Goal: Transaction & Acquisition: Purchase product/service

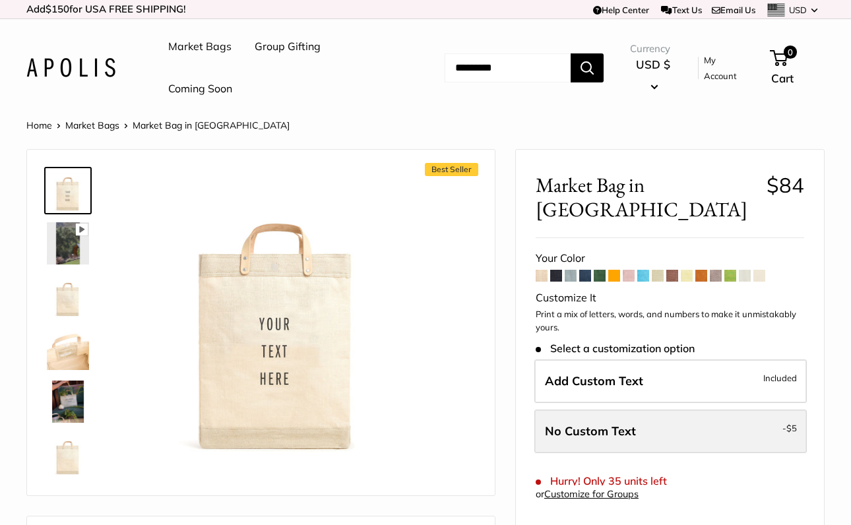
click at [624, 424] on span "No Custom Text" at bounding box center [590, 431] width 91 height 15
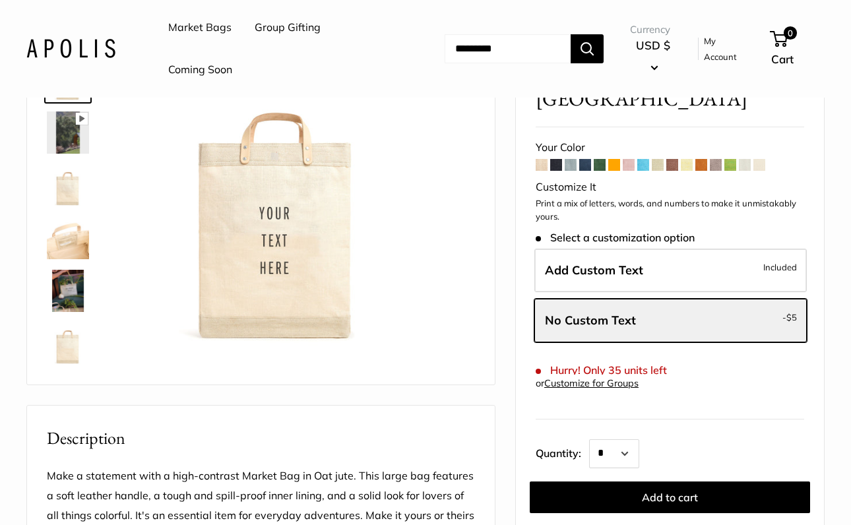
scroll to position [119, 0]
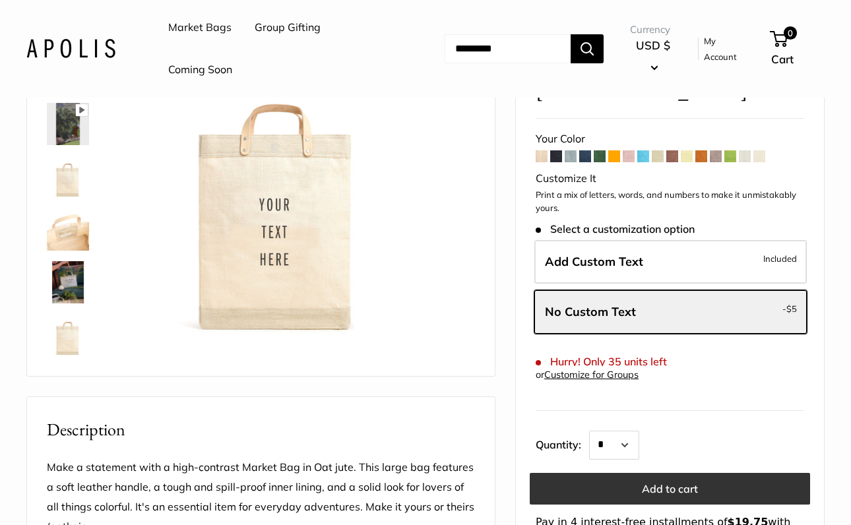
click at [643, 473] on button "Add to cart" at bounding box center [670, 489] width 280 height 32
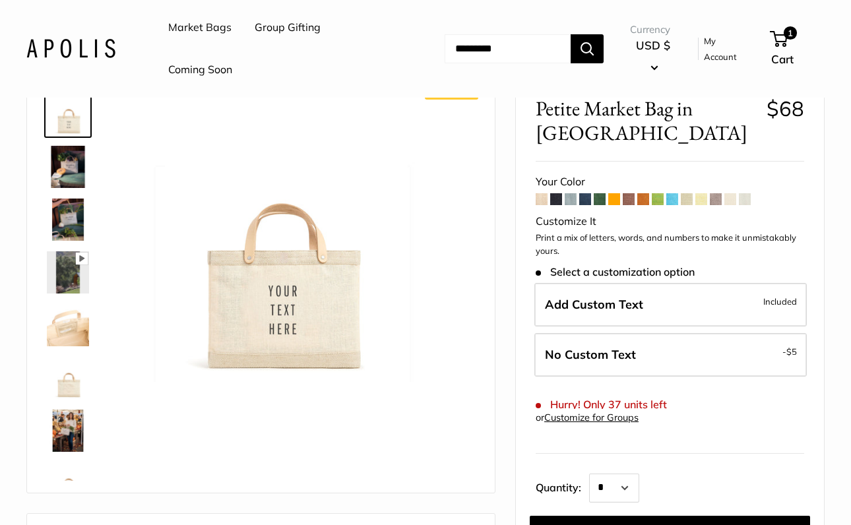
scroll to position [83, 0]
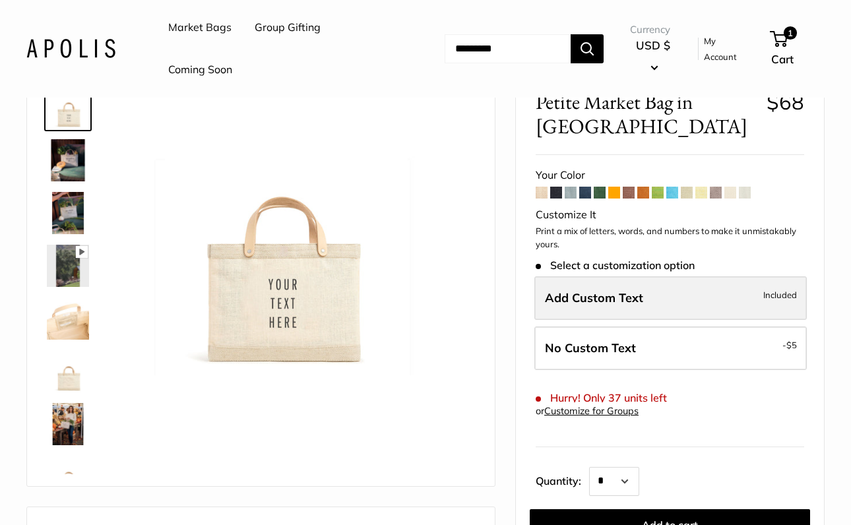
click at [624, 276] on label "Add Custom Text Included" at bounding box center [670, 298] width 273 height 44
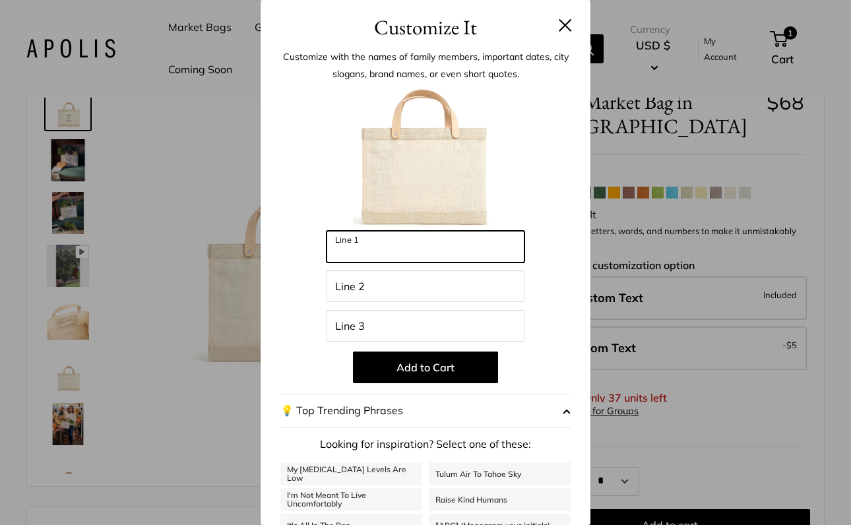
click at [426, 250] on input "Line 1" at bounding box center [426, 247] width 198 height 32
type input "**********"
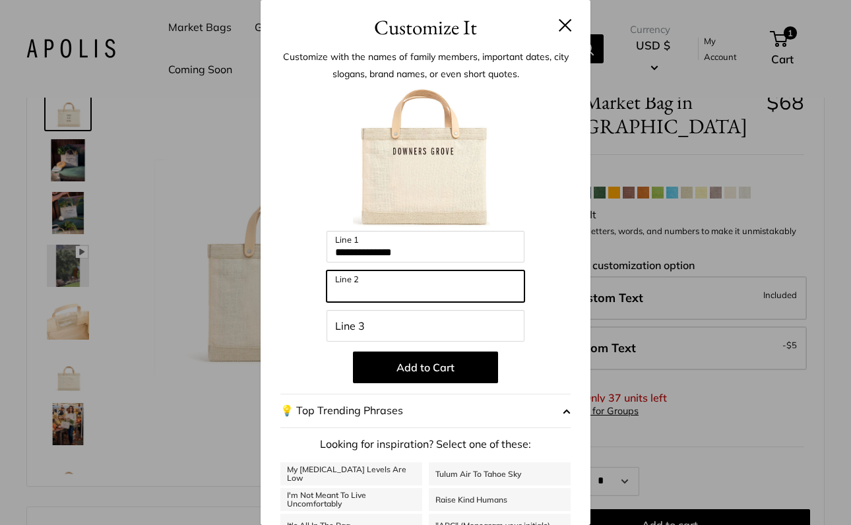
click at [411, 288] on input "Line 2" at bounding box center [426, 287] width 198 height 32
type input "**"
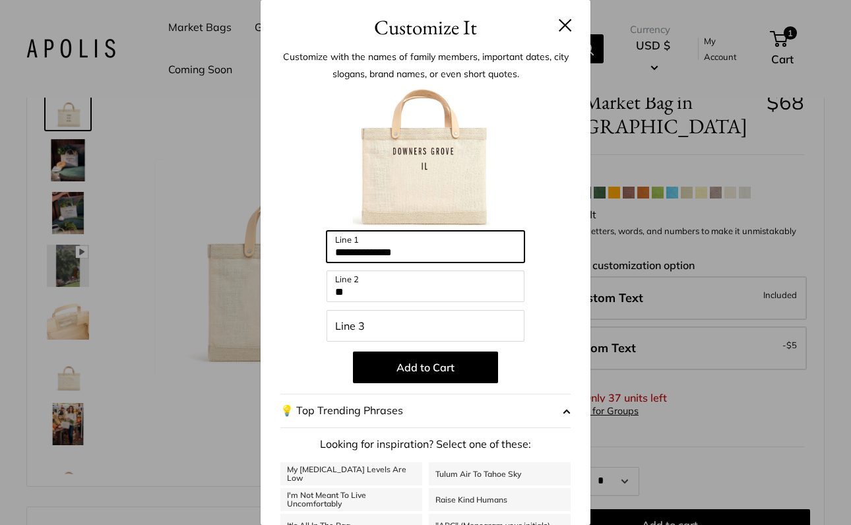
drag, startPoint x: 443, startPoint y: 252, endPoint x: 288, endPoint y: 250, distance: 155.1
click at [288, 250] on div "**********" at bounding box center [425, 355] width 290 height 538
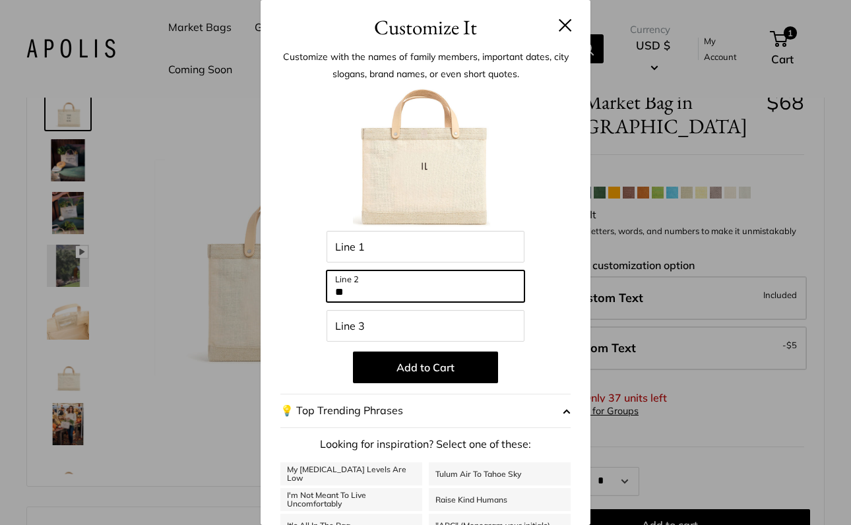
drag, startPoint x: 358, startPoint y: 296, endPoint x: 293, endPoint y: 298, distance: 65.4
click at [293, 298] on div "Enter 48 letters Line 1 ** Line 2 Line 3 Add to Cart 💡 Top Trending Phrases Loo…" at bounding box center [425, 355] width 290 height 538
type input "*"
click at [574, 26] on header "Customize It" at bounding box center [426, 21] width 330 height 43
click at [567, 21] on button at bounding box center [565, 24] width 13 height 13
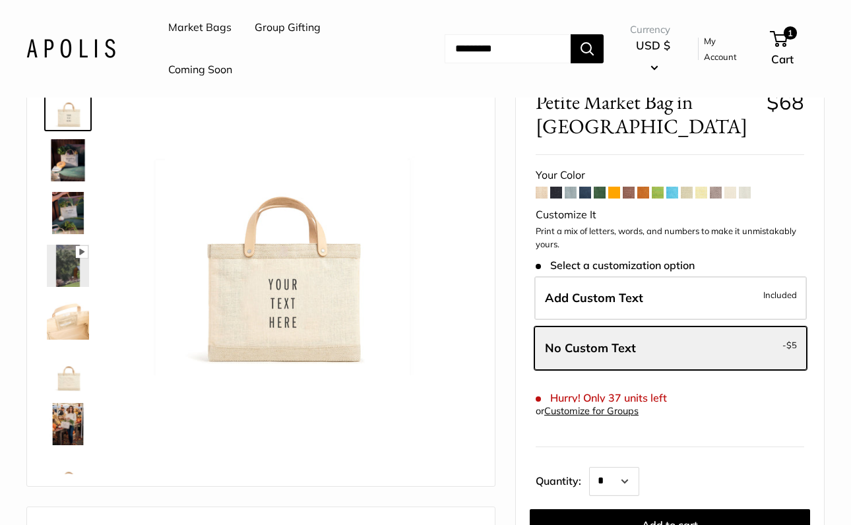
click at [610, 187] on span at bounding box center [614, 193] width 12 height 12
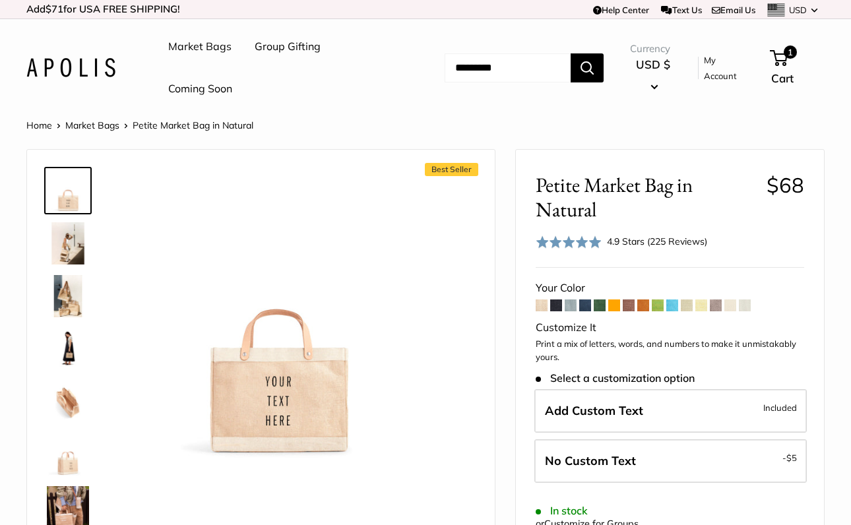
scroll to position [5, 0]
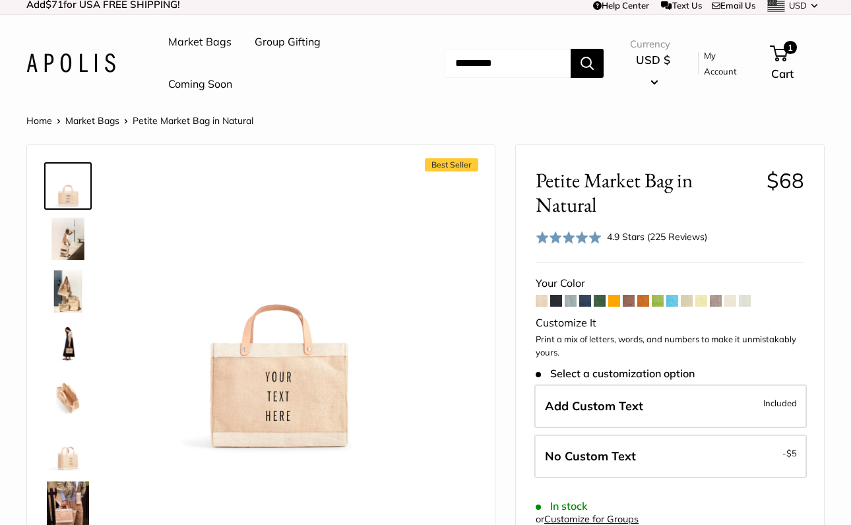
click at [705, 301] on span at bounding box center [701, 301] width 12 height 12
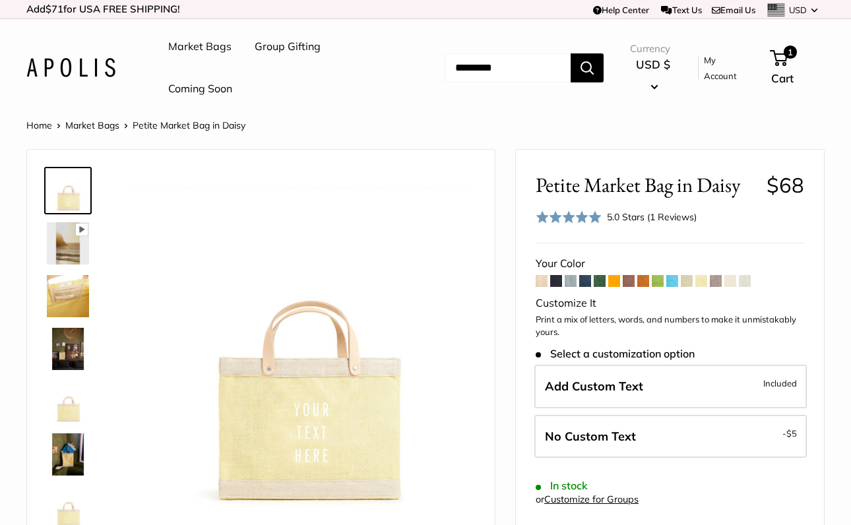
click at [728, 282] on span at bounding box center [730, 281] width 12 height 12
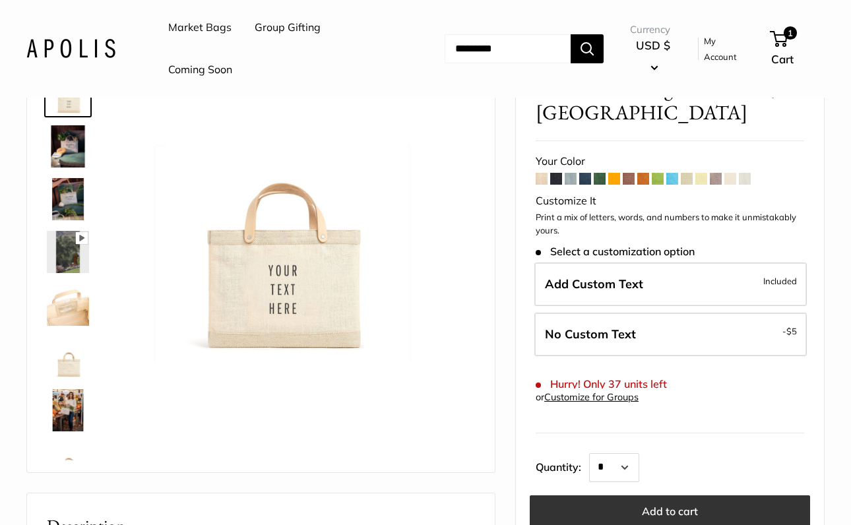
click at [659, 496] on button "Add to cart" at bounding box center [670, 512] width 280 height 32
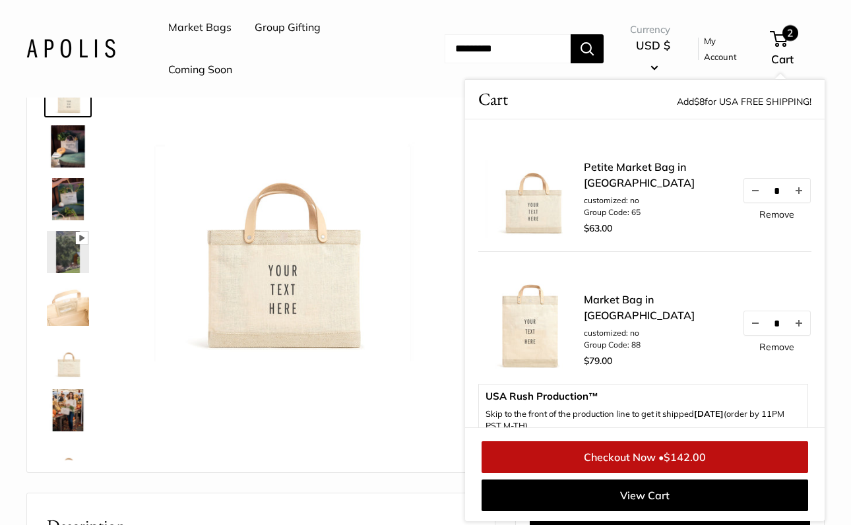
click at [647, 312] on link "Market Bag in [GEOGRAPHIC_DATA]" at bounding box center [656, 308] width 145 height 32
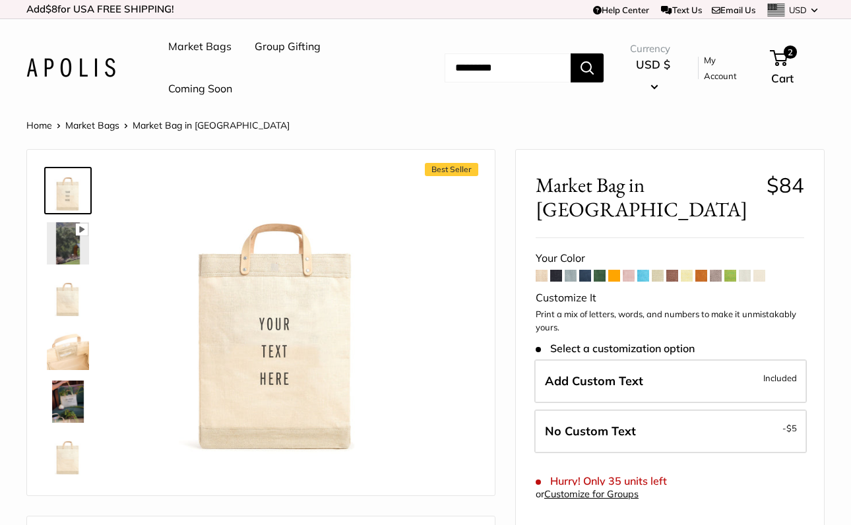
click at [682, 270] on span at bounding box center [687, 276] width 12 height 12
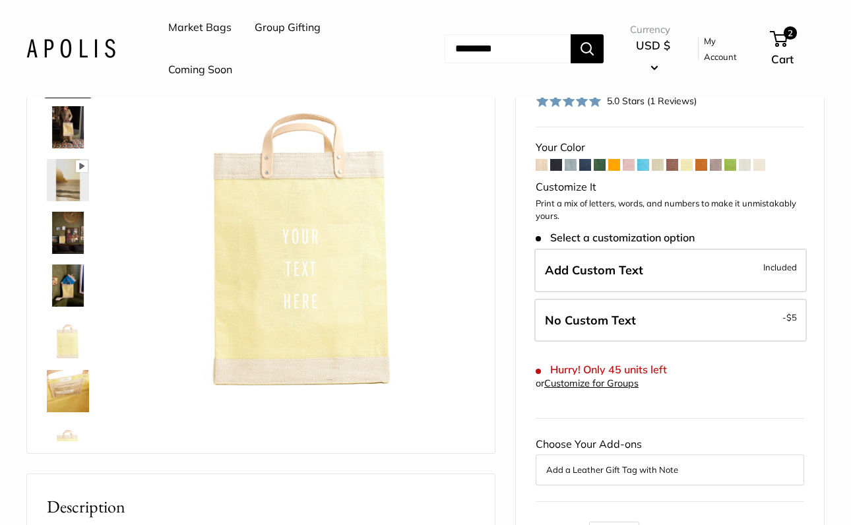
scroll to position [120, 0]
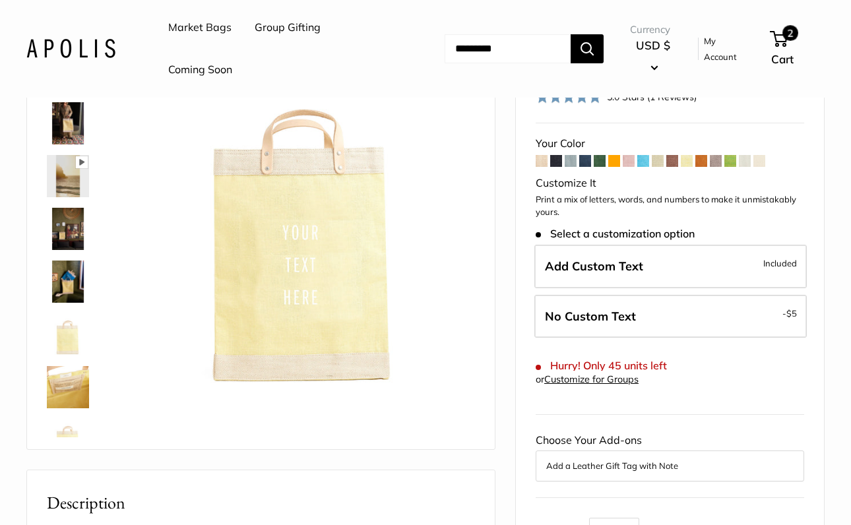
click at [796, 40] on span "2" at bounding box center [791, 33] width 16 height 16
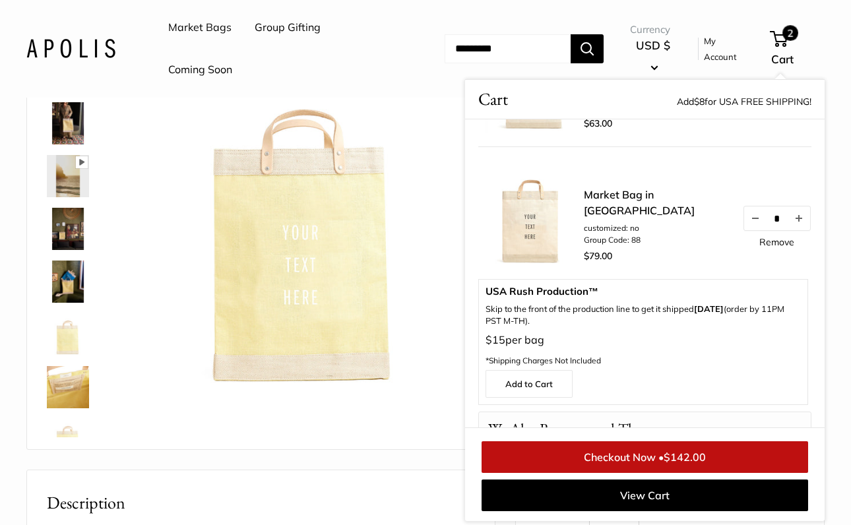
scroll to position [0, 0]
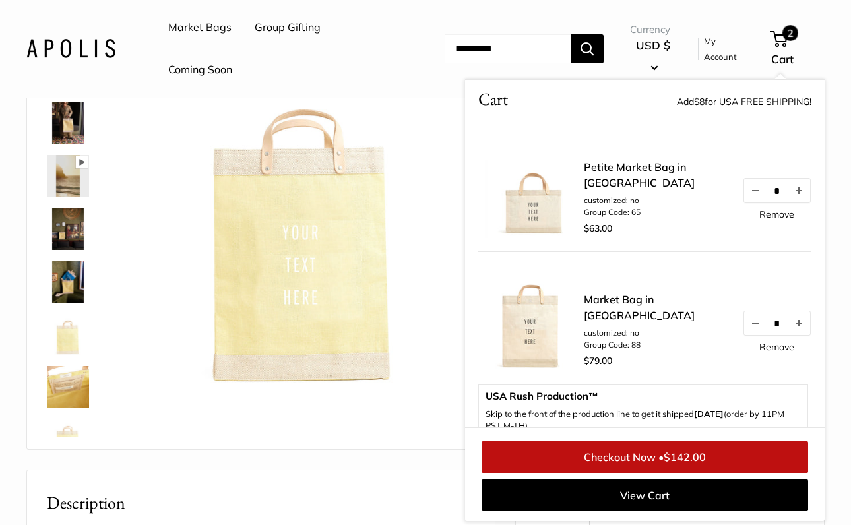
click at [387, 115] on img at bounding box center [304, 220] width 342 height 342
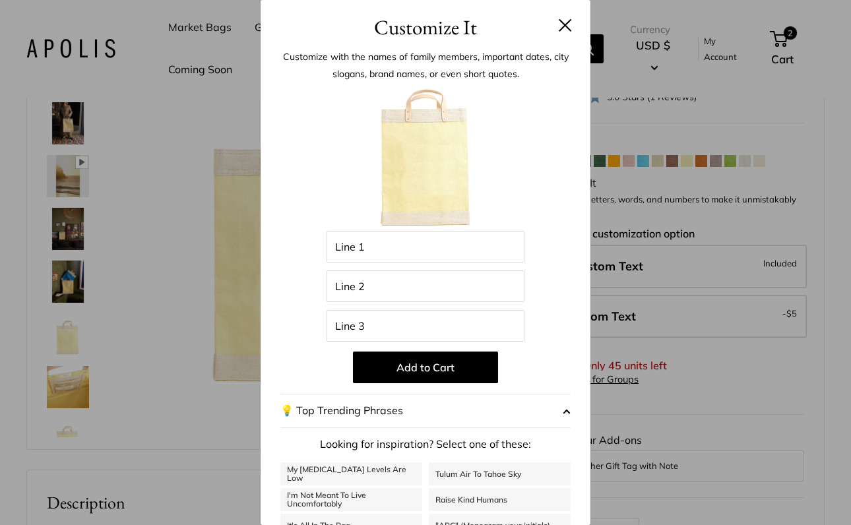
scroll to position [172, 0]
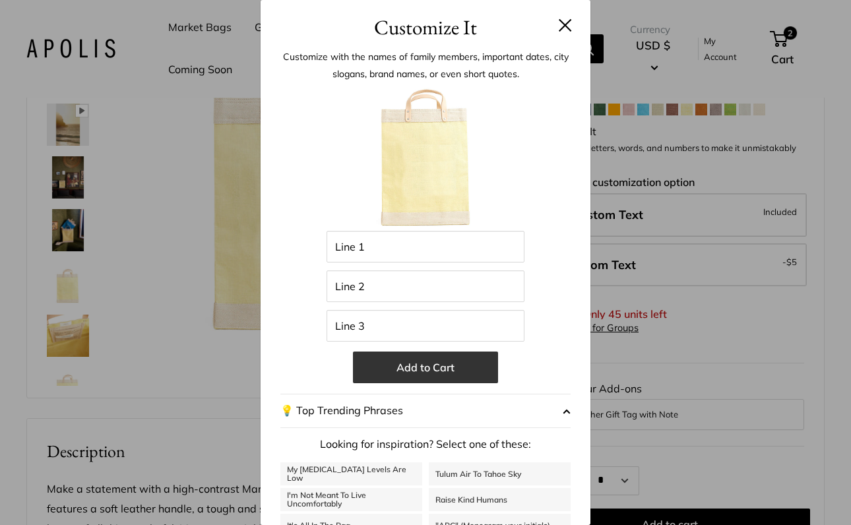
click at [400, 360] on button "Add to Cart" at bounding box center [425, 368] width 145 height 32
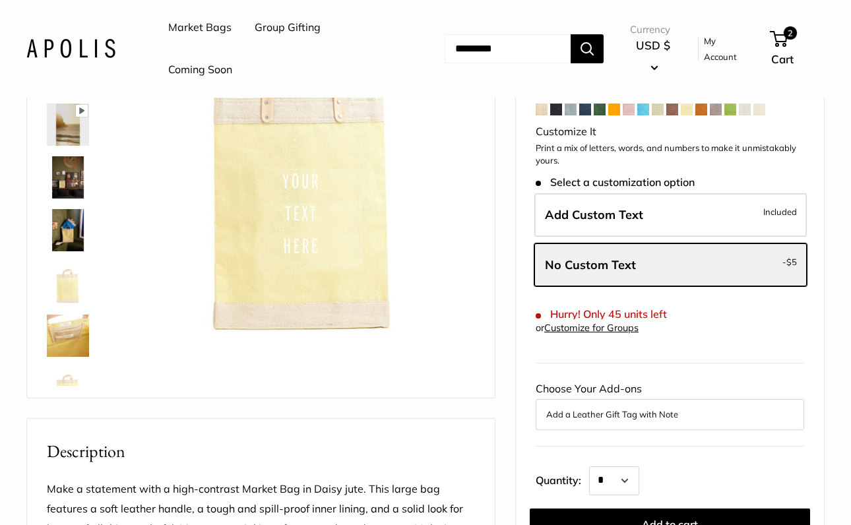
scroll to position [120, 0]
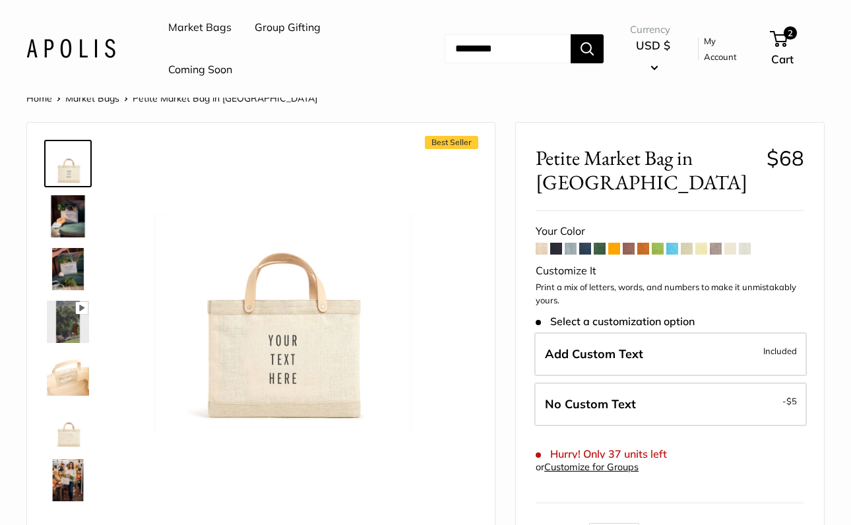
click at [701, 243] on span at bounding box center [701, 249] width 12 height 12
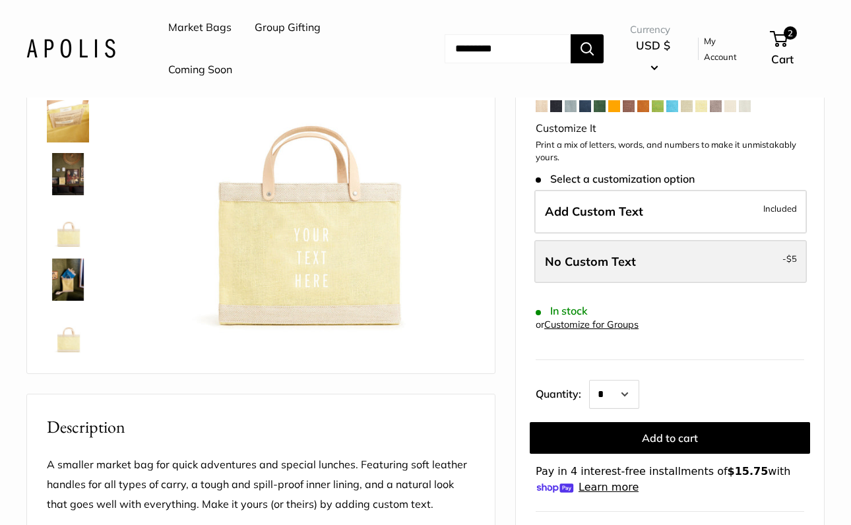
scroll to position [207, 0]
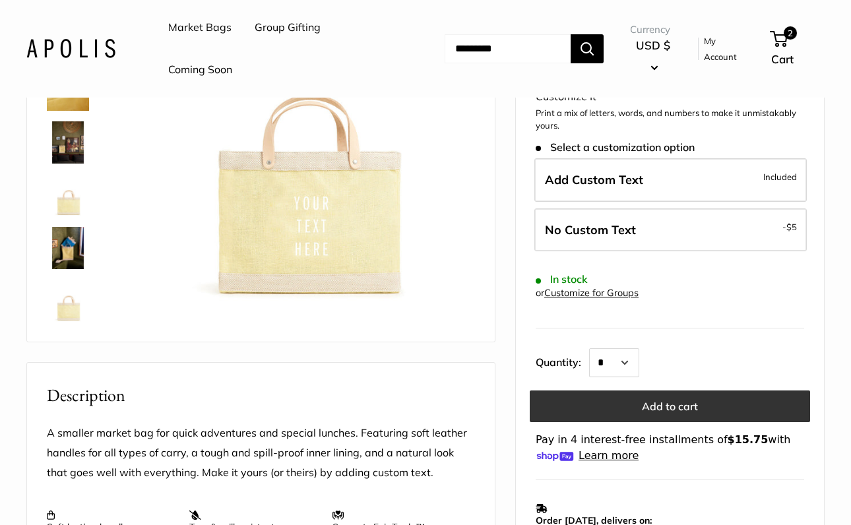
click at [675, 403] on button "Add to cart" at bounding box center [670, 407] width 280 height 32
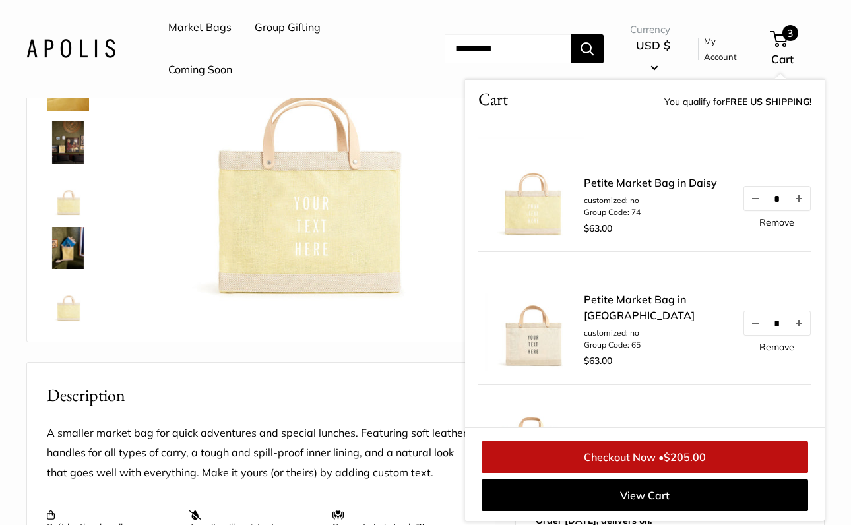
click at [680, 466] on link "Checkout Now • $205.00" at bounding box center [645, 457] width 327 height 32
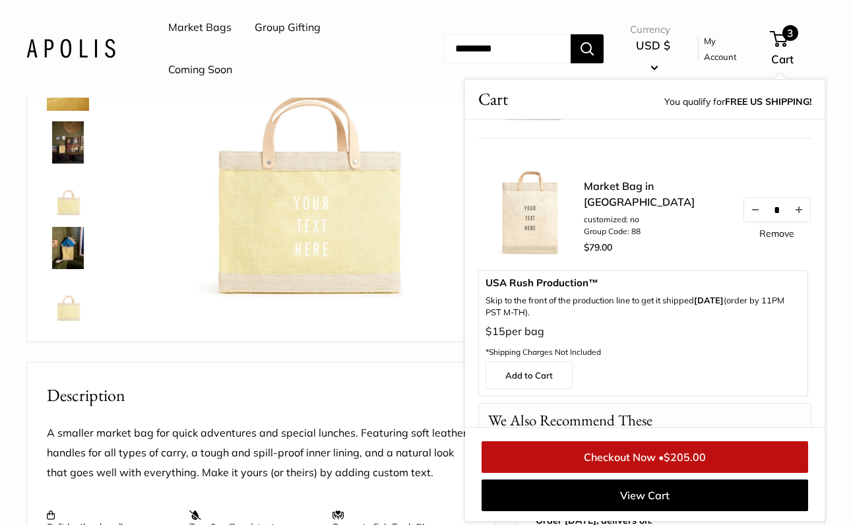
scroll to position [251, 0]
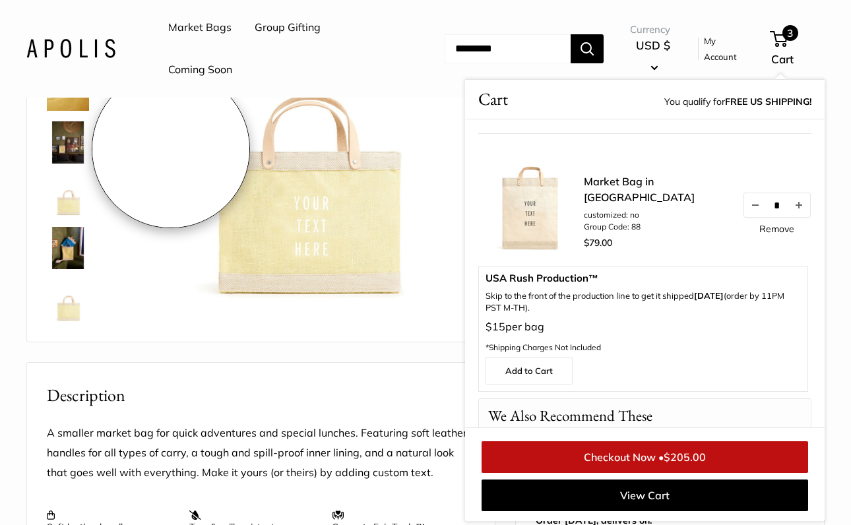
click at [171, 149] on img at bounding box center [304, 134] width 342 height 342
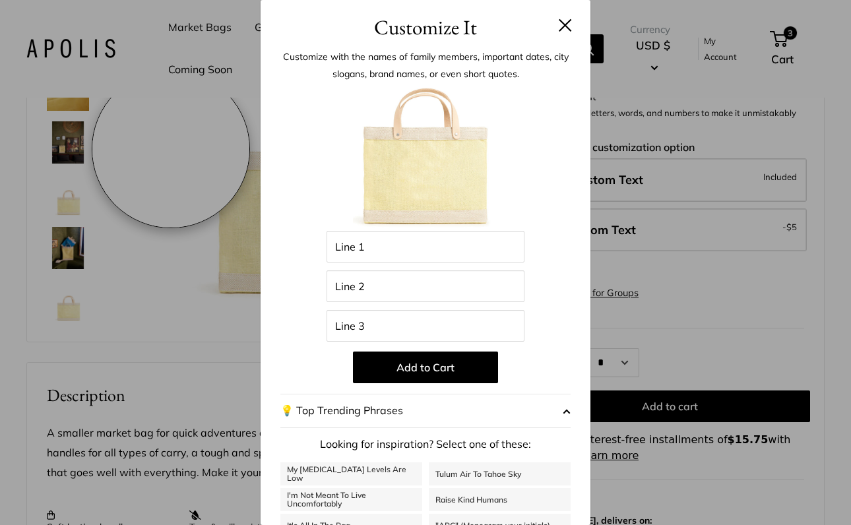
scroll to position [172, 0]
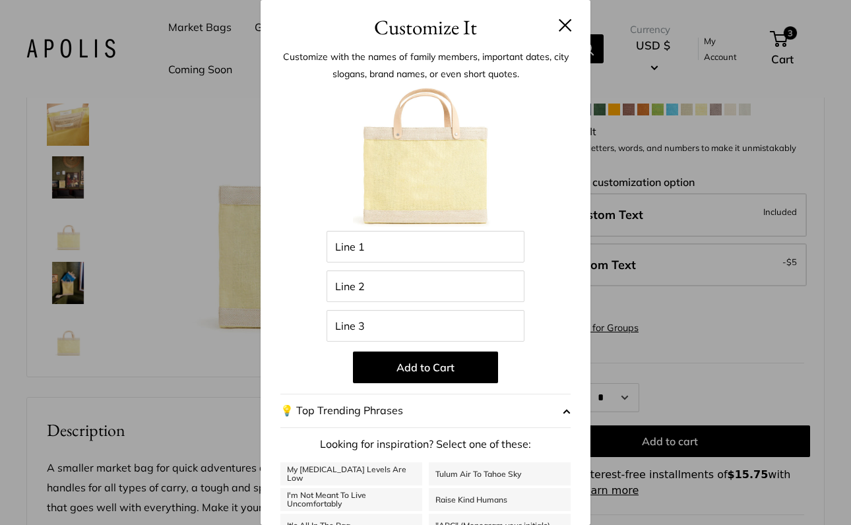
click at [565, 30] on button at bounding box center [565, 24] width 13 height 13
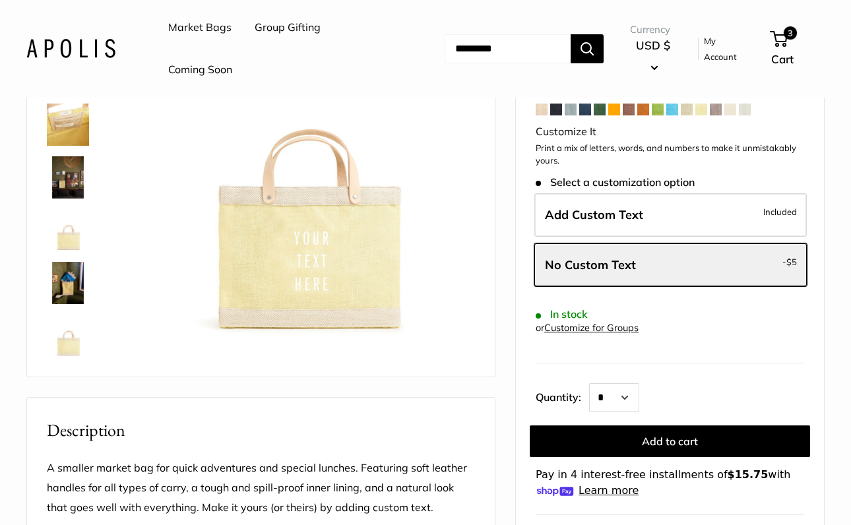
scroll to position [207, 0]
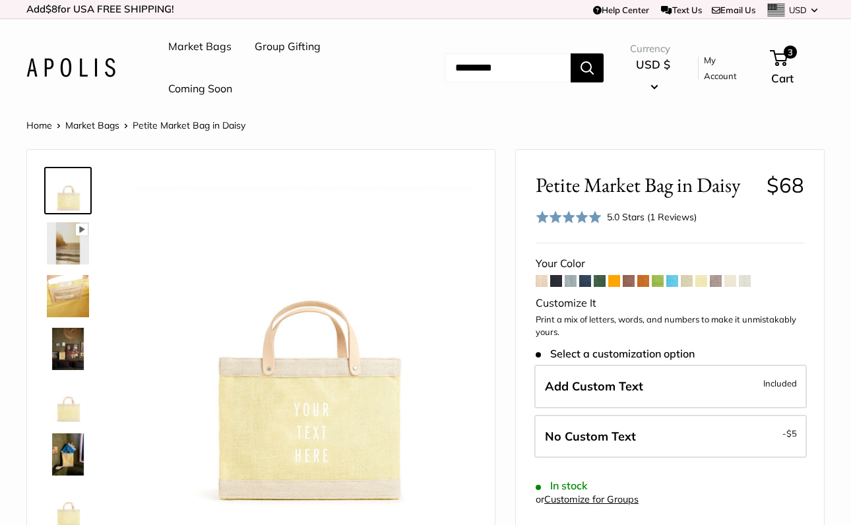
click at [191, 47] on link "Market Bags" at bounding box center [199, 47] width 63 height 20
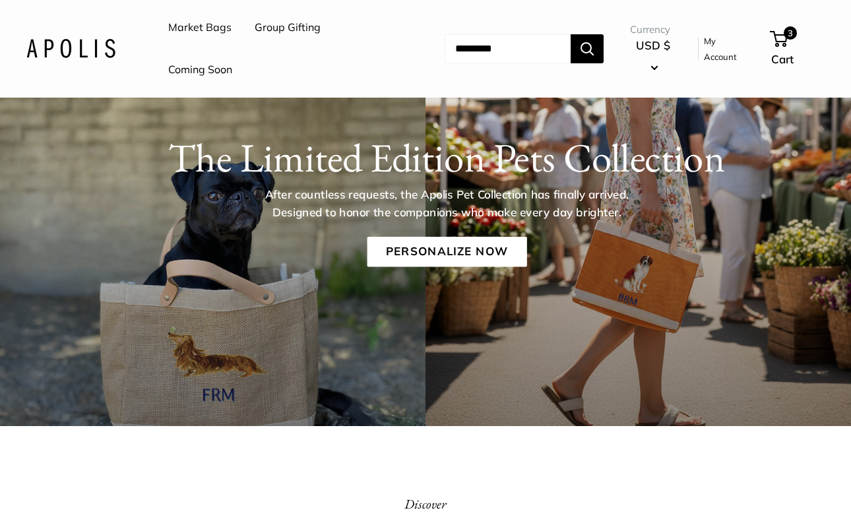
scroll to position [118, 0]
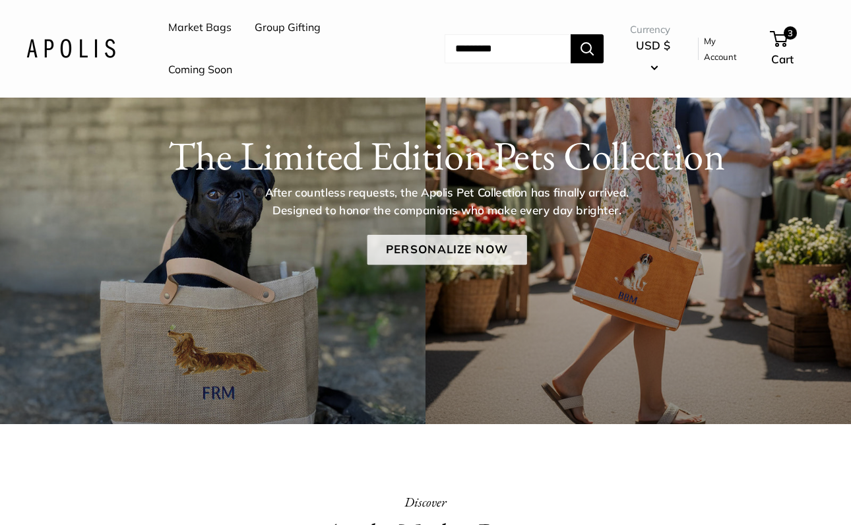
click at [434, 247] on link "Personalize Now" at bounding box center [447, 250] width 160 height 30
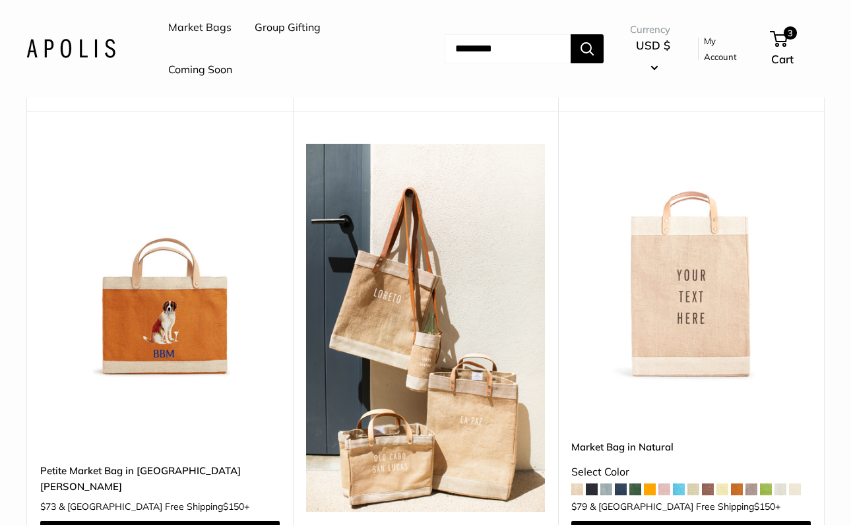
scroll to position [2204, 0]
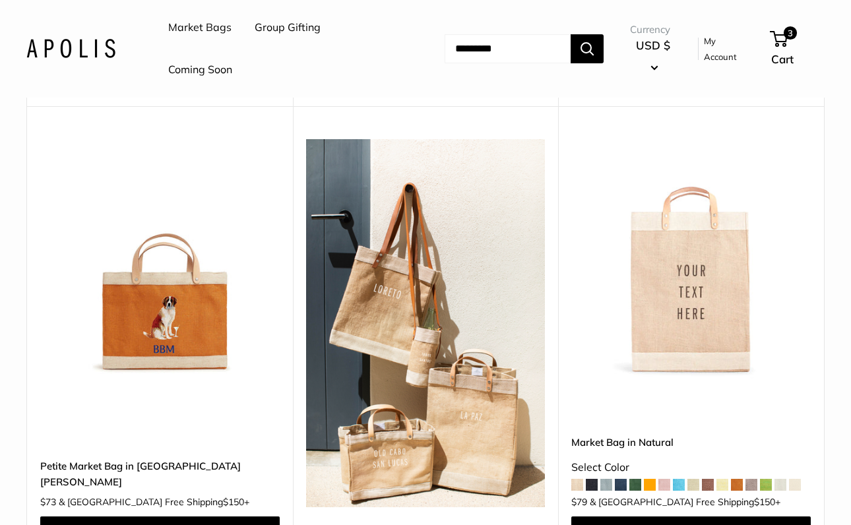
click at [0, 0] on img at bounding box center [0, 0] width 0 height 0
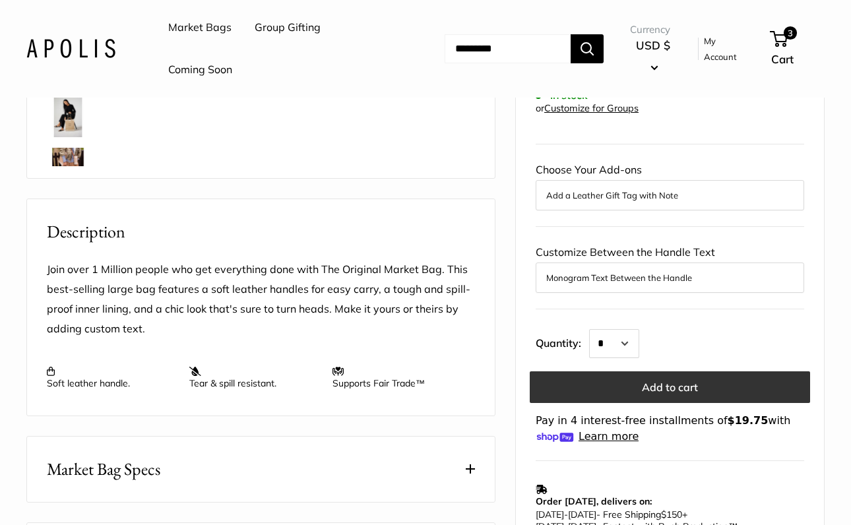
scroll to position [409, 0]
click at [652, 382] on button "Add to cart" at bounding box center [670, 387] width 280 height 32
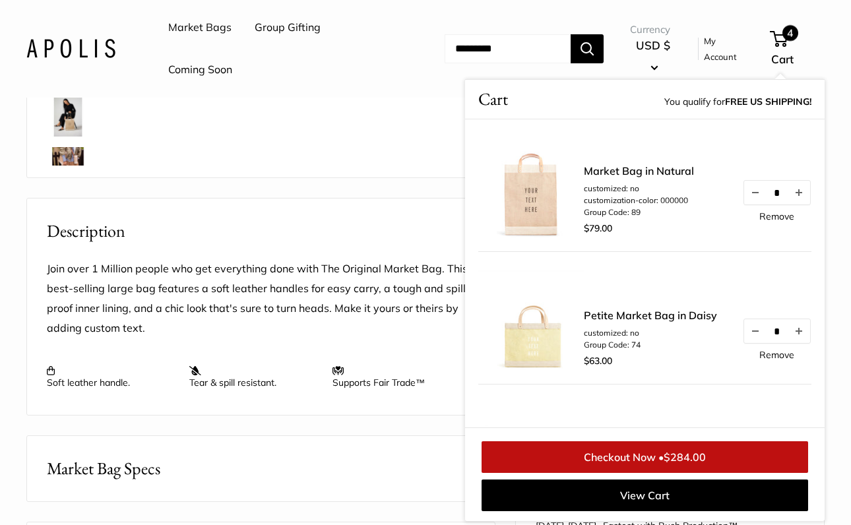
click at [624, 455] on link "Checkout Now • $284.00" at bounding box center [645, 457] width 327 height 32
click at [523, 197] on img at bounding box center [531, 186] width 106 height 106
click at [798, 38] on span "4" at bounding box center [791, 33] width 16 height 16
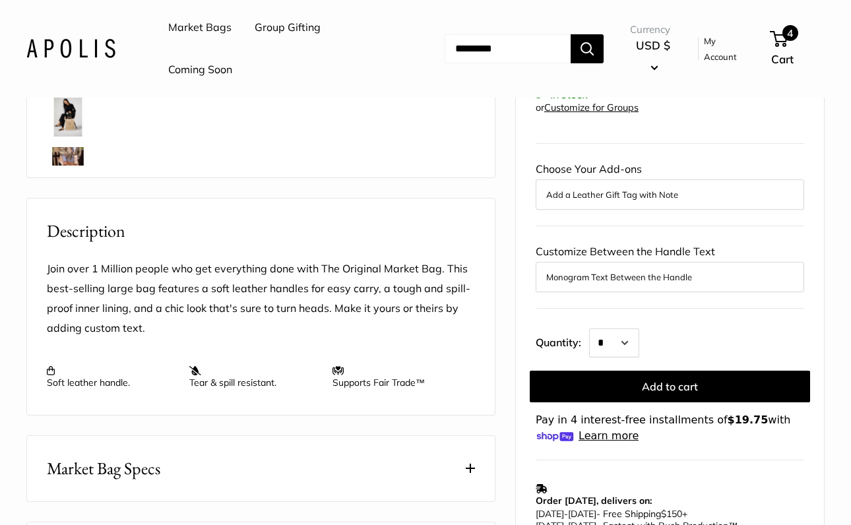
click at [794, 38] on span "4" at bounding box center [791, 33] width 16 height 16
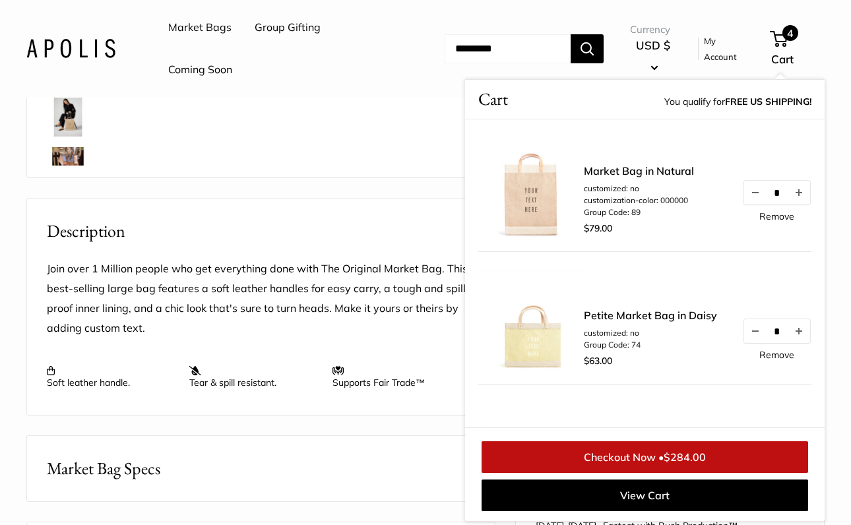
click at [597, 48] on button "Search" at bounding box center [587, 48] width 33 height 29
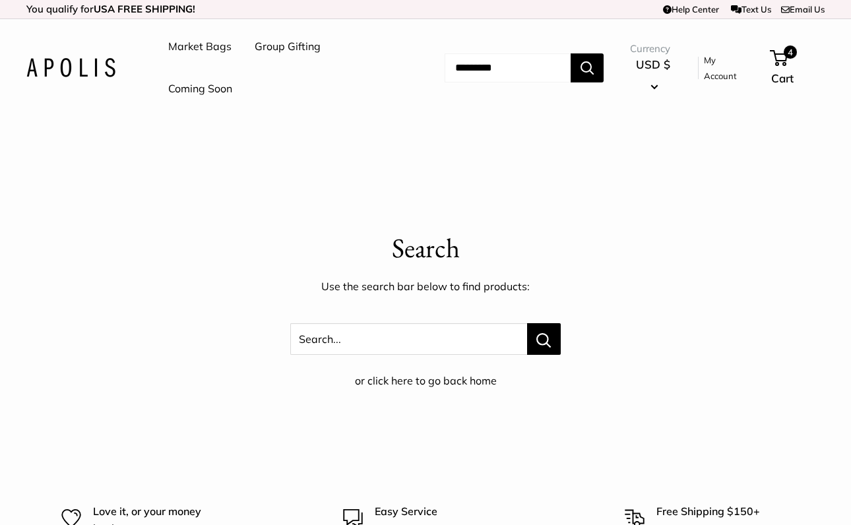
click at [477, 71] on input "Search..." at bounding box center [508, 67] width 126 height 29
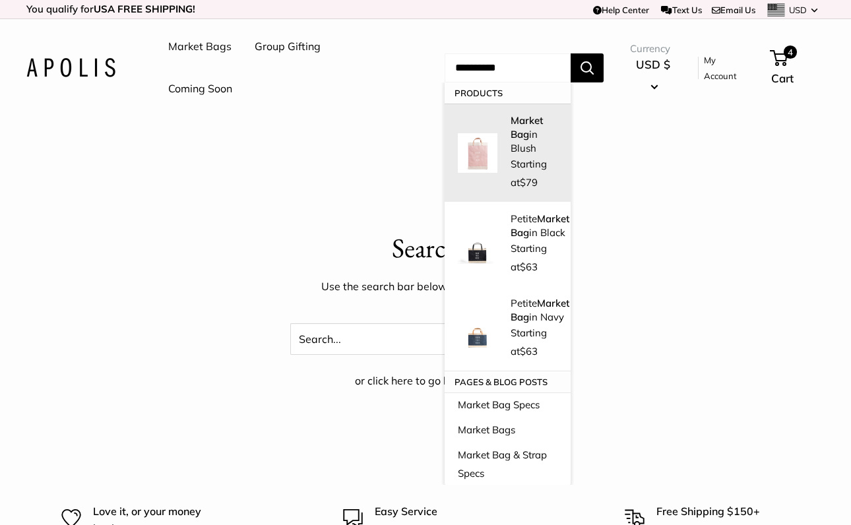
type input "**********"
click at [475, 144] on link "Market Bag in Blush Starting at $79" at bounding box center [508, 153] width 126 height 98
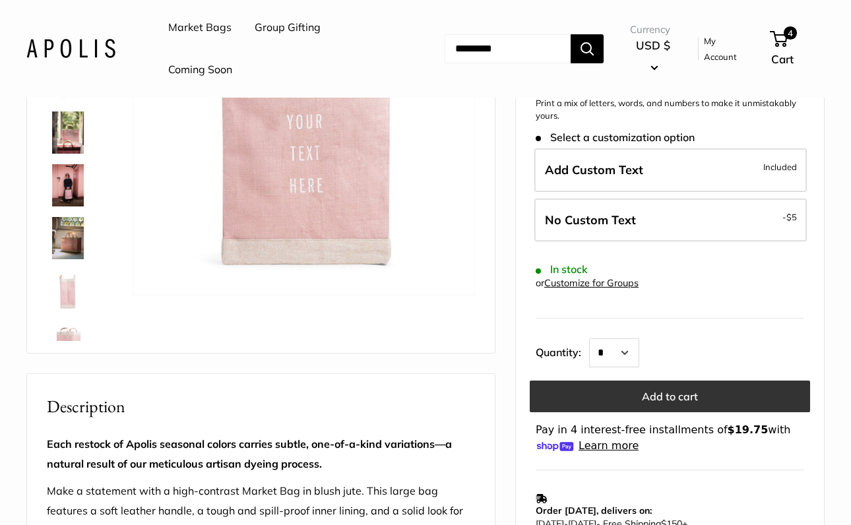
scroll to position [240, 0]
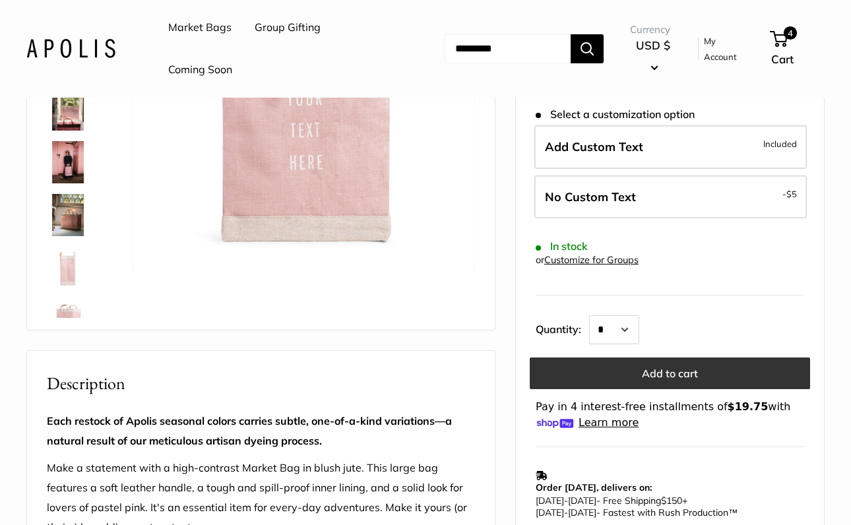
click at [643, 377] on button "Add to cart" at bounding box center [670, 374] width 280 height 32
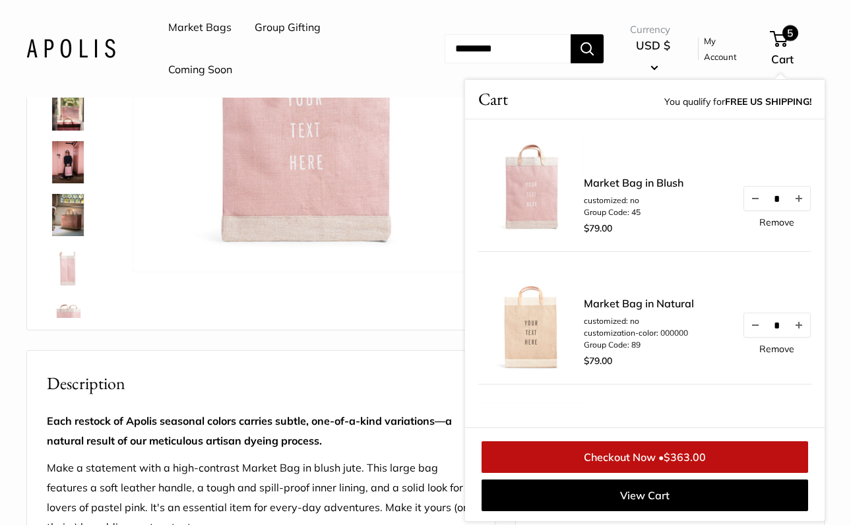
click at [772, 345] on link "Remove" at bounding box center [776, 348] width 35 height 9
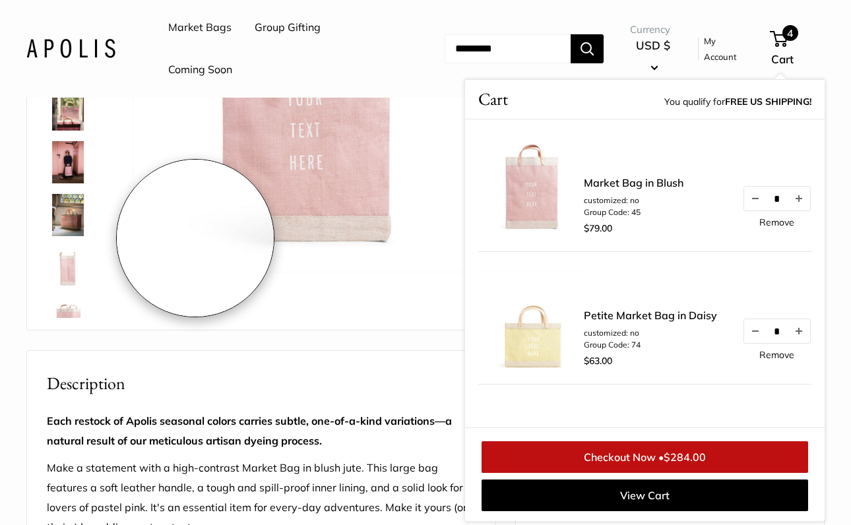
click at [195, 238] on img at bounding box center [304, 101] width 342 height 342
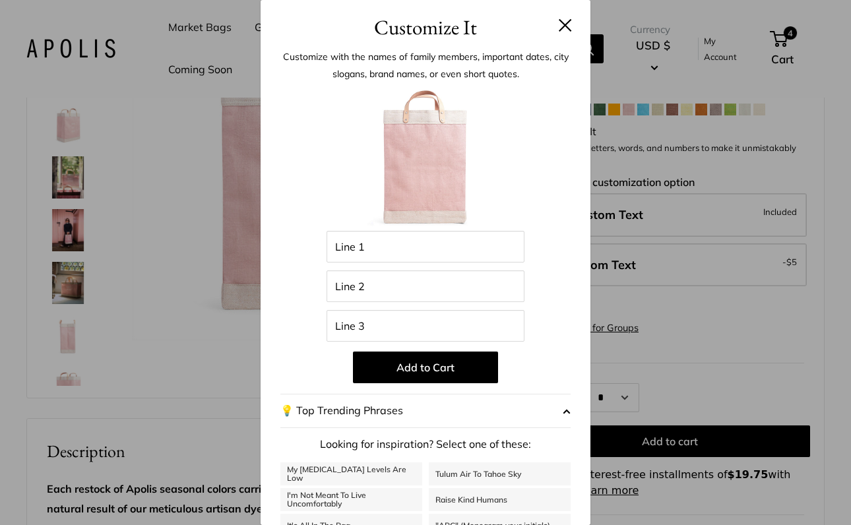
click at [561, 18] on h3 "Customize It" at bounding box center [425, 27] width 290 height 31
click at [567, 22] on button at bounding box center [565, 24] width 13 height 13
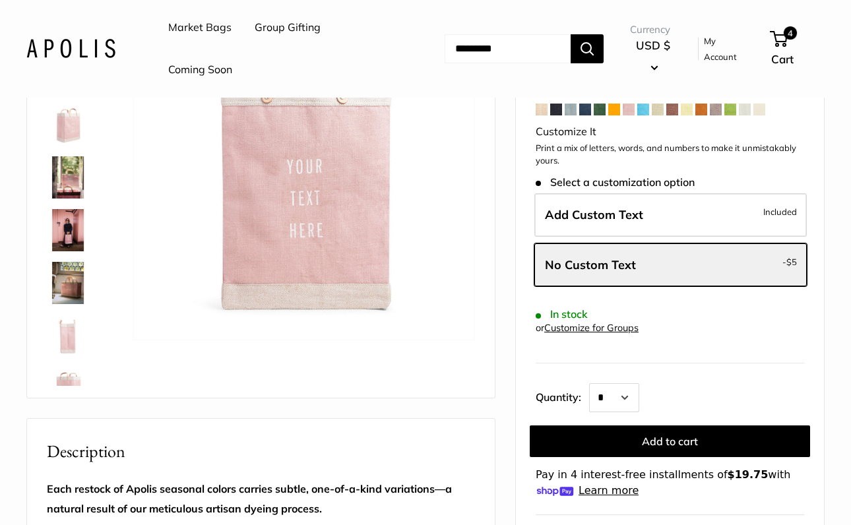
click at [757, 106] on span at bounding box center [760, 110] width 12 height 12
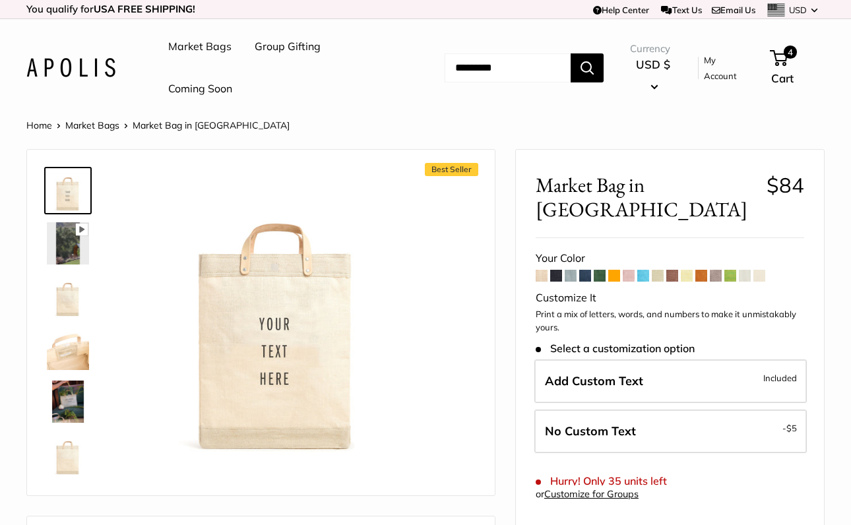
click at [688, 270] on span at bounding box center [687, 276] width 12 height 12
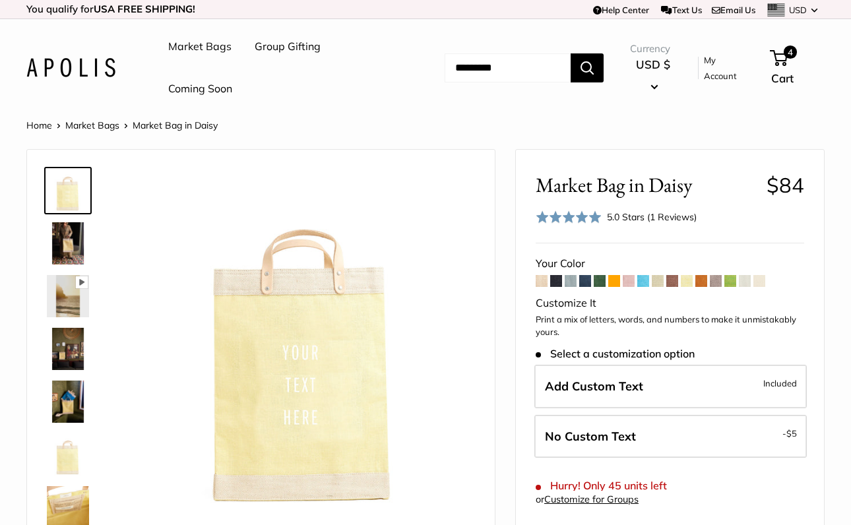
click at [629, 275] on span at bounding box center [629, 281] width 12 height 12
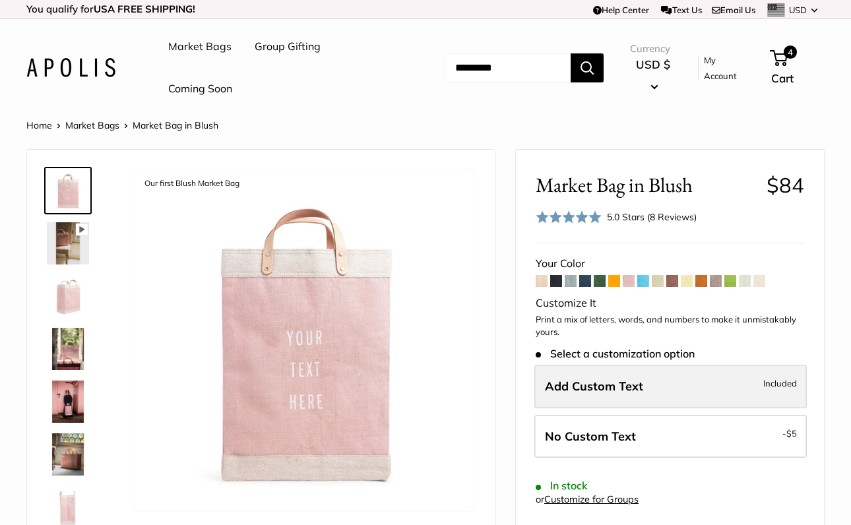
click at [635, 379] on span "Add Custom Text" at bounding box center [594, 386] width 98 height 15
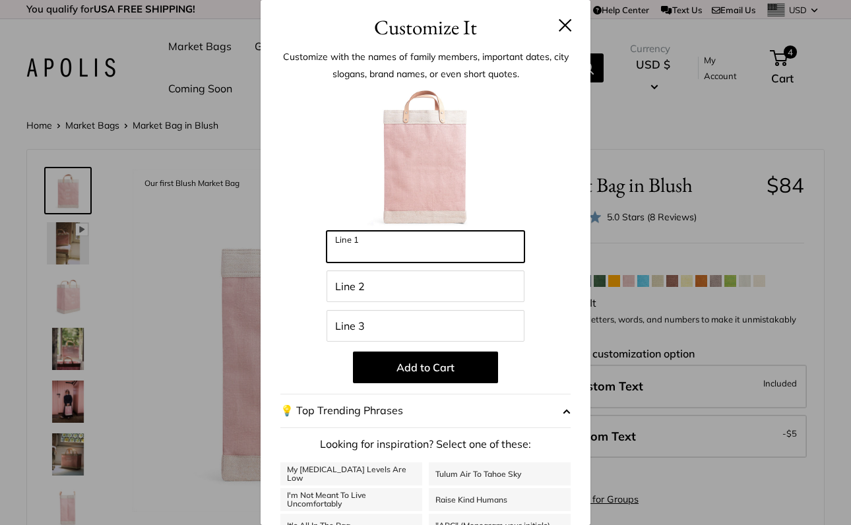
click at [419, 238] on input "Line 1" at bounding box center [426, 247] width 198 height 32
type input "******"
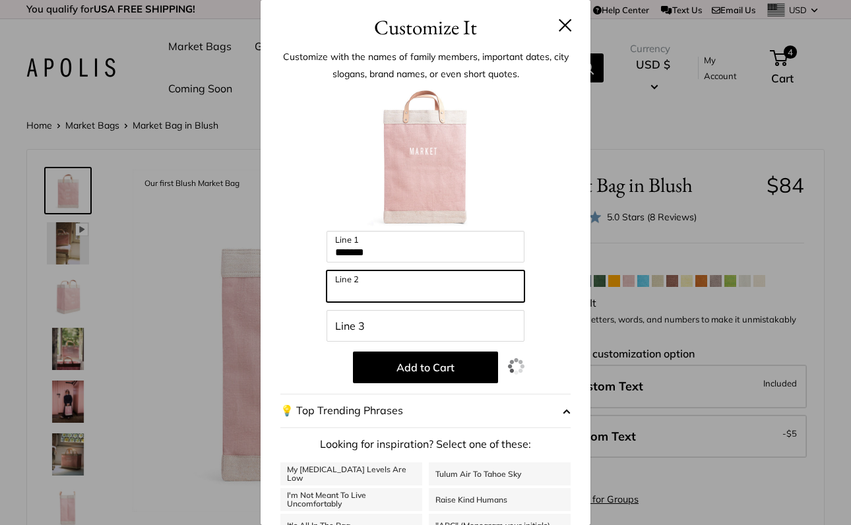
click at [401, 288] on input "Line 2" at bounding box center [426, 287] width 198 height 32
type input "*****"
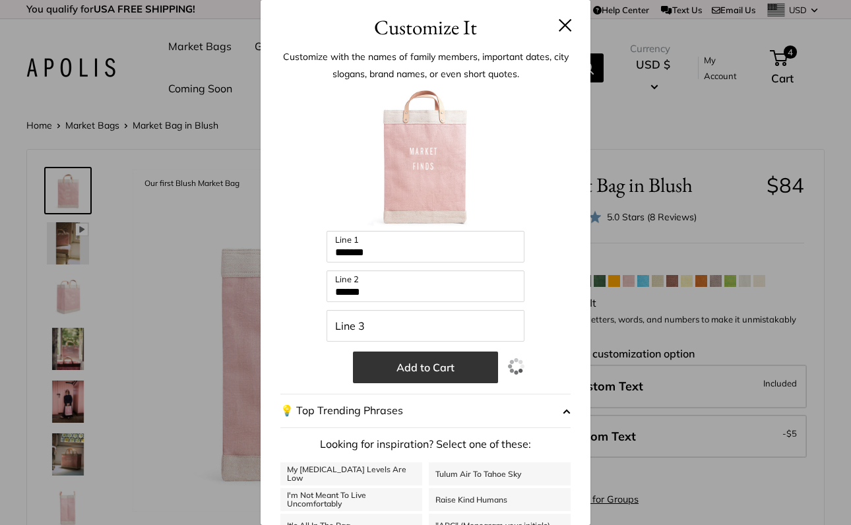
click at [442, 368] on button "Add to Cart" at bounding box center [425, 368] width 145 height 32
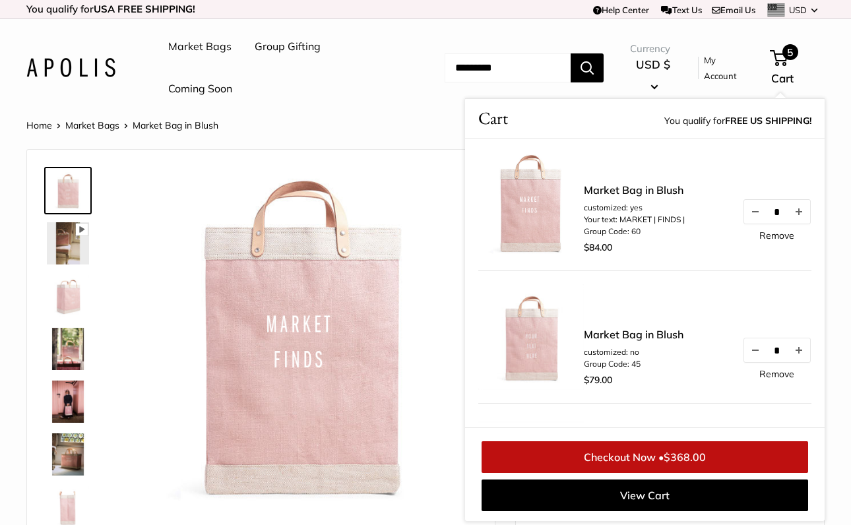
click at [774, 233] on link "Remove" at bounding box center [776, 235] width 35 height 9
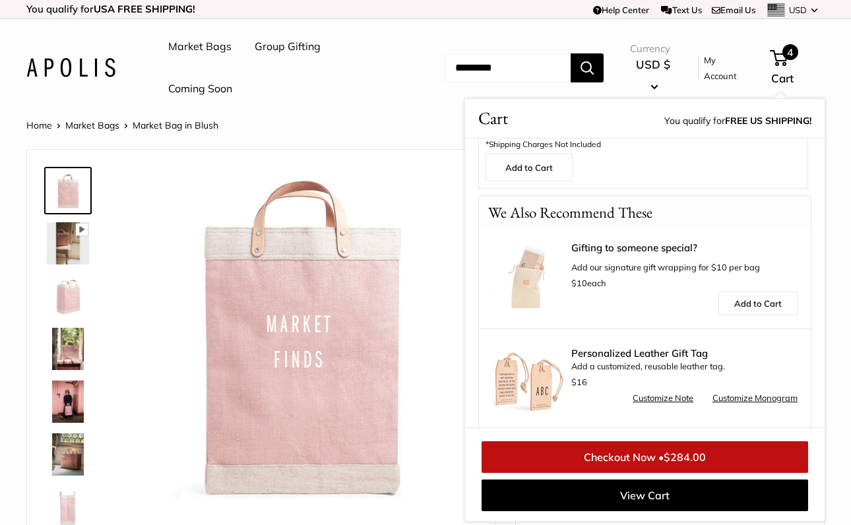
scroll to position [617, 0]
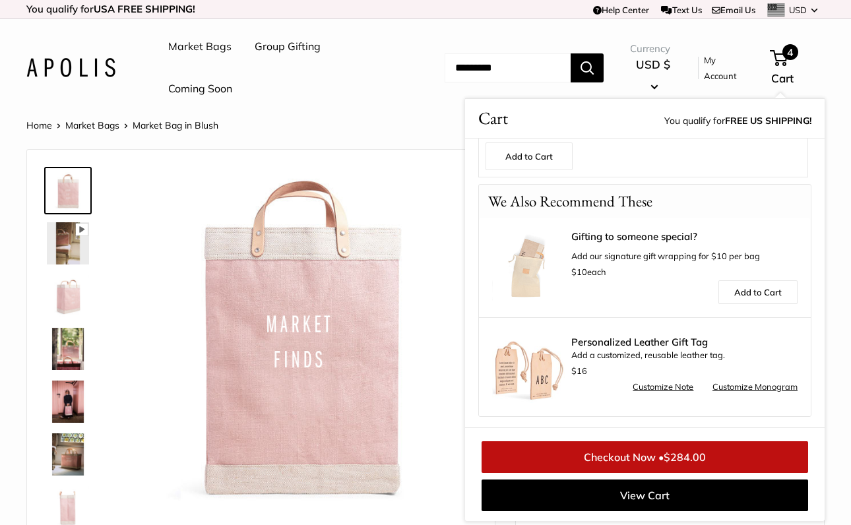
click at [57, 285] on img at bounding box center [68, 296] width 42 height 42
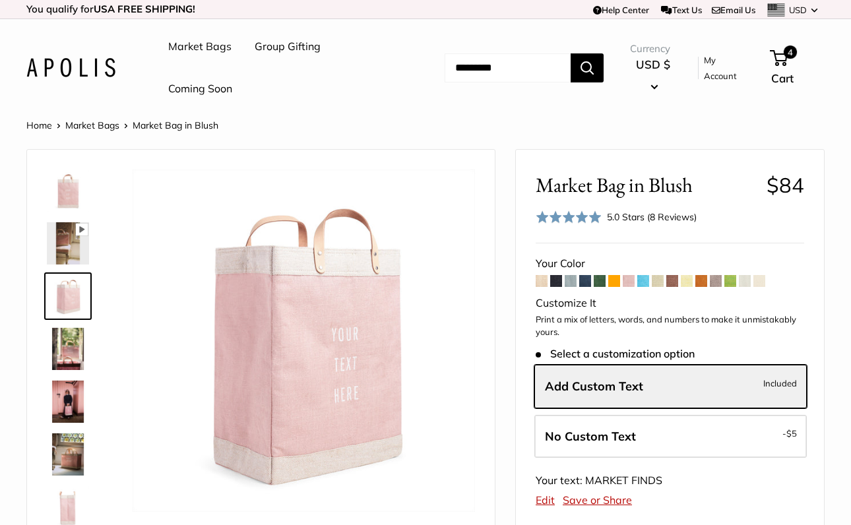
click at [71, 347] on img at bounding box center [68, 349] width 42 height 42
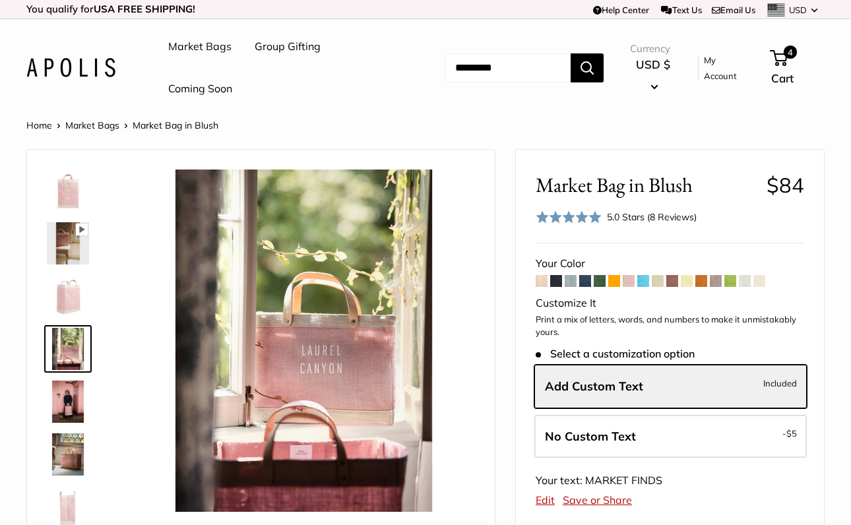
click at [69, 401] on img at bounding box center [68, 402] width 42 height 42
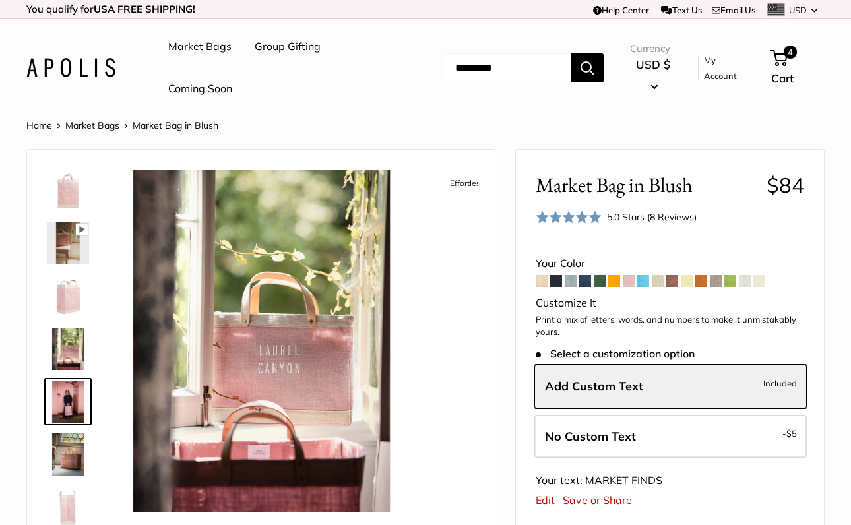
scroll to position [41, 0]
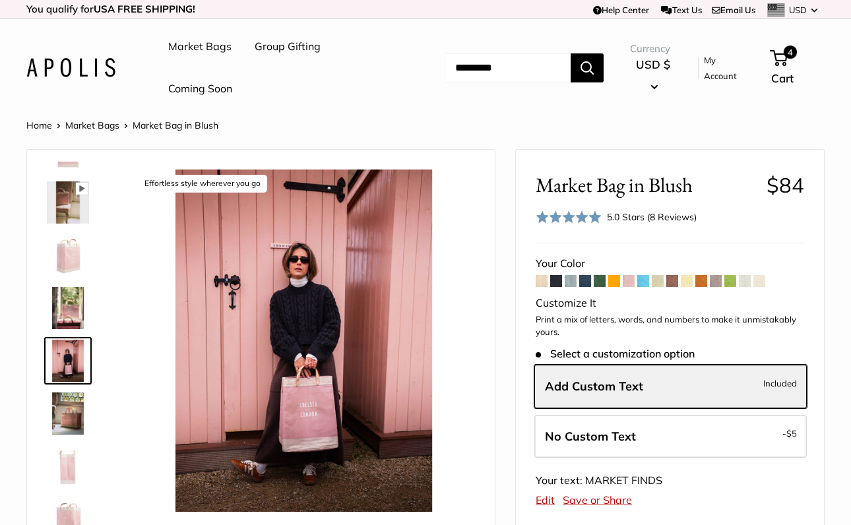
click at [70, 459] on img at bounding box center [68, 466] width 42 height 42
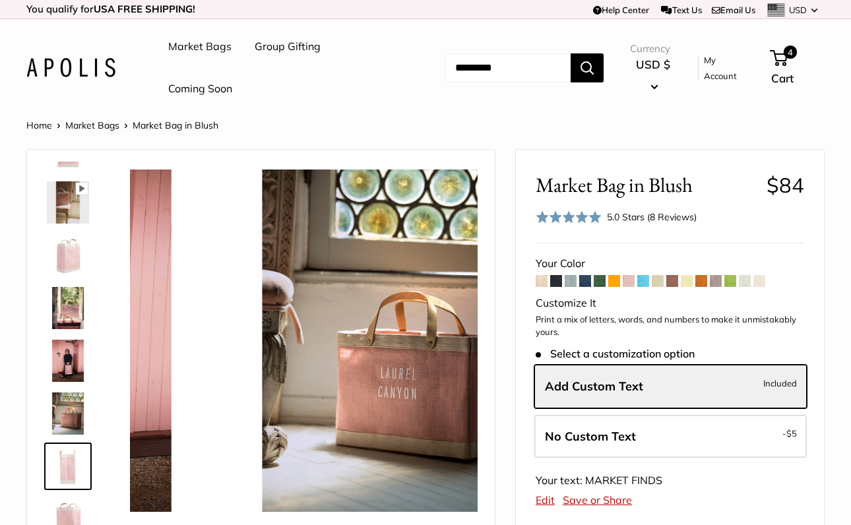
scroll to position [146, 0]
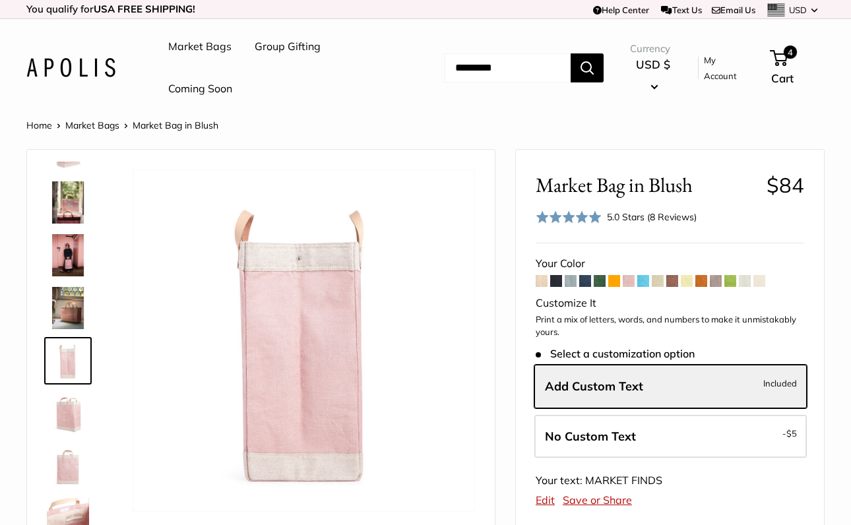
click at [63, 267] on img at bounding box center [68, 255] width 42 height 42
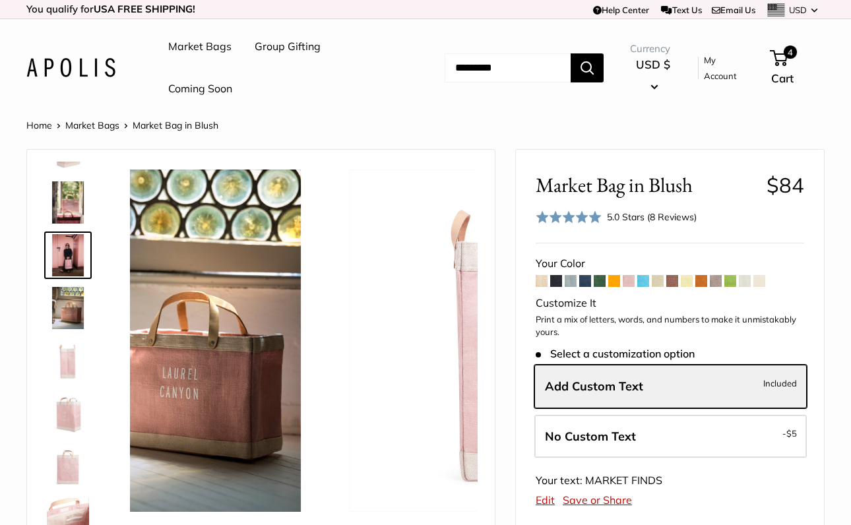
scroll to position [41, 0]
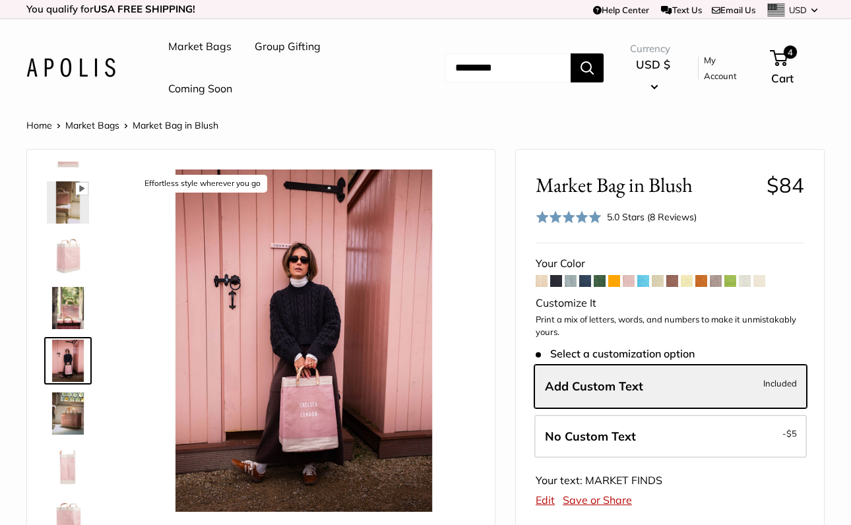
click at [761, 280] on span at bounding box center [760, 281] width 12 height 12
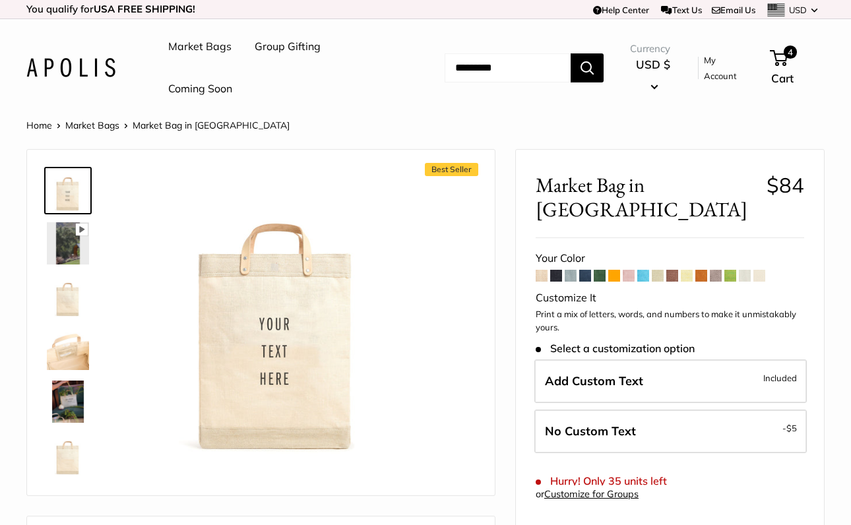
click at [687, 270] on span at bounding box center [687, 276] width 12 height 12
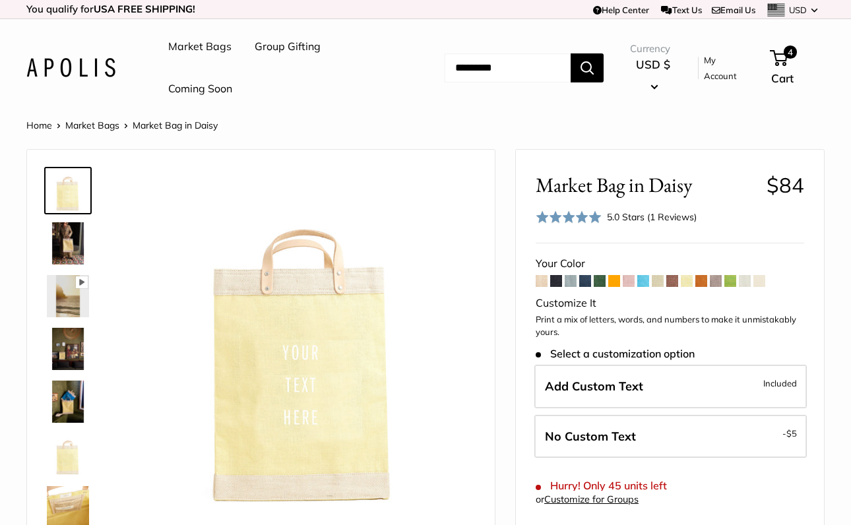
click at [60, 401] on img at bounding box center [68, 402] width 42 height 42
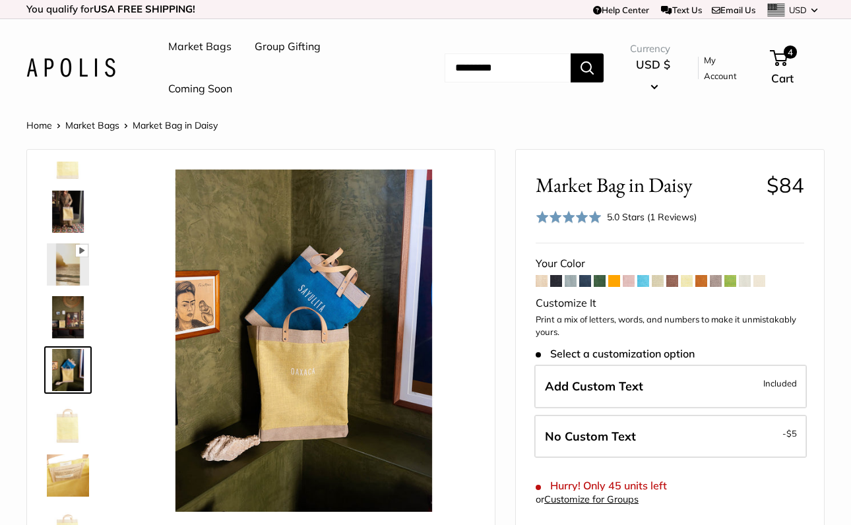
click at [200, 44] on link "Market Bags" at bounding box center [199, 47] width 63 height 20
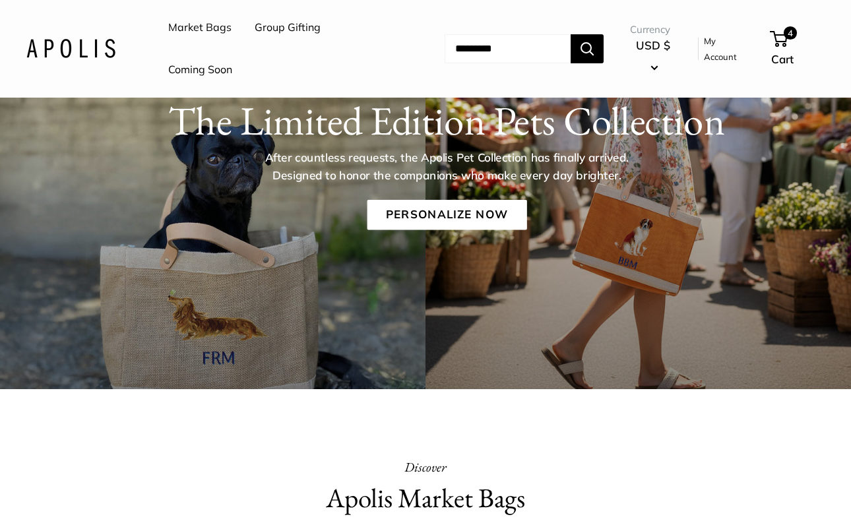
scroll to position [116, 0]
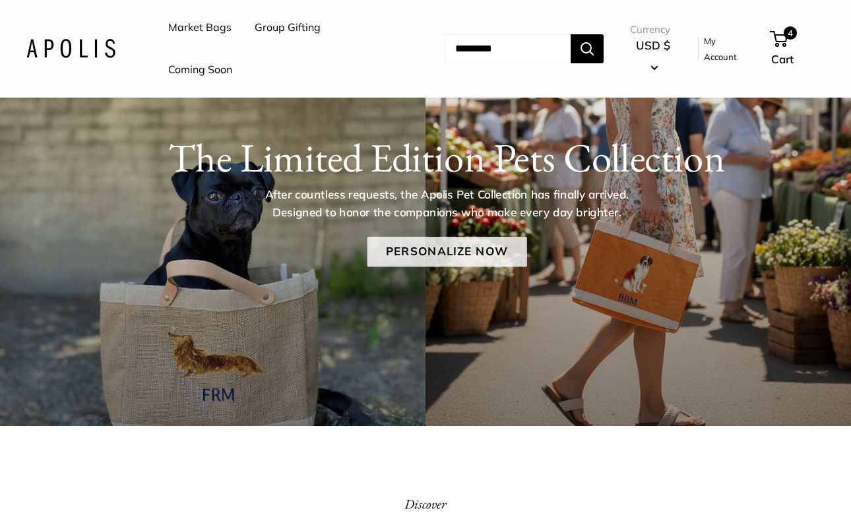
click at [448, 252] on link "Personalize Now" at bounding box center [447, 252] width 160 height 30
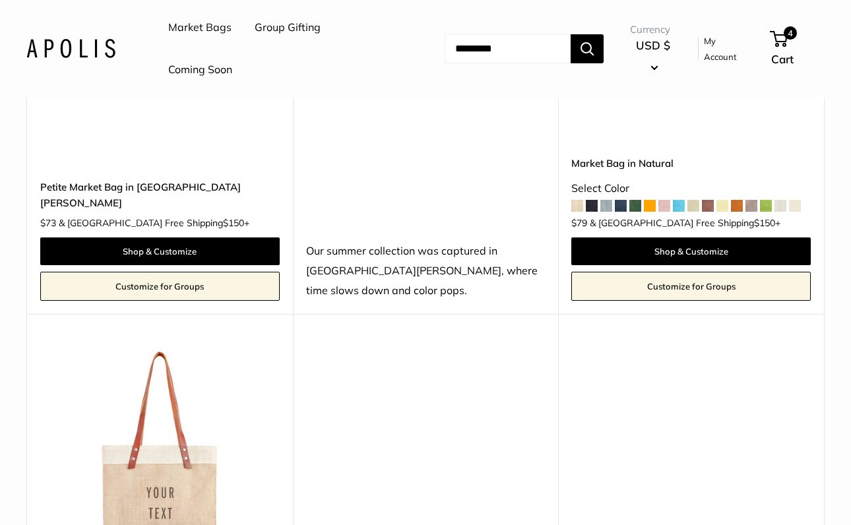
scroll to position [2624, 0]
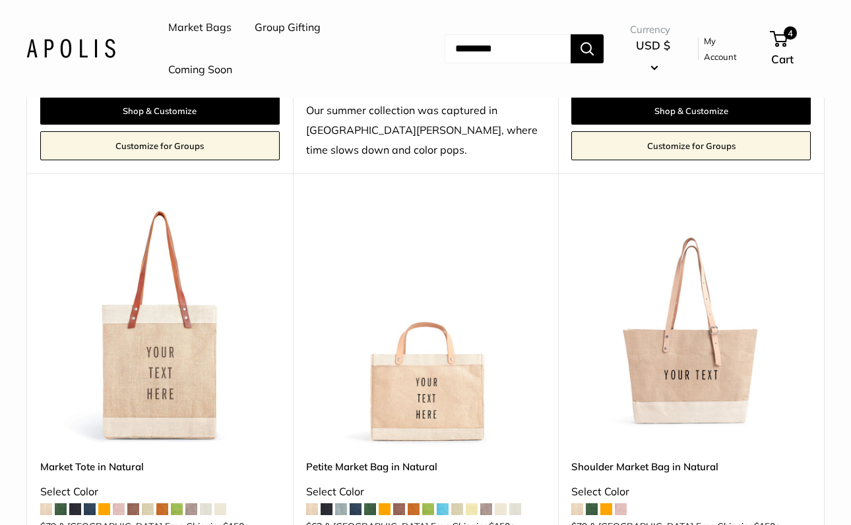
click at [0, 0] on img at bounding box center [0, 0] width 0 height 0
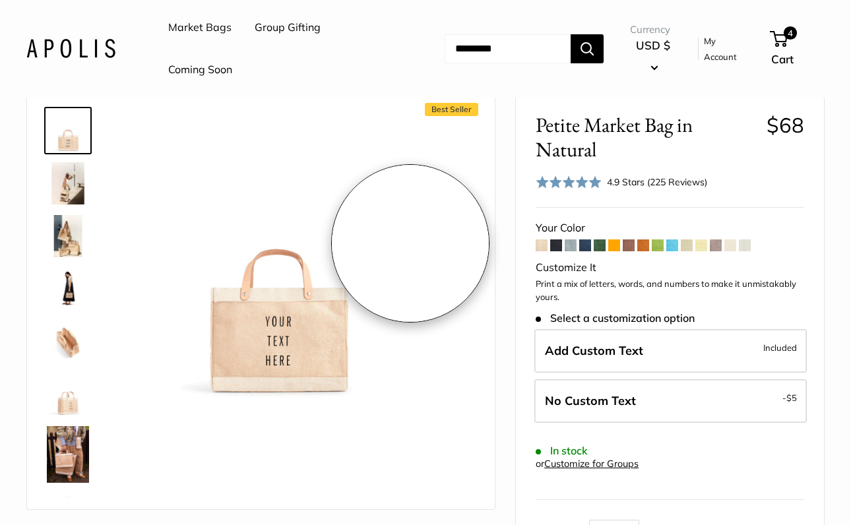
scroll to position [79, 0]
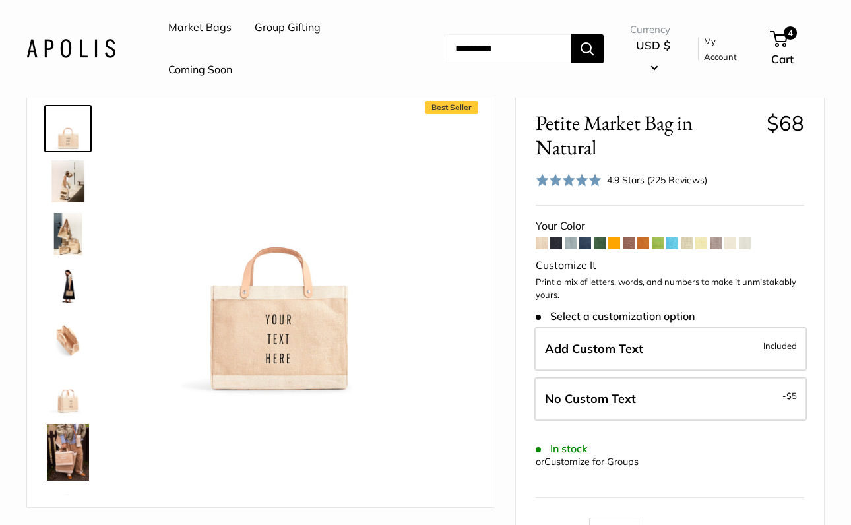
click at [63, 286] on img at bounding box center [68, 287] width 42 height 42
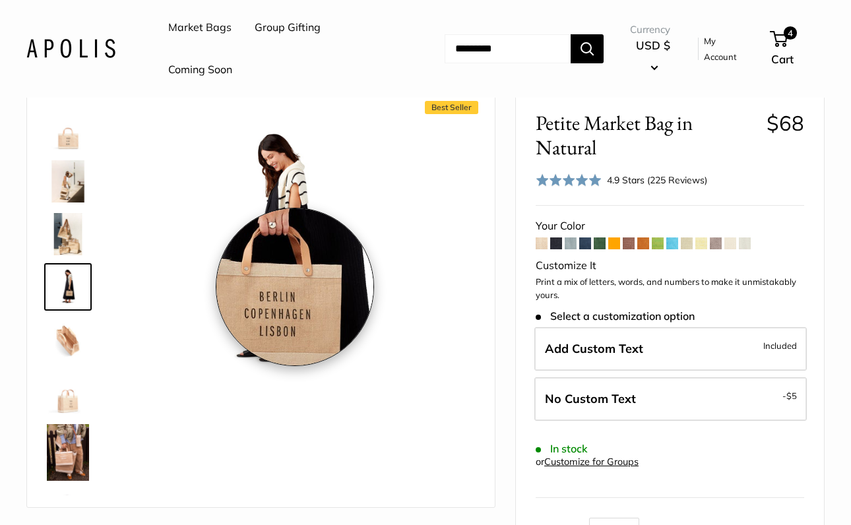
click at [295, 287] on img at bounding box center [277, 252] width 289 height 289
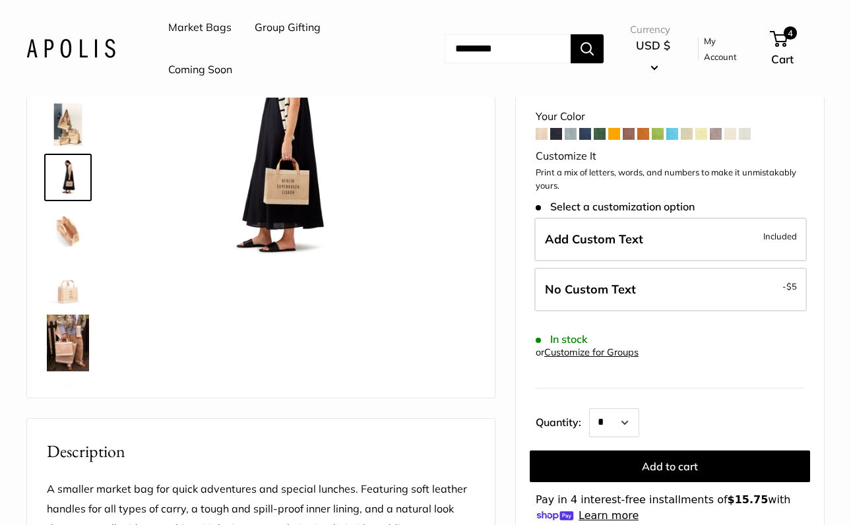
click at [67, 349] on img at bounding box center [68, 343] width 42 height 57
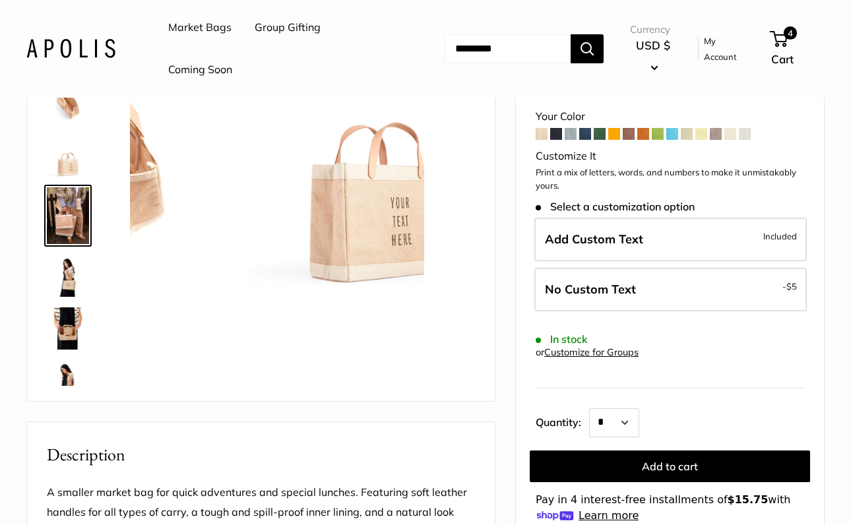
scroll to position [154, 0]
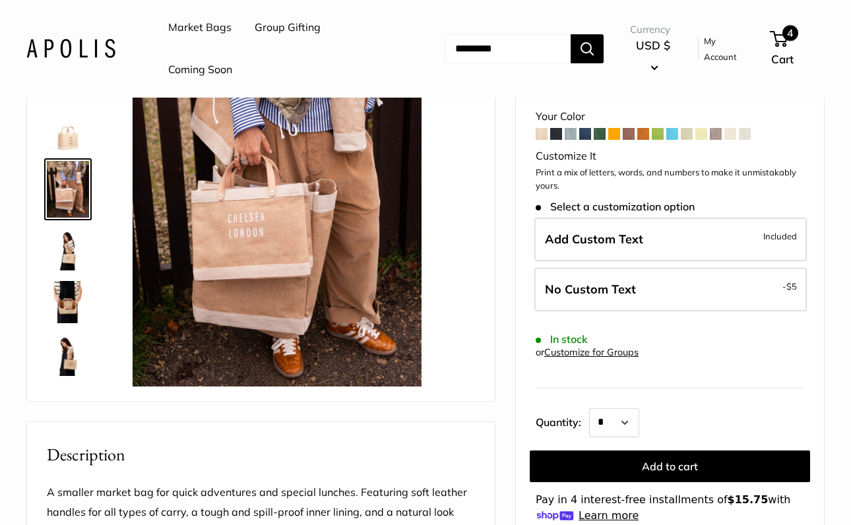
click at [788, 46] on span "4" at bounding box center [779, 39] width 18 height 16
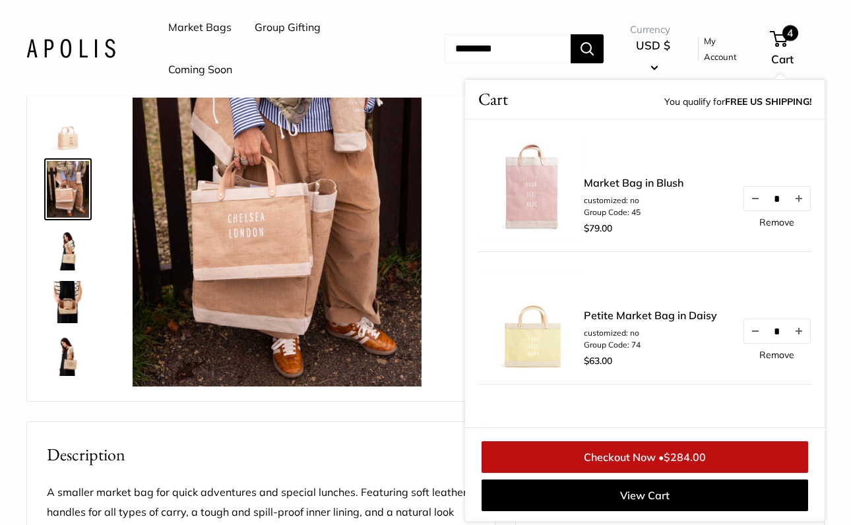
click at [538, 187] on img at bounding box center [531, 186] width 106 height 106
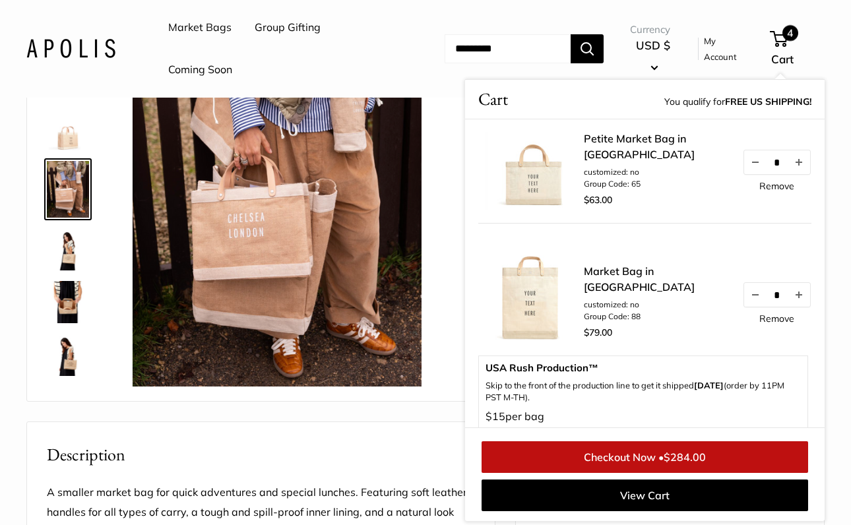
scroll to position [299, 0]
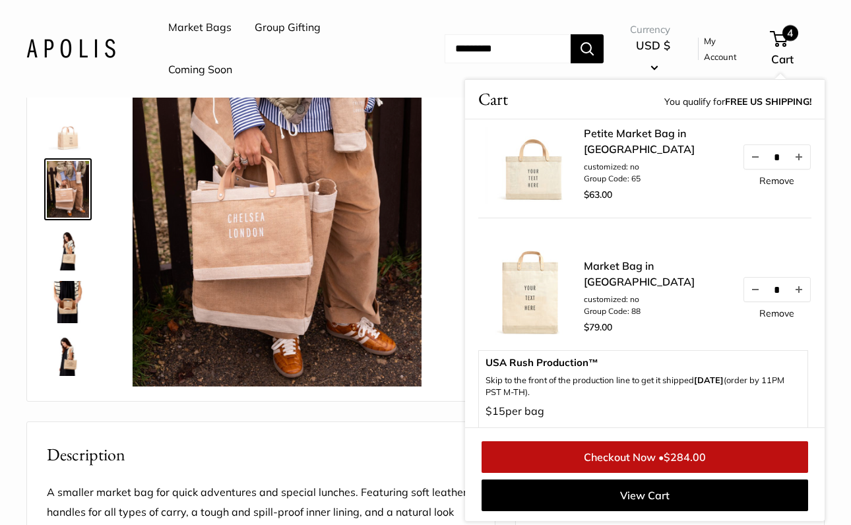
click at [548, 304] on img at bounding box center [531, 285] width 106 height 106
click at [523, 296] on img at bounding box center [531, 285] width 106 height 106
click at [606, 278] on link "Market Bag in [GEOGRAPHIC_DATA]" at bounding box center [656, 274] width 145 height 32
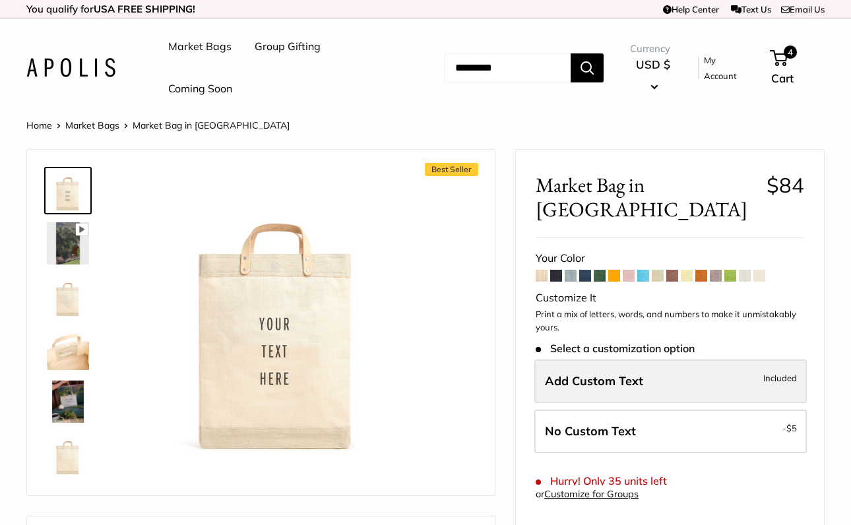
click at [643, 360] on label "Add Custom Text Included" at bounding box center [670, 382] width 273 height 44
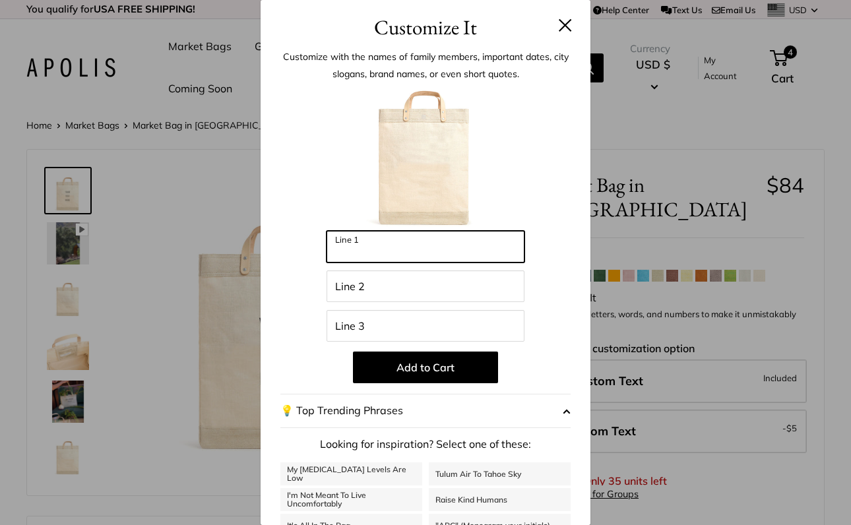
click at [440, 244] on input "Line 1" at bounding box center [426, 247] width 198 height 32
type input "****"
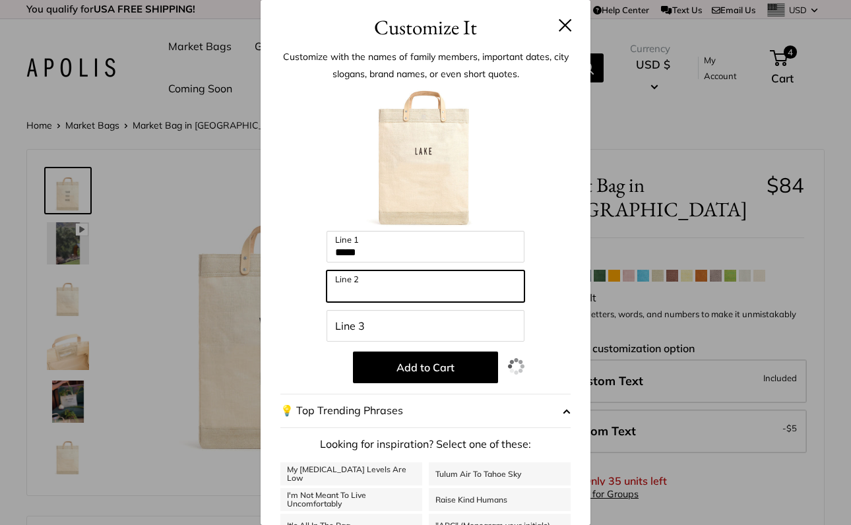
click at [418, 282] on input "Line 2" at bounding box center [426, 287] width 198 height 32
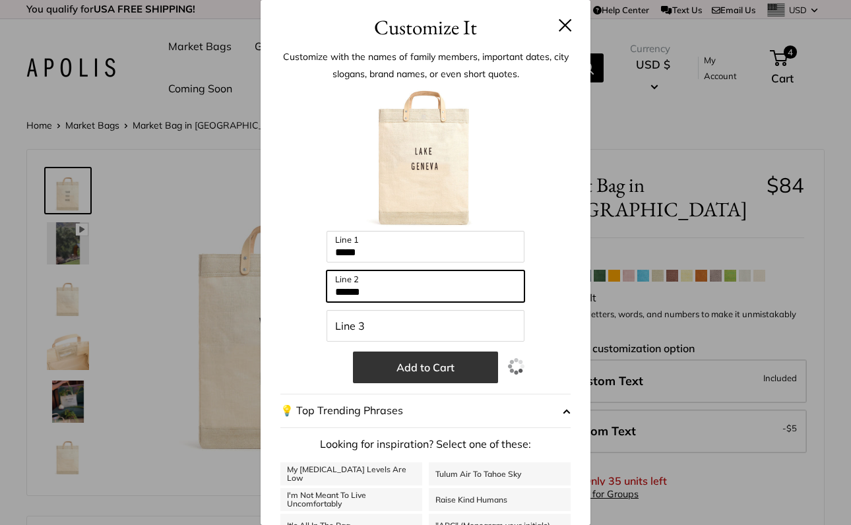
type input "******"
click at [419, 362] on button "Add to Cart" at bounding box center [425, 368] width 145 height 32
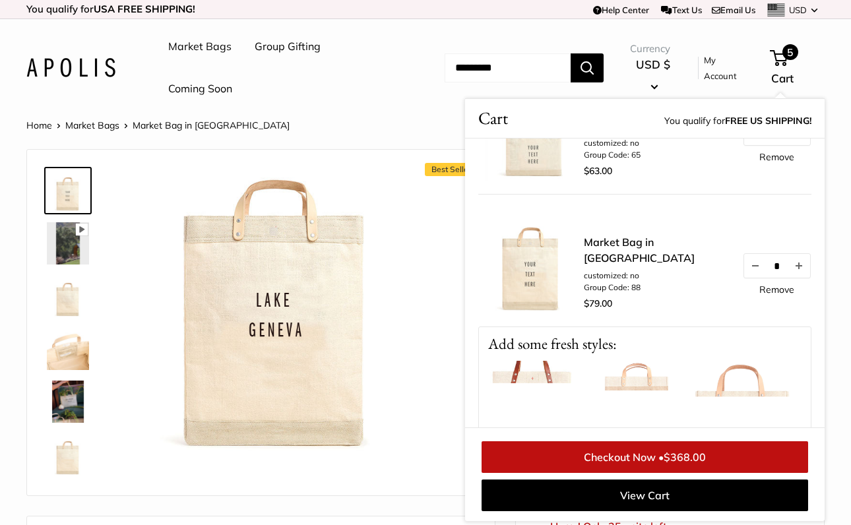
scroll to position [469, 0]
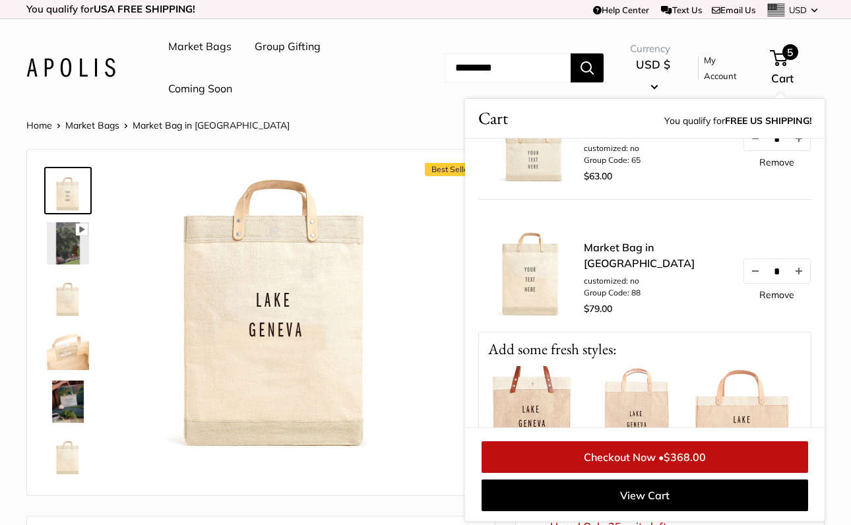
click at [633, 406] on img at bounding box center [638, 419] width 106 height 106
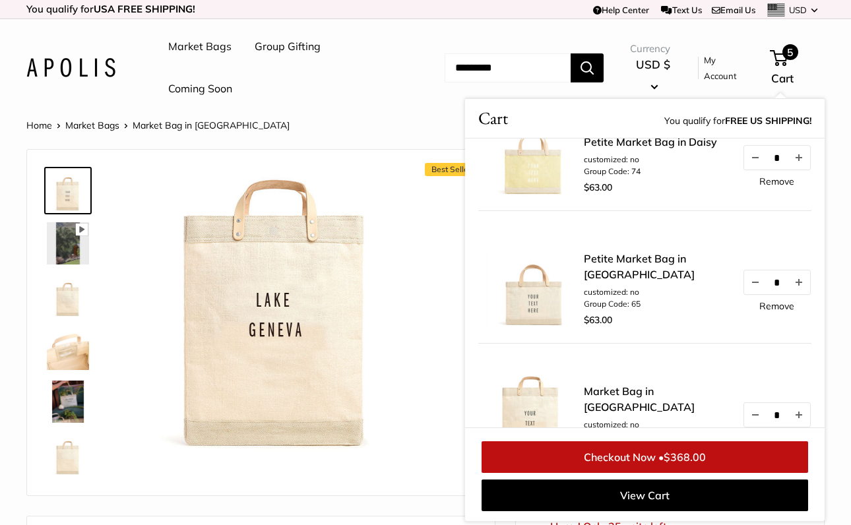
scroll to position [324, 0]
click at [772, 312] on link "Remove" at bounding box center [776, 307] width 35 height 9
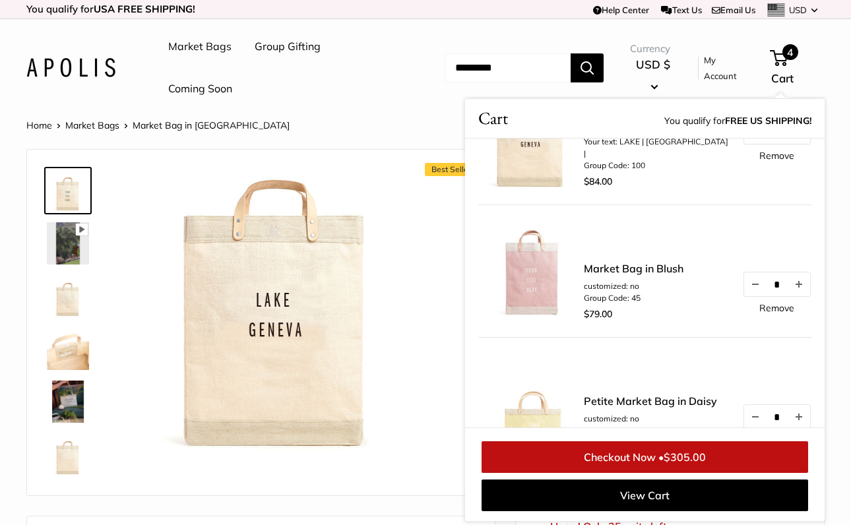
scroll to position [0, 0]
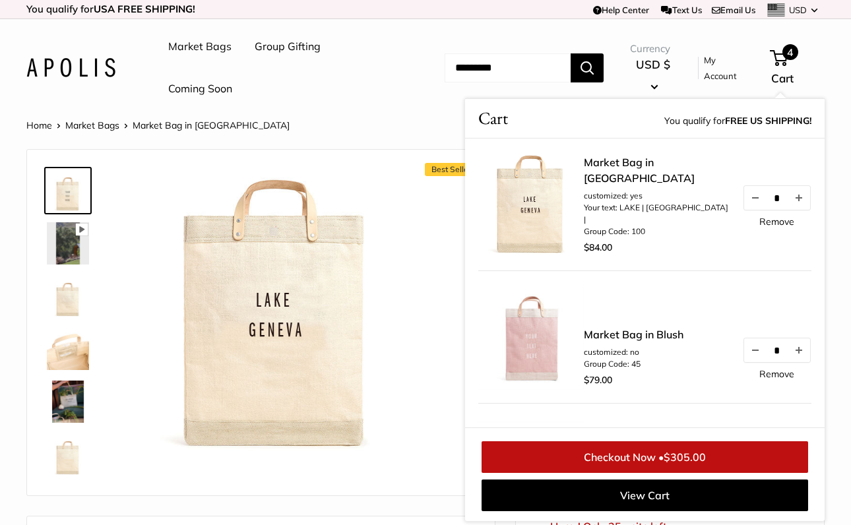
click at [643, 337] on link "Market Bag in Blush" at bounding box center [634, 335] width 100 height 16
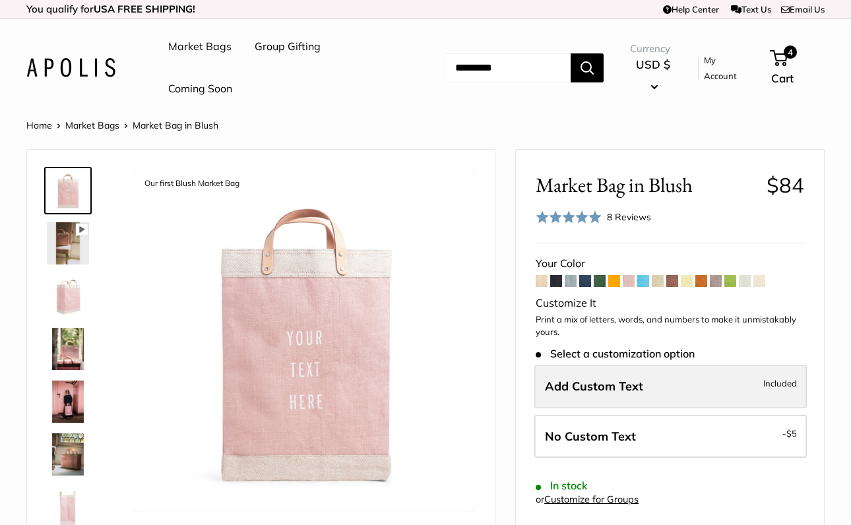
click at [628, 381] on span "Add Custom Text" at bounding box center [594, 386] width 98 height 15
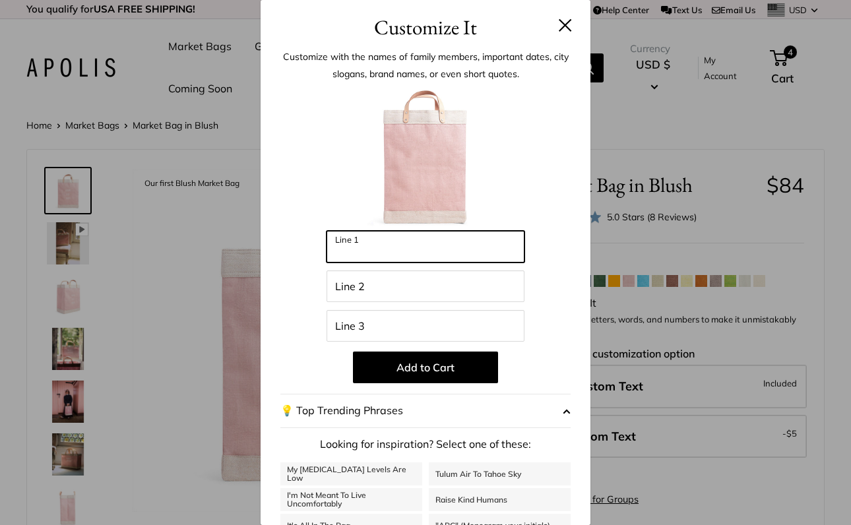
click at [387, 257] on input "Line 1" at bounding box center [426, 247] width 198 height 32
type input "****"
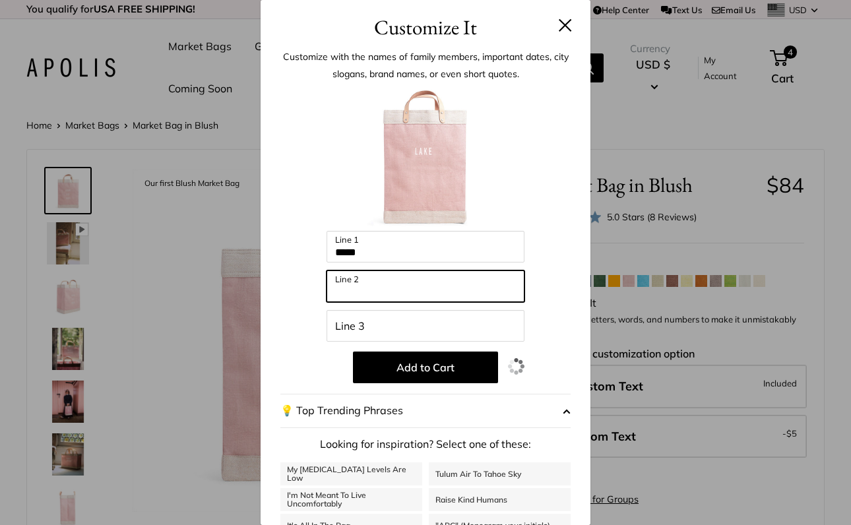
click at [393, 290] on input "Line 2" at bounding box center [426, 287] width 198 height 32
type input "******"
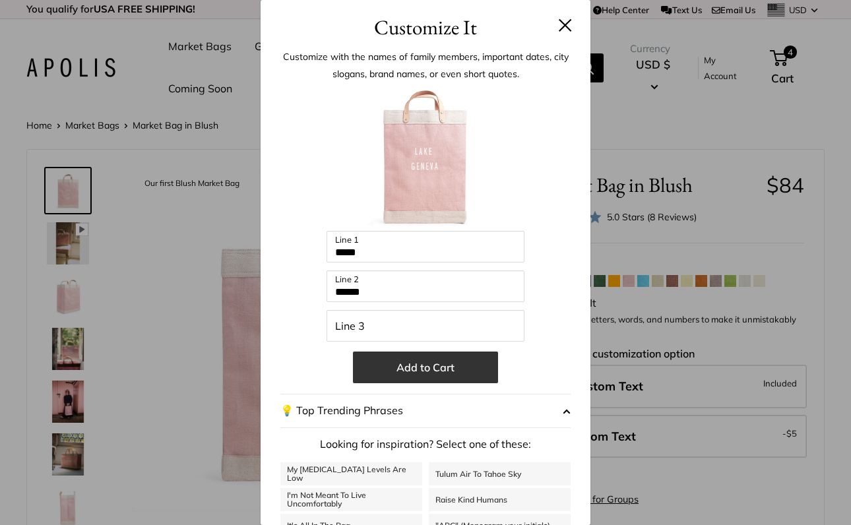
click at [411, 369] on button "Add to Cart" at bounding box center [425, 368] width 145 height 32
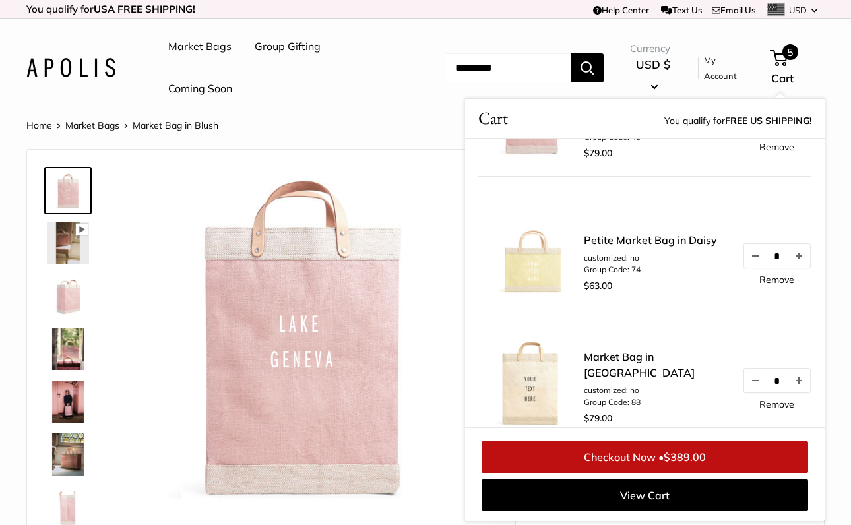
scroll to position [358, 0]
click at [641, 239] on link "Petite Market Bag in Daisy" at bounding box center [650, 242] width 133 height 16
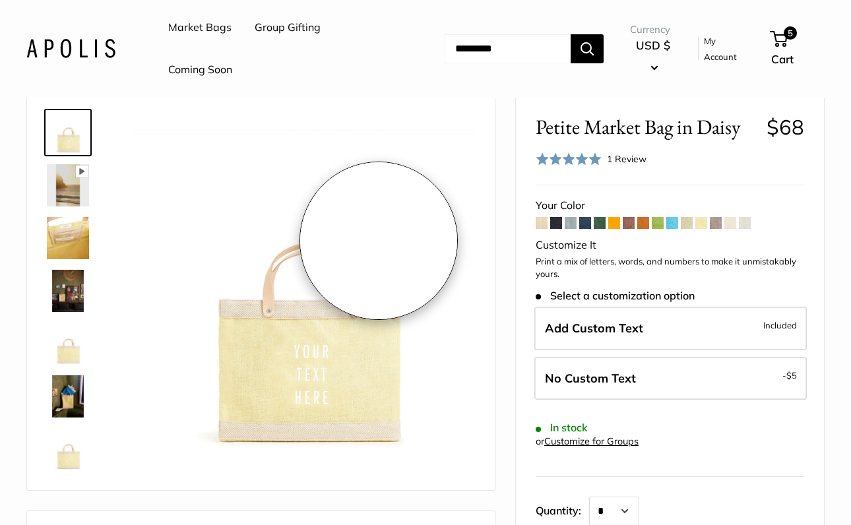
scroll to position [60, 0]
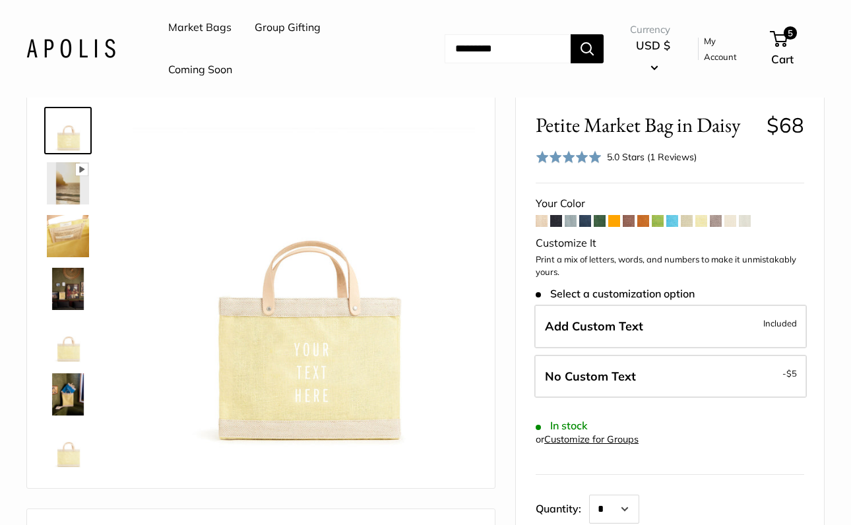
click at [72, 349] on img at bounding box center [68, 342] width 42 height 42
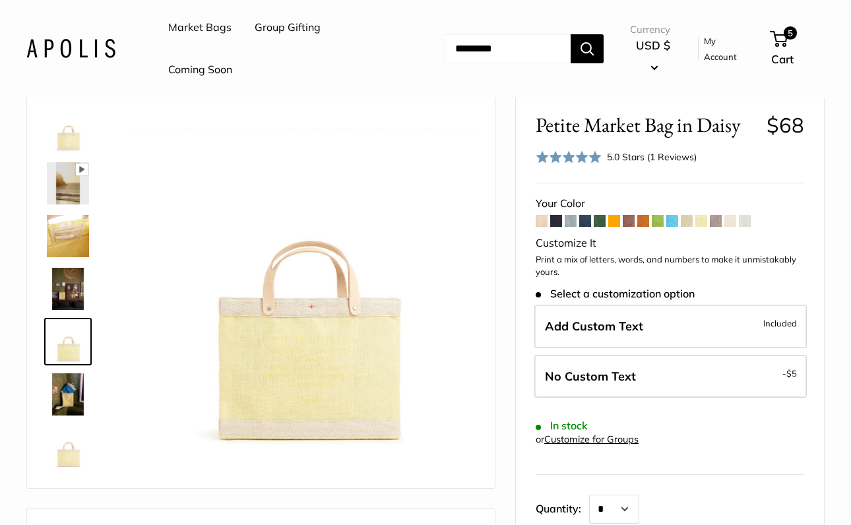
click at [75, 393] on img at bounding box center [68, 394] width 42 height 42
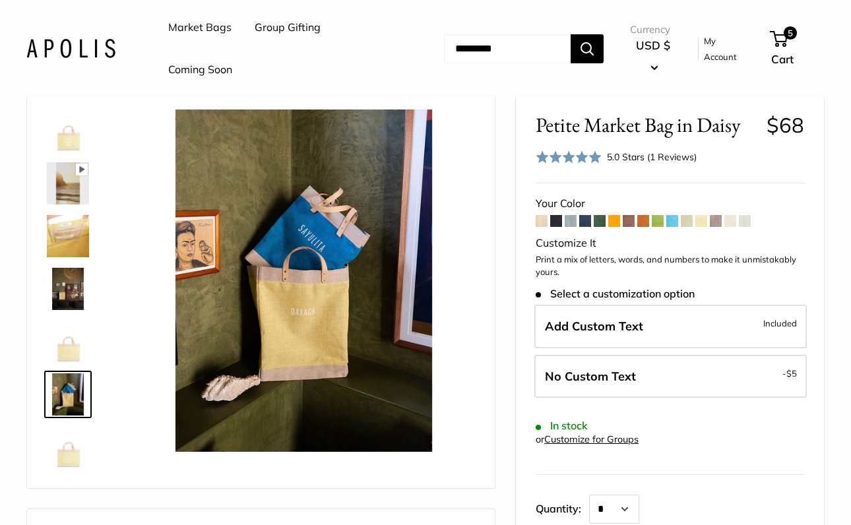
click at [69, 455] on img at bounding box center [68, 447] width 42 height 42
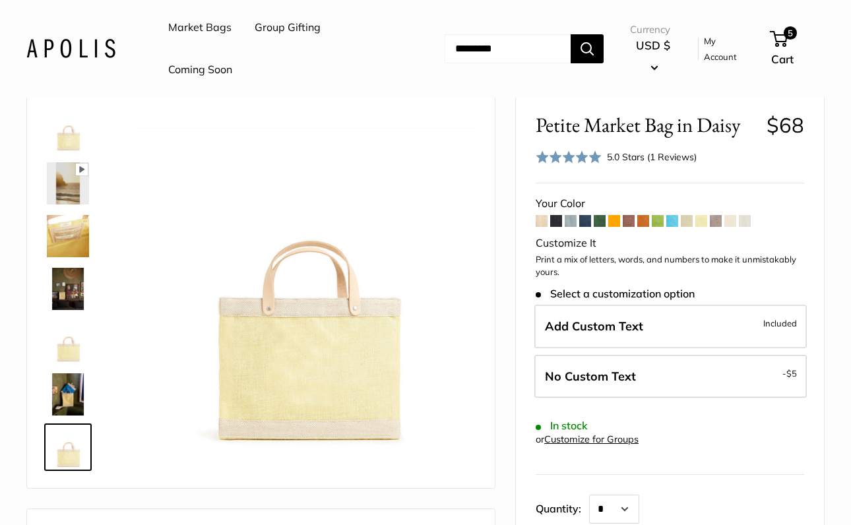
click at [77, 183] on img at bounding box center [68, 183] width 42 height 42
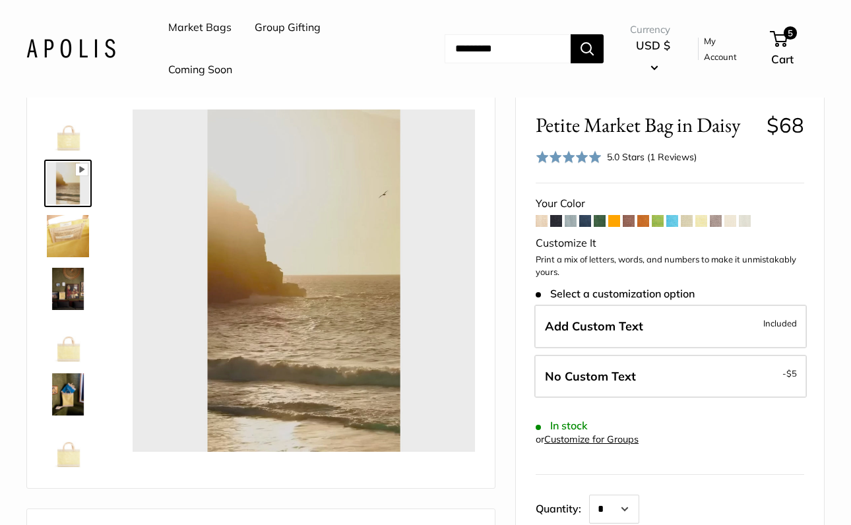
click at [73, 126] on img at bounding box center [68, 131] width 42 height 42
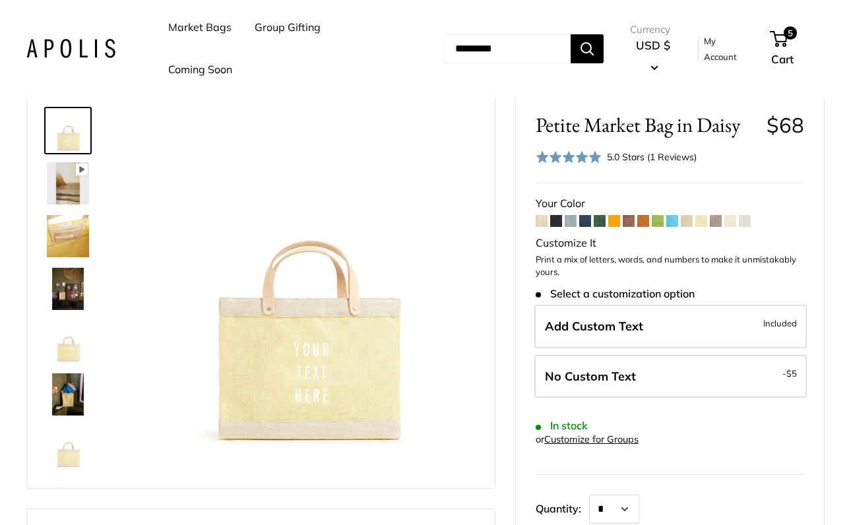
type input "****"
click at [786, 40] on span "5" at bounding box center [779, 39] width 18 height 16
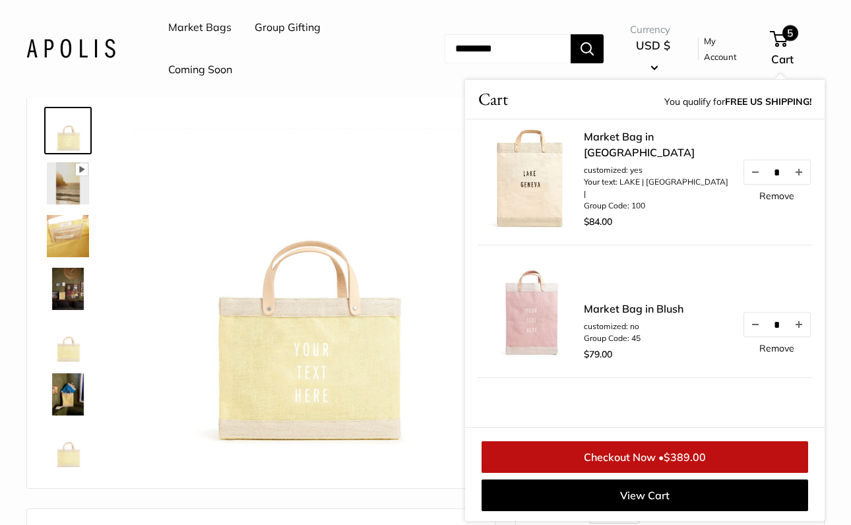
scroll to position [143, 0]
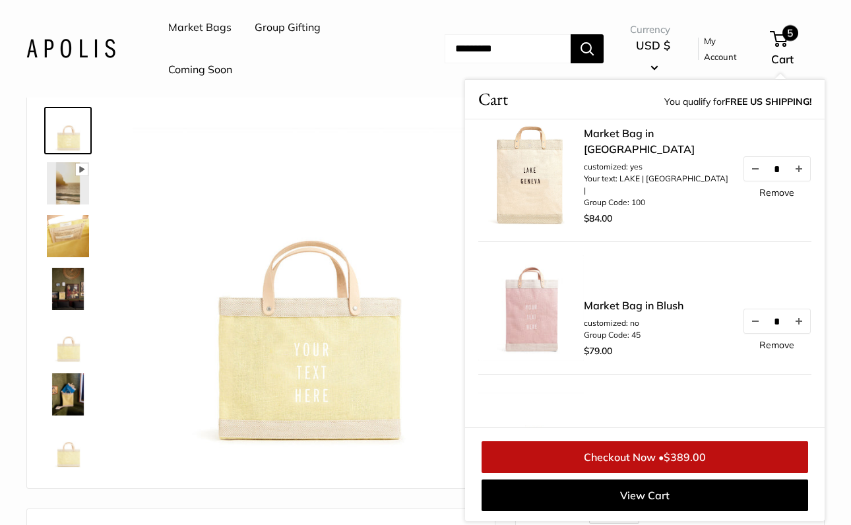
click at [777, 343] on link "Remove" at bounding box center [776, 344] width 35 height 9
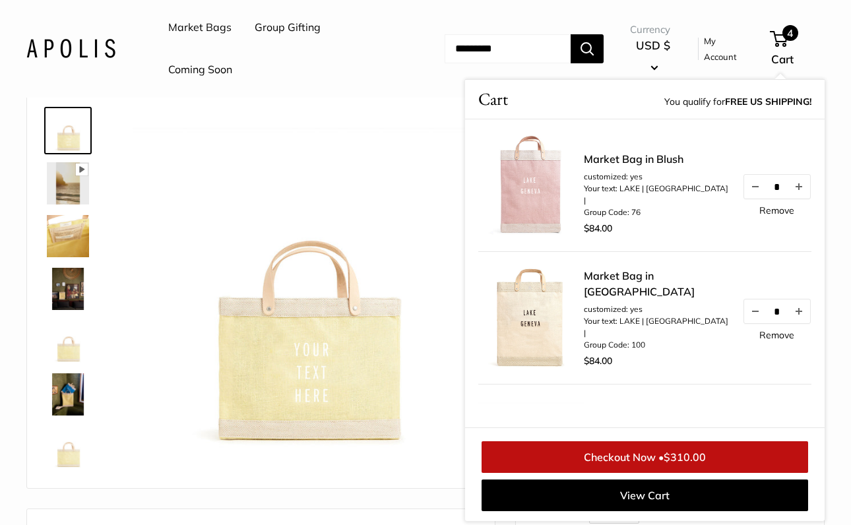
click at [768, 215] on link "Remove" at bounding box center [776, 210] width 35 height 9
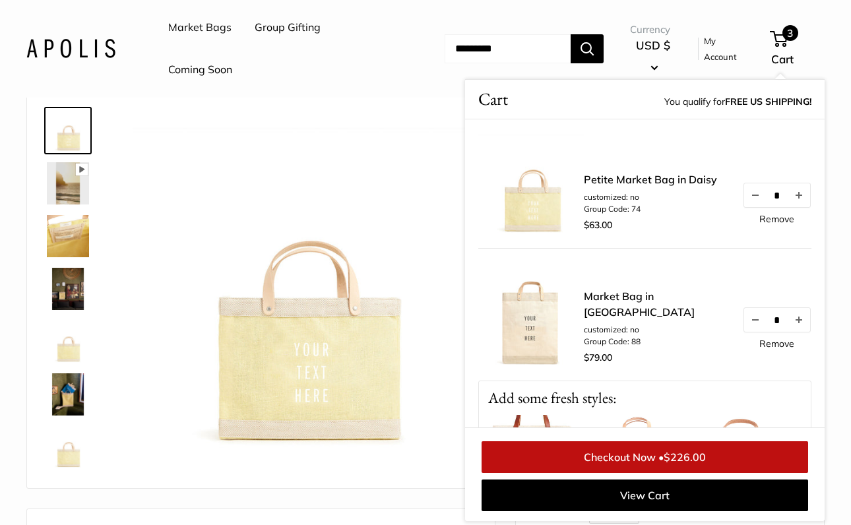
scroll to position [137, 0]
click at [777, 348] on link "Remove" at bounding box center [776, 342] width 35 height 9
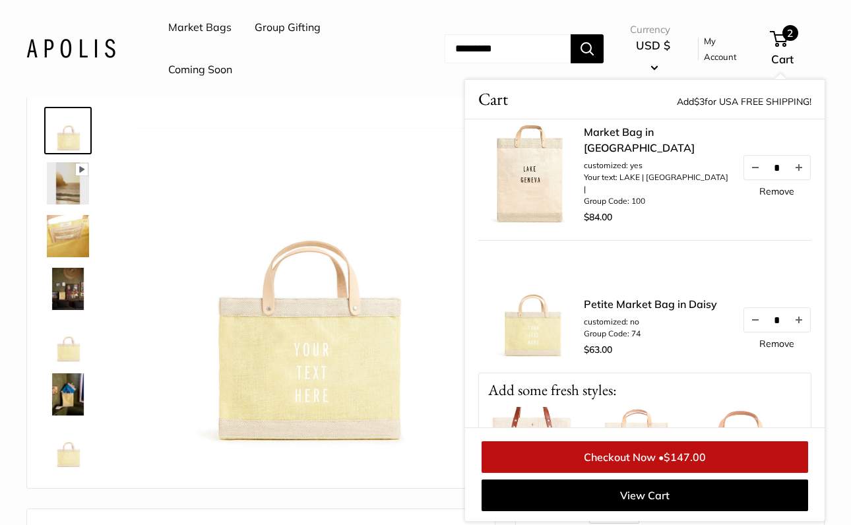
scroll to position [9, 0]
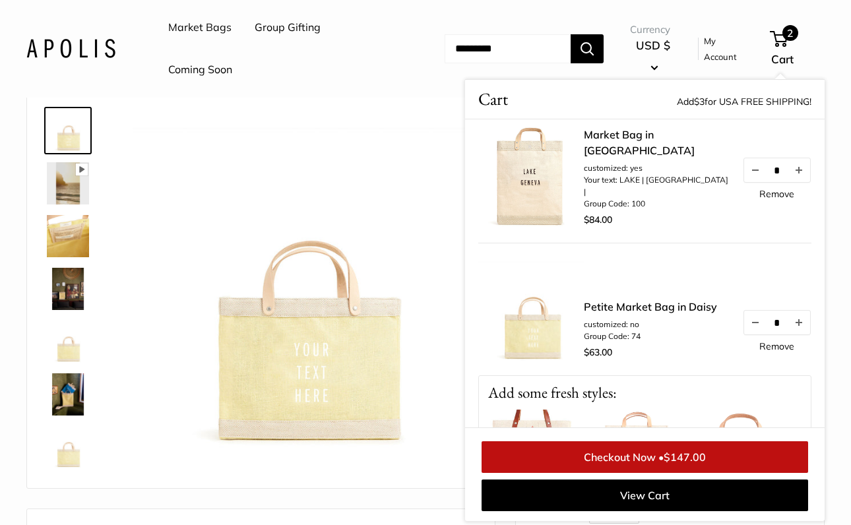
click at [670, 307] on link "Petite Market Bag in Daisy" at bounding box center [650, 307] width 133 height 16
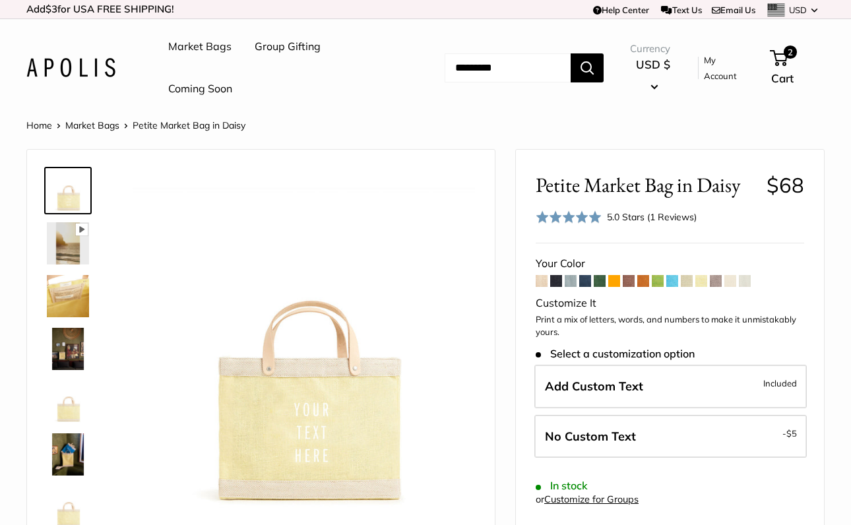
click at [217, 46] on link "Market Bags" at bounding box center [199, 47] width 63 height 20
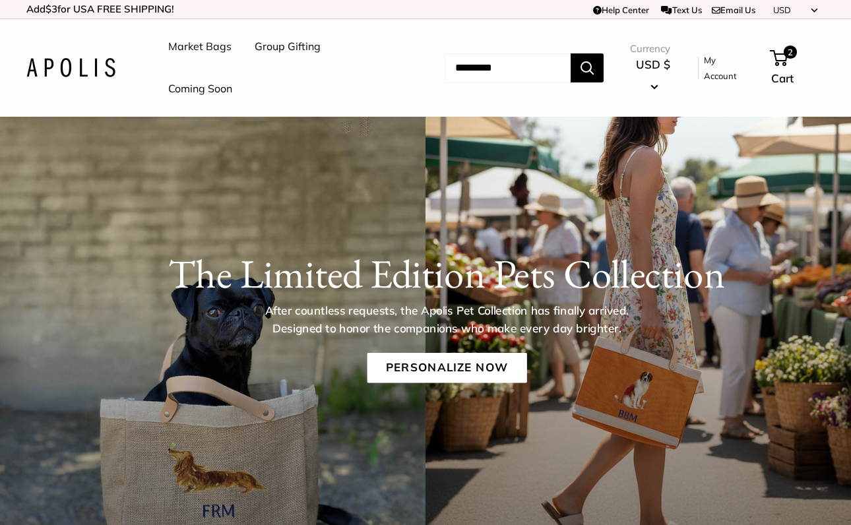
click at [472, 72] on input "Search..." at bounding box center [508, 67] width 126 height 29
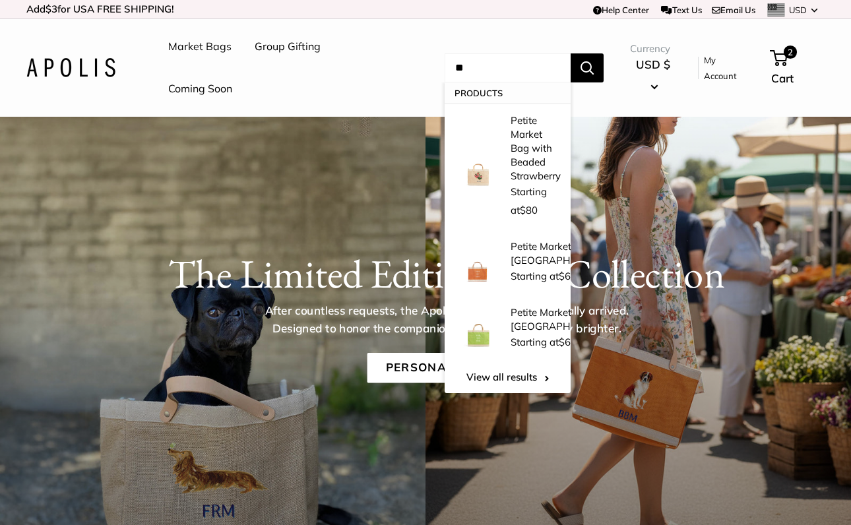
type input "*"
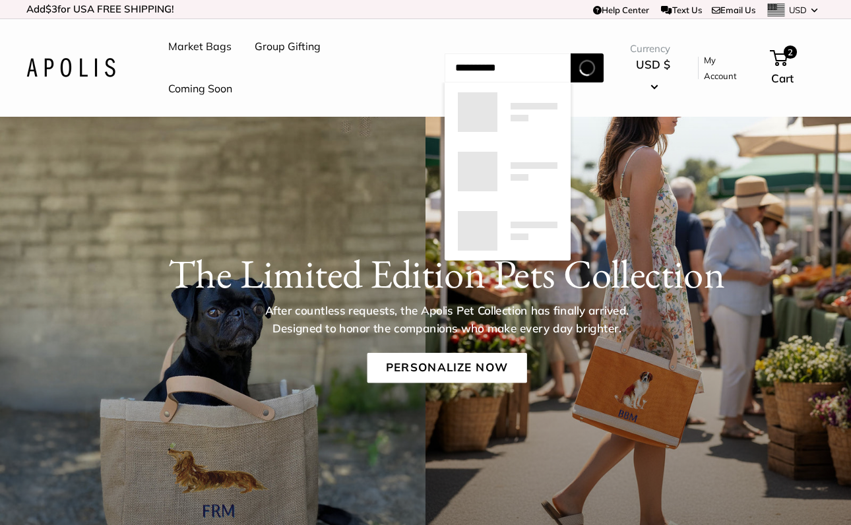
type input "**********"
click at [603, 67] on button "Search" at bounding box center [587, 67] width 33 height 29
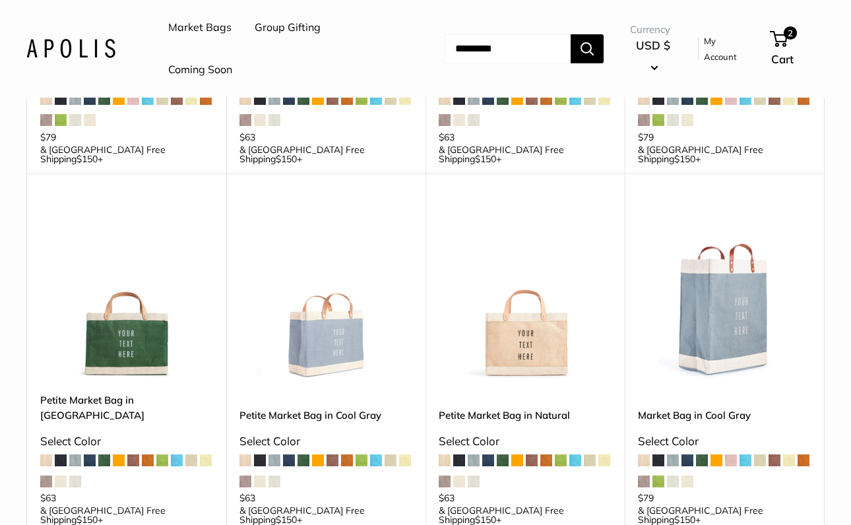
scroll to position [439, 0]
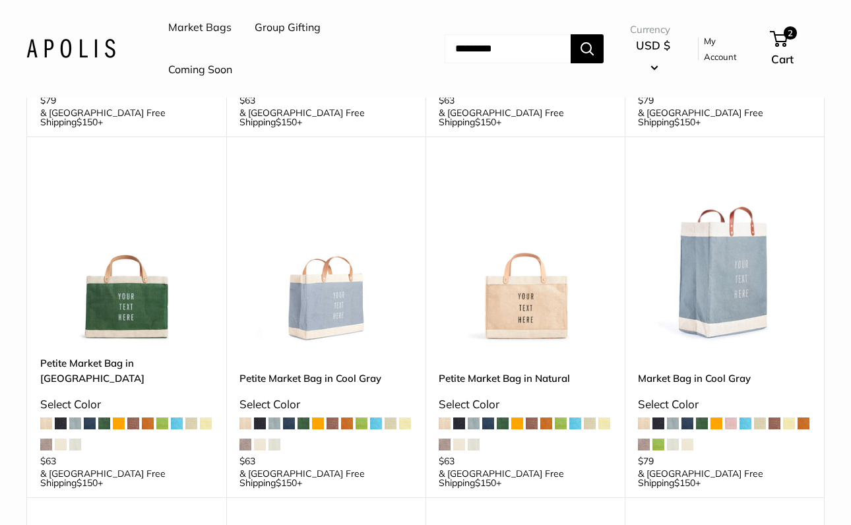
click at [0, 0] on img at bounding box center [0, 0] width 0 height 0
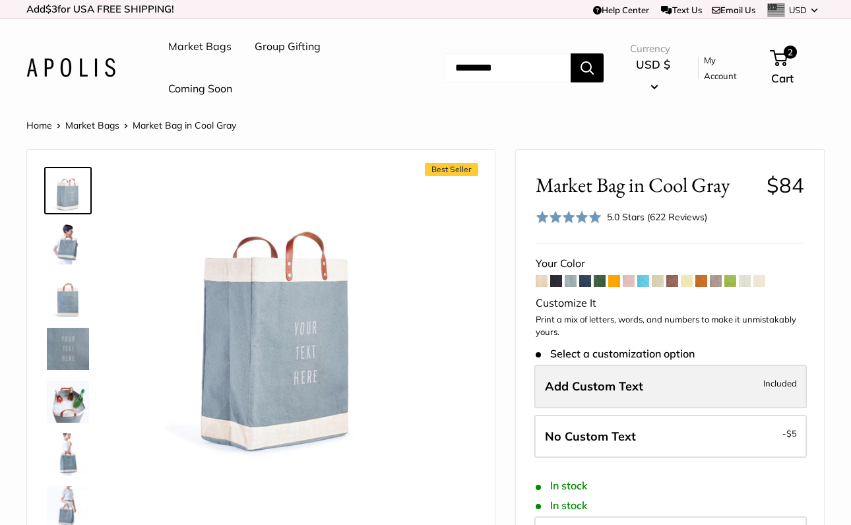
click at [672, 384] on label "Add Custom Text Included" at bounding box center [670, 387] width 273 height 44
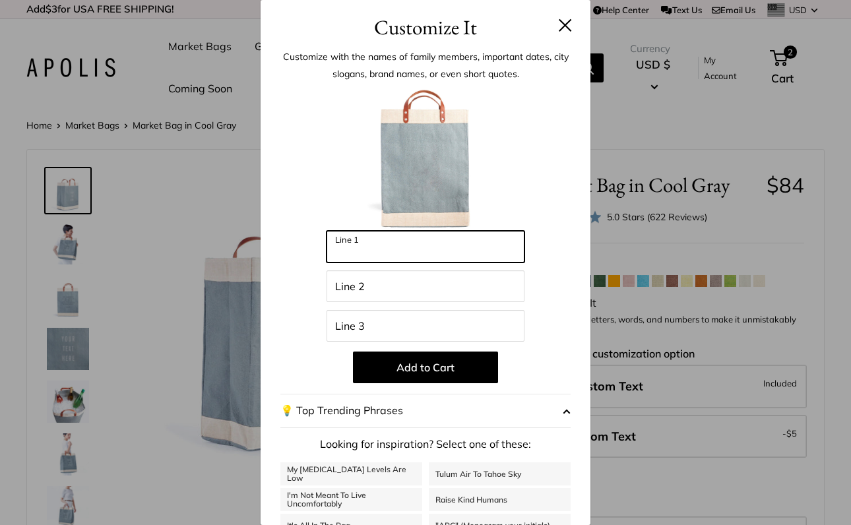
click at [395, 246] on input "Line 1" at bounding box center [426, 247] width 198 height 32
type input "****"
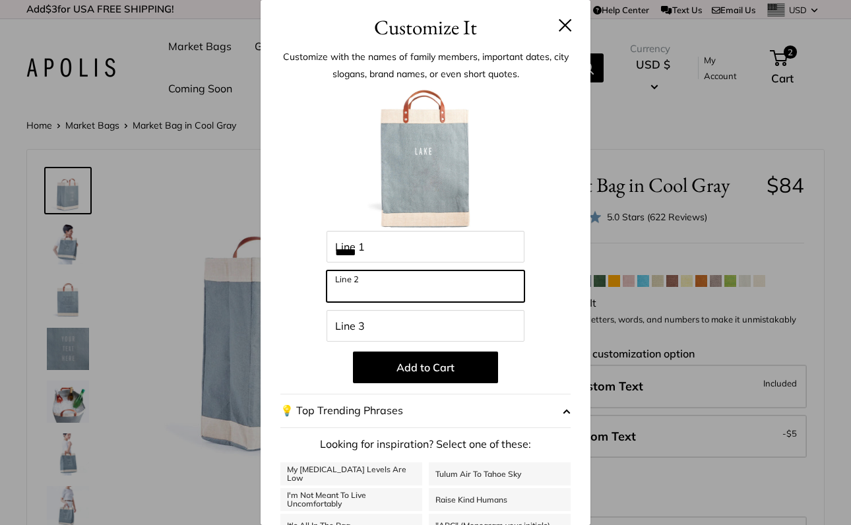
click at [410, 287] on input "Line 2" at bounding box center [426, 287] width 198 height 32
type input "******"
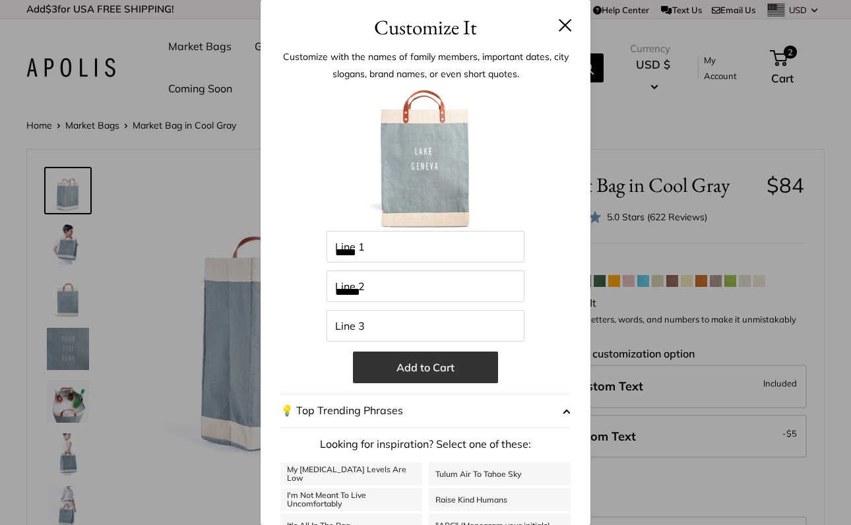
click at [435, 369] on button "Add to Cart" at bounding box center [425, 368] width 145 height 32
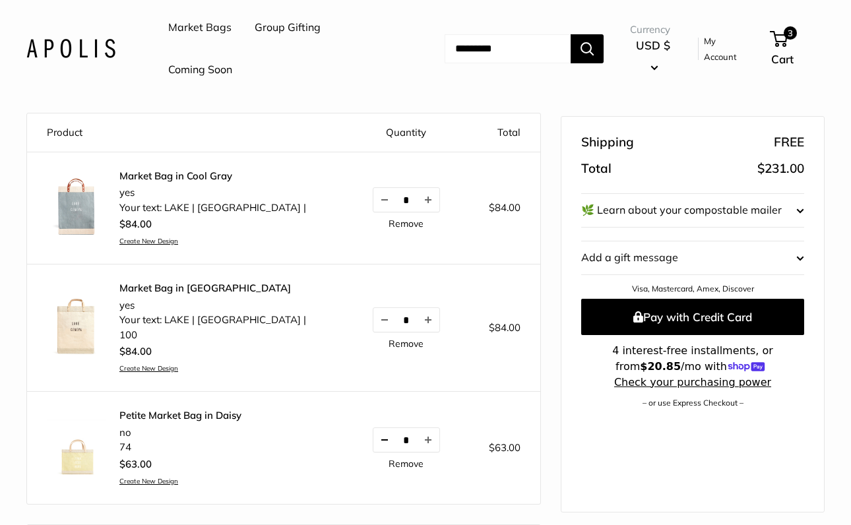
scroll to position [129, 0]
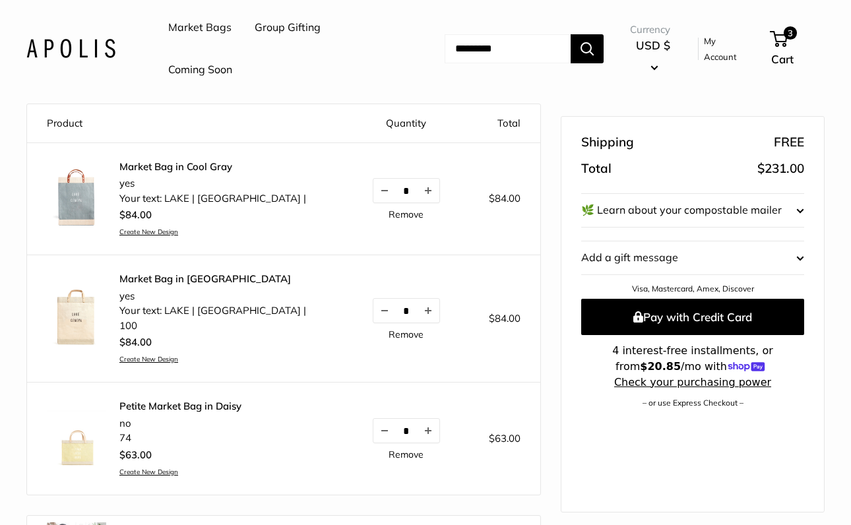
click at [389, 330] on link "Remove" at bounding box center [406, 334] width 35 height 9
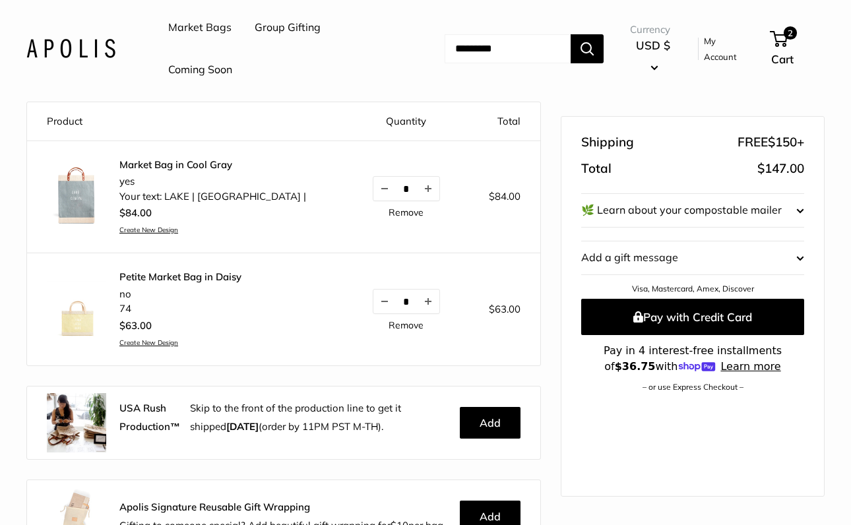
scroll to position [144, 0]
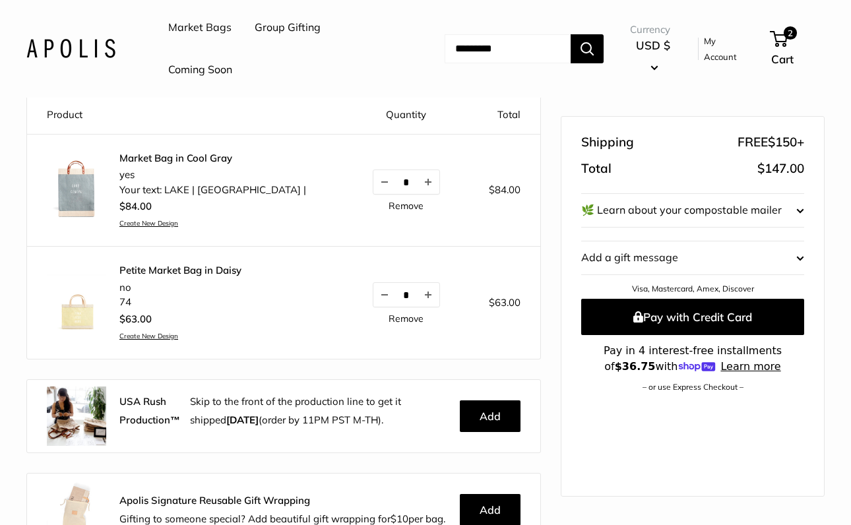
click at [199, 33] on link "Market Bags" at bounding box center [199, 28] width 63 height 20
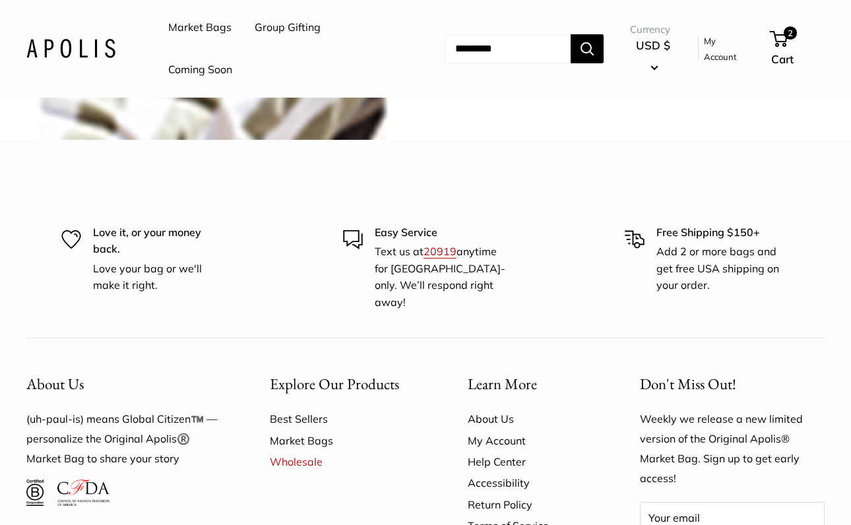
scroll to position [2947, 0]
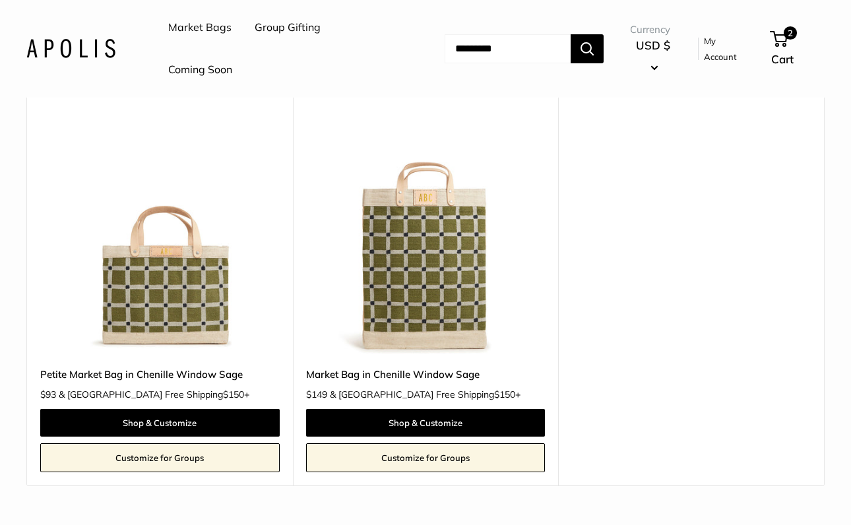
scroll to position [150, 0]
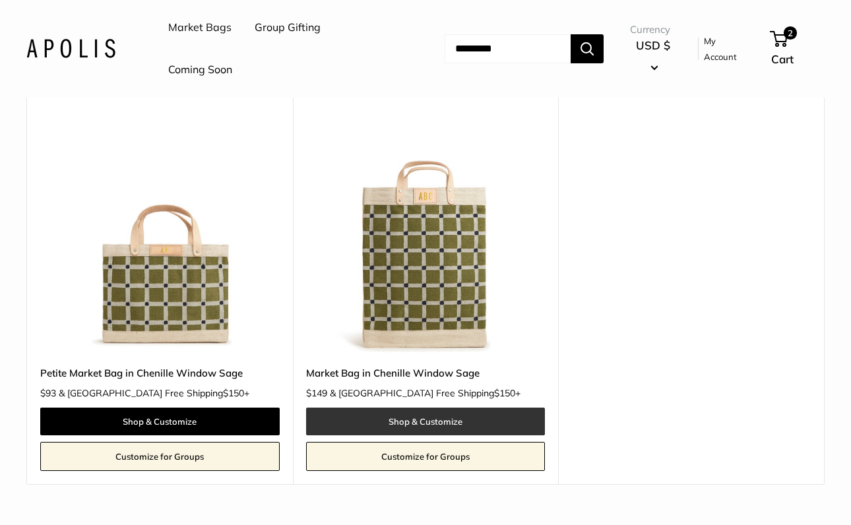
click at [443, 416] on link "Shop & Customize" at bounding box center [426, 422] width 240 height 28
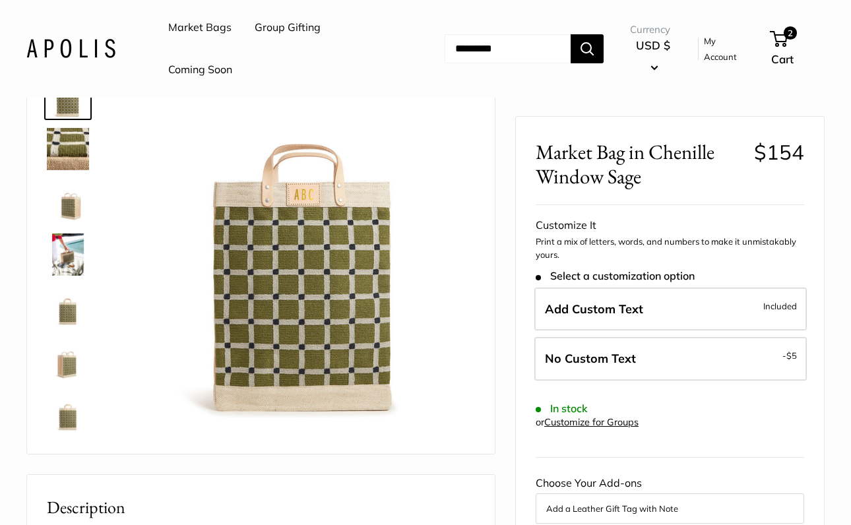
scroll to position [51, 0]
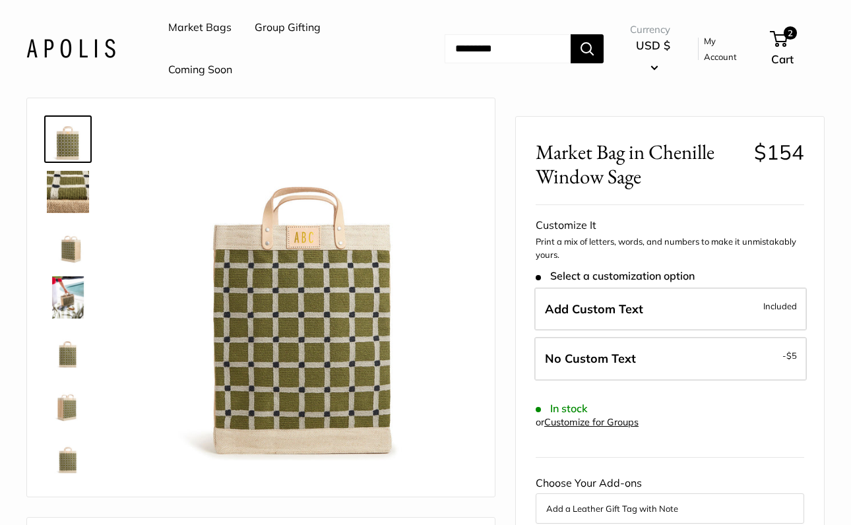
click at [65, 350] on img at bounding box center [68, 350] width 42 height 42
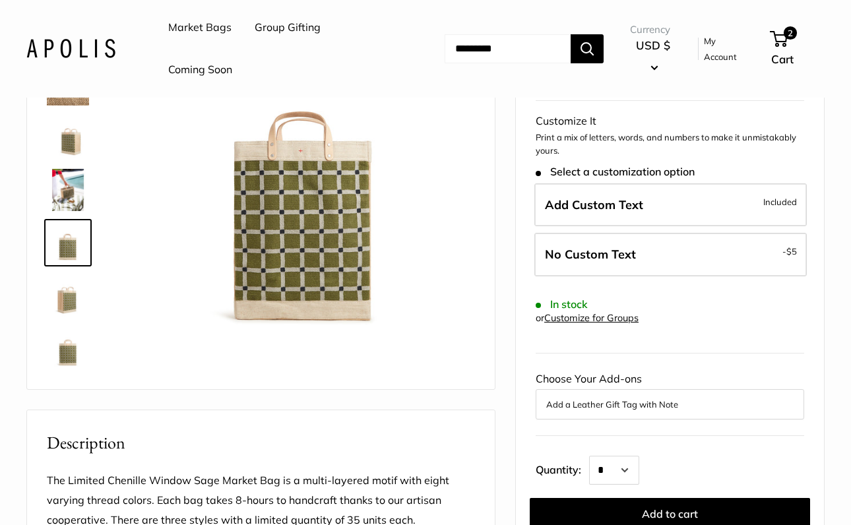
scroll to position [177, 0]
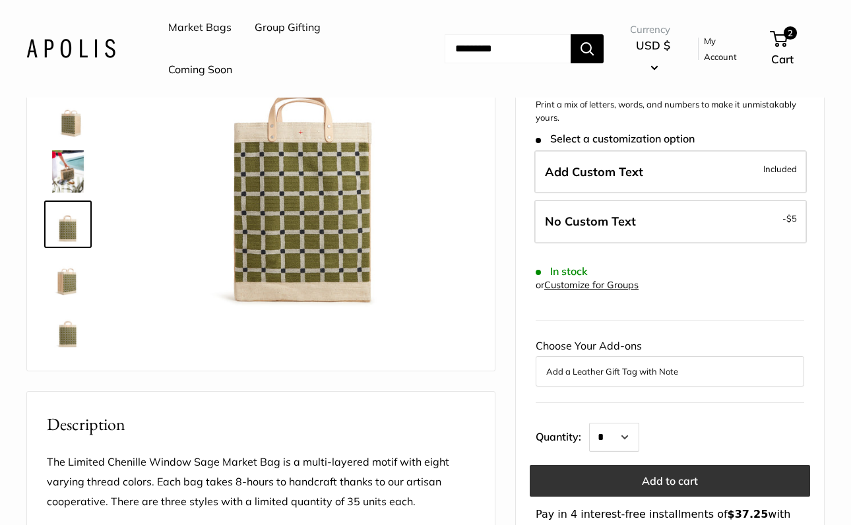
click at [682, 479] on button "Add to cart" at bounding box center [670, 481] width 280 height 32
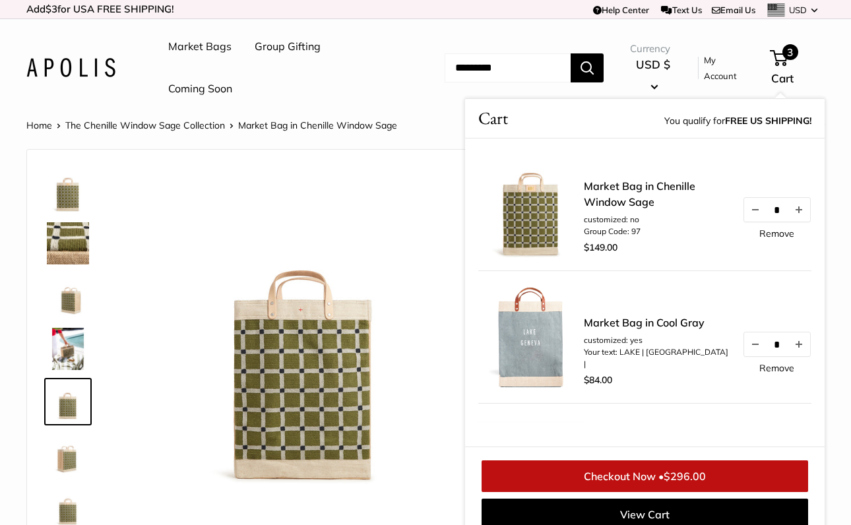
scroll to position [0, 0]
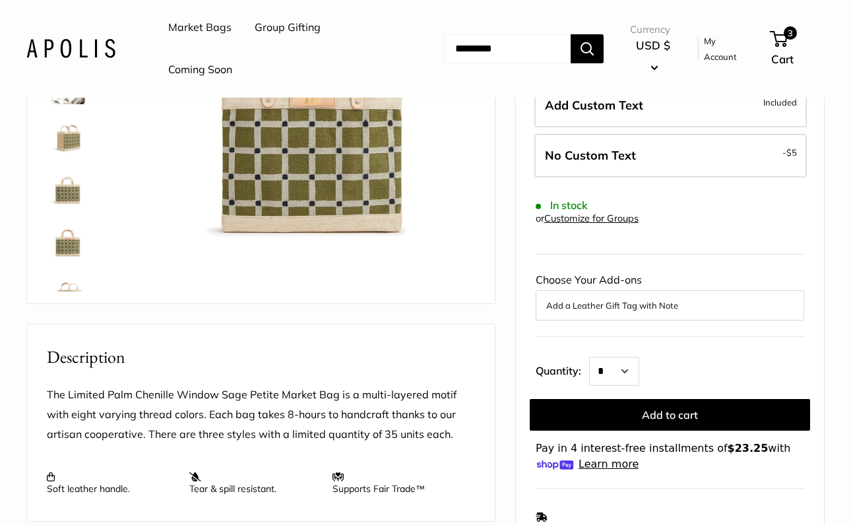
scroll to position [271, 0]
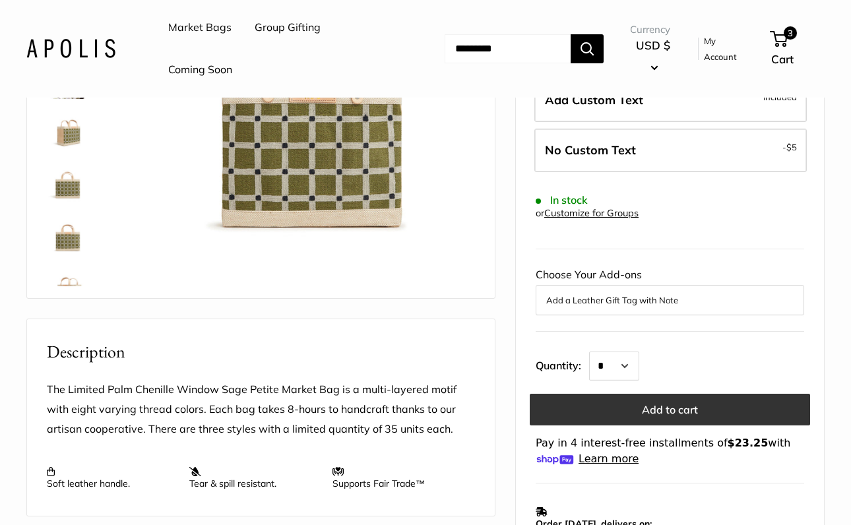
click at [650, 406] on button "Add to cart" at bounding box center [670, 410] width 280 height 32
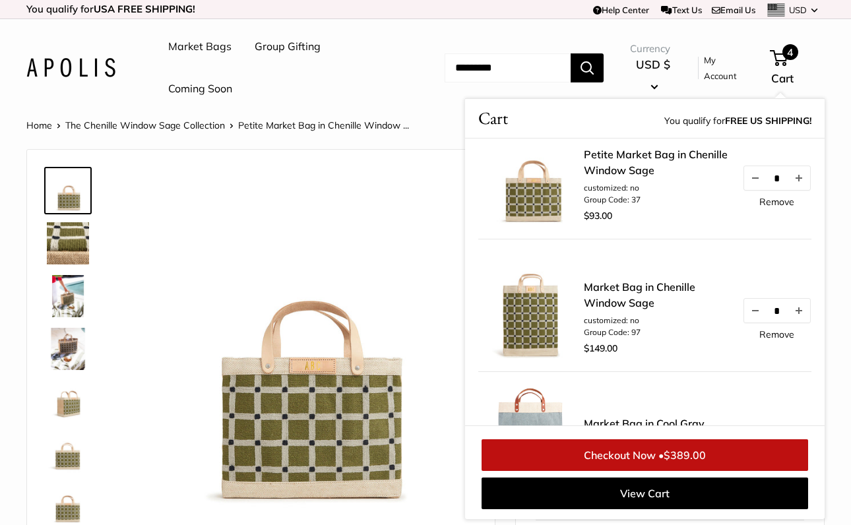
scroll to position [32, 0]
click at [785, 335] on link "Remove" at bounding box center [776, 333] width 35 height 9
click at [534, 199] on img at bounding box center [531, 172] width 106 height 106
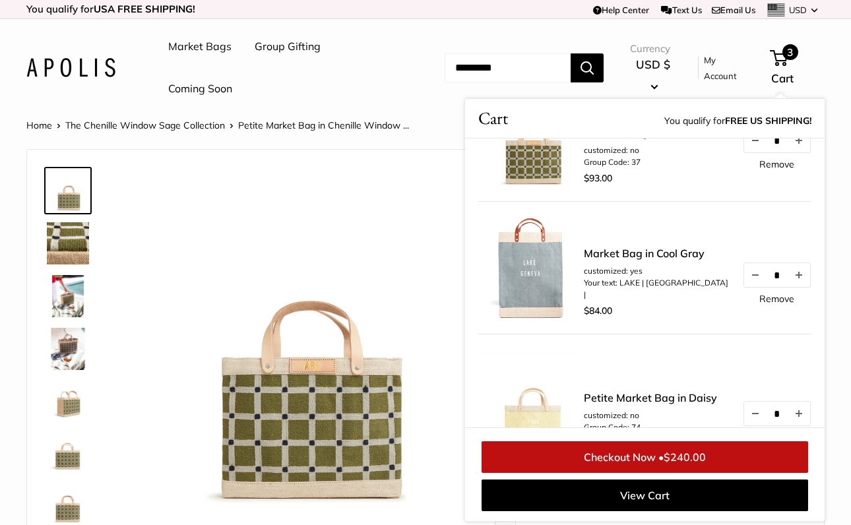
scroll to position [62, 0]
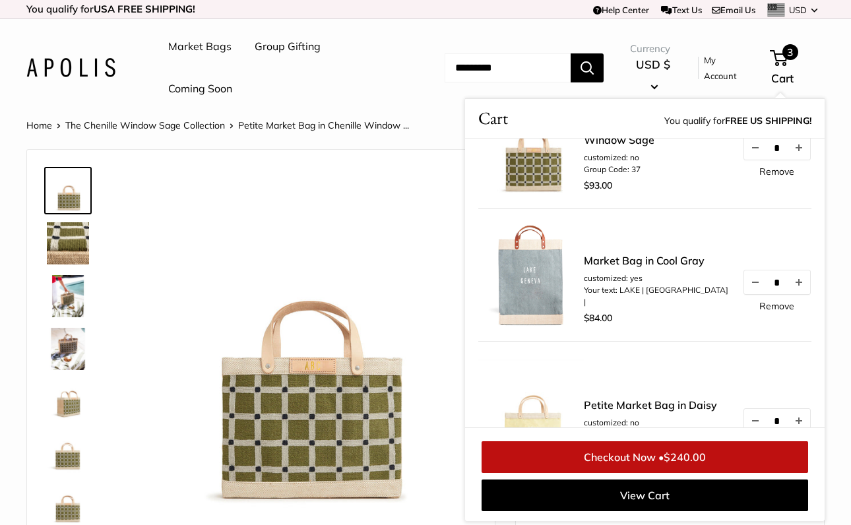
click at [555, 165] on img at bounding box center [531, 143] width 106 height 106
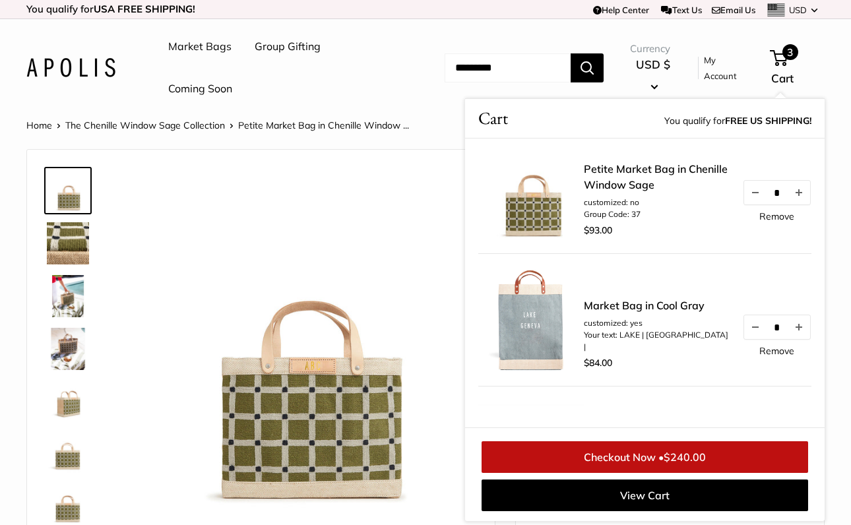
scroll to position [0, 0]
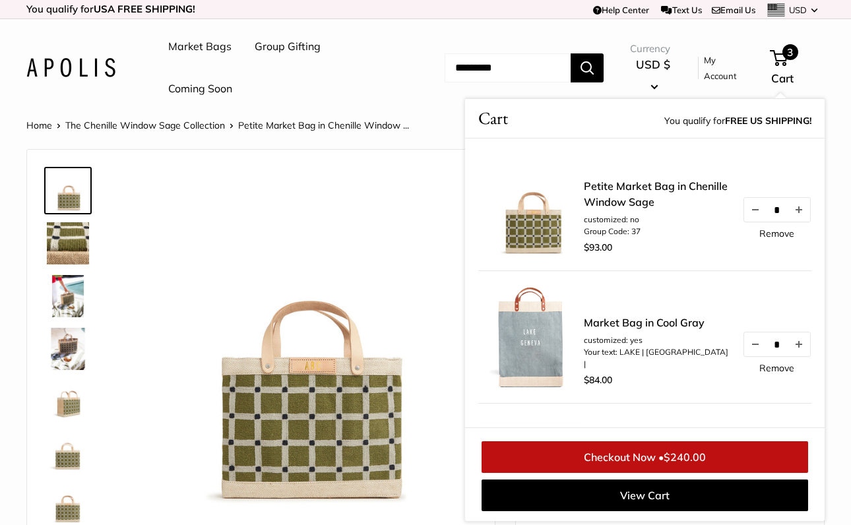
click at [618, 182] on link "Petite Market Bag in Chenille Window Sage" at bounding box center [656, 194] width 145 height 32
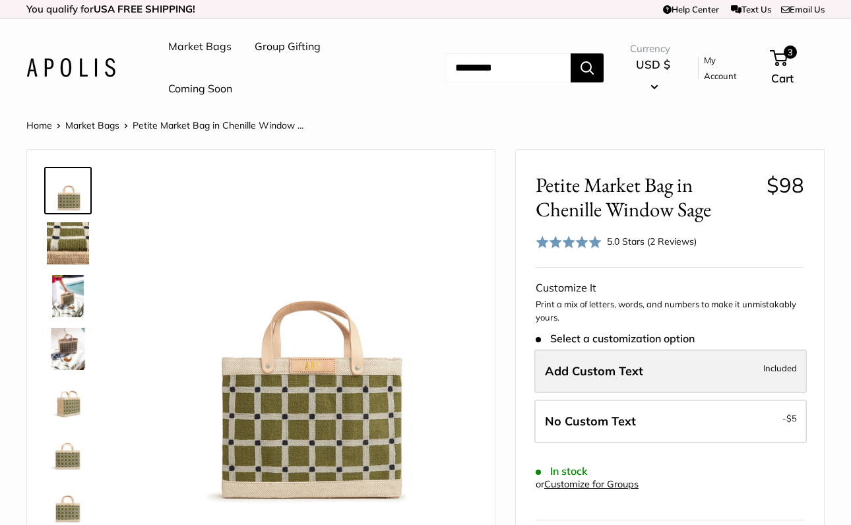
click at [597, 371] on span "Add Custom Text" at bounding box center [594, 371] width 98 height 15
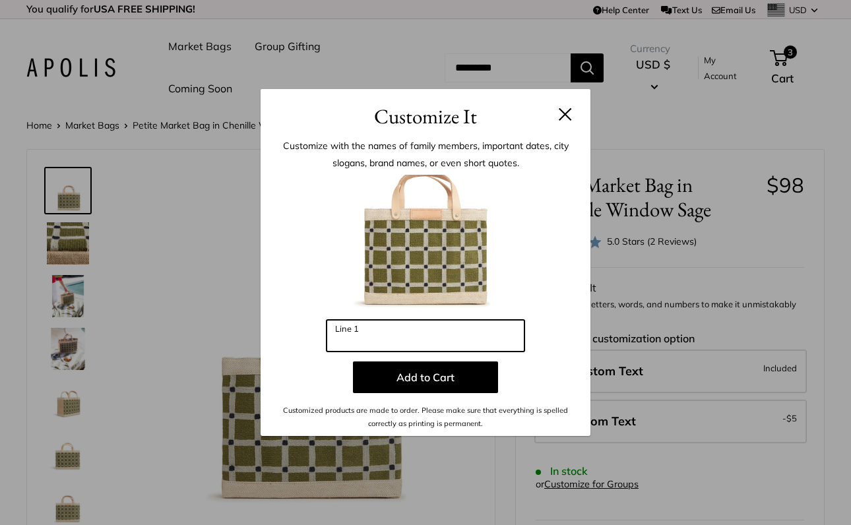
click at [391, 340] on input "Line 1" at bounding box center [426, 336] width 198 height 32
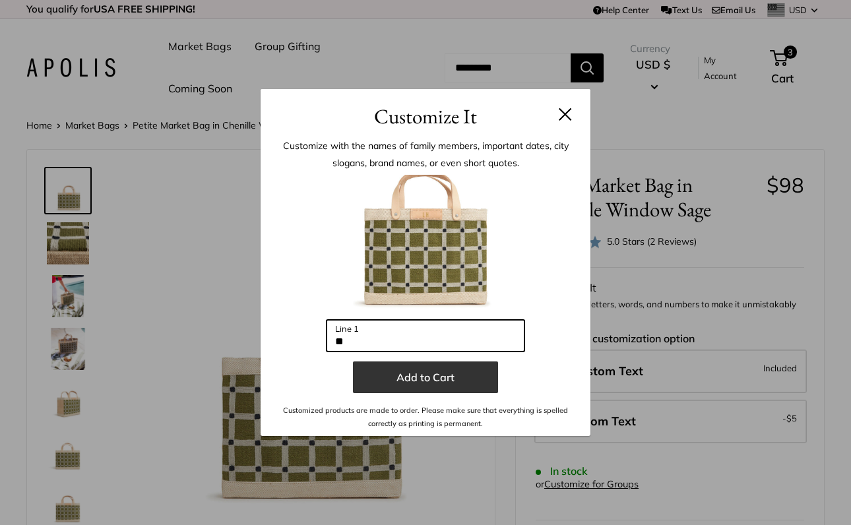
type input "**"
click at [423, 385] on button "Add to Cart" at bounding box center [425, 378] width 145 height 32
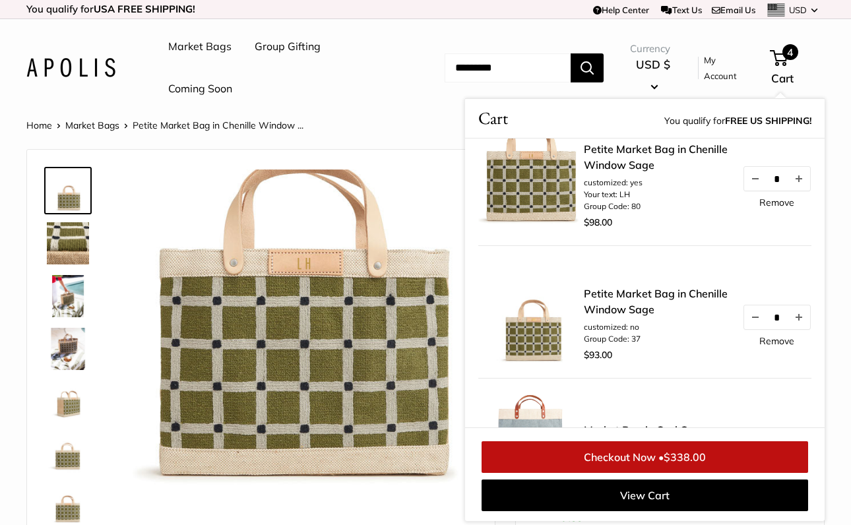
scroll to position [26, 0]
click at [773, 336] on link "Remove" at bounding box center [776, 340] width 35 height 9
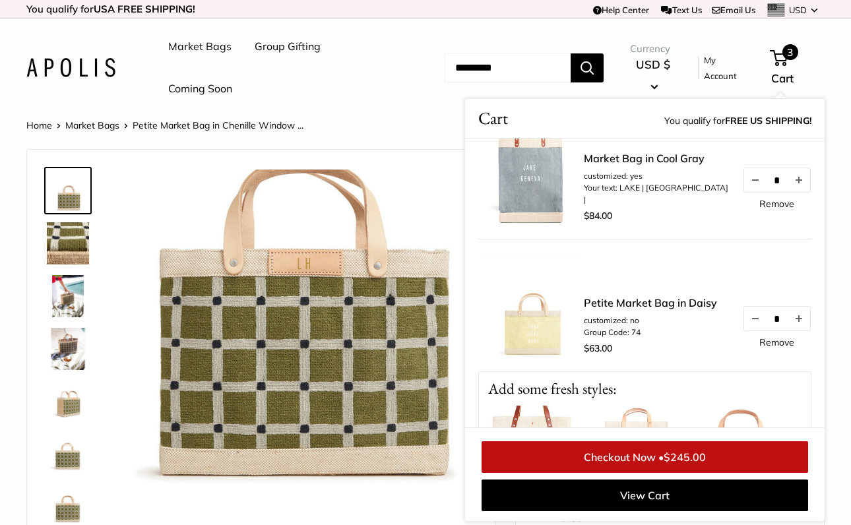
scroll to position [178, 0]
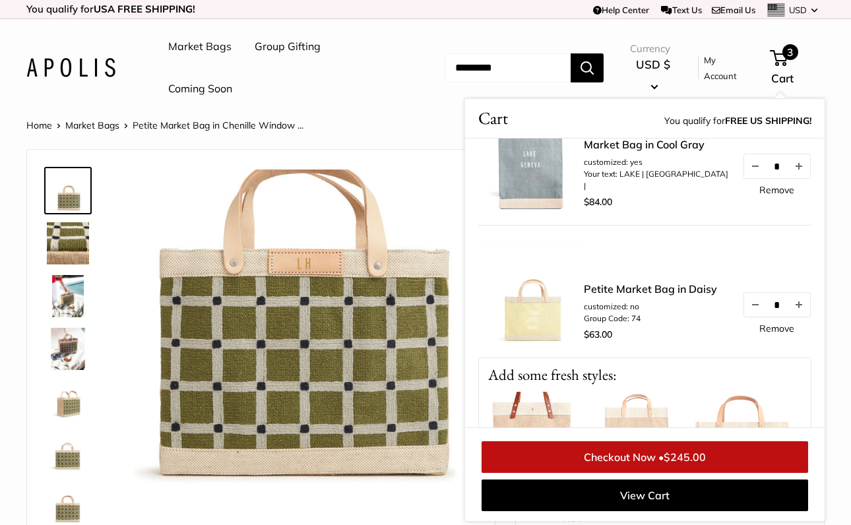
click at [777, 327] on link "Remove" at bounding box center [776, 328] width 35 height 9
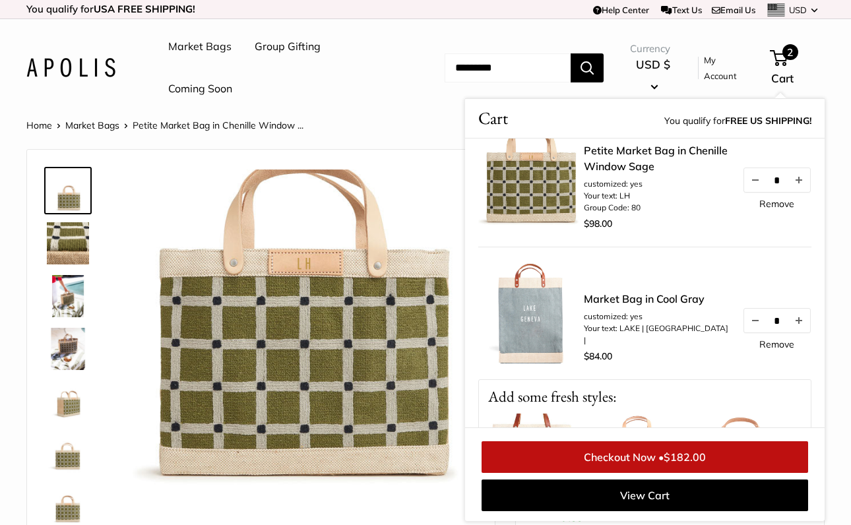
scroll to position [0, 0]
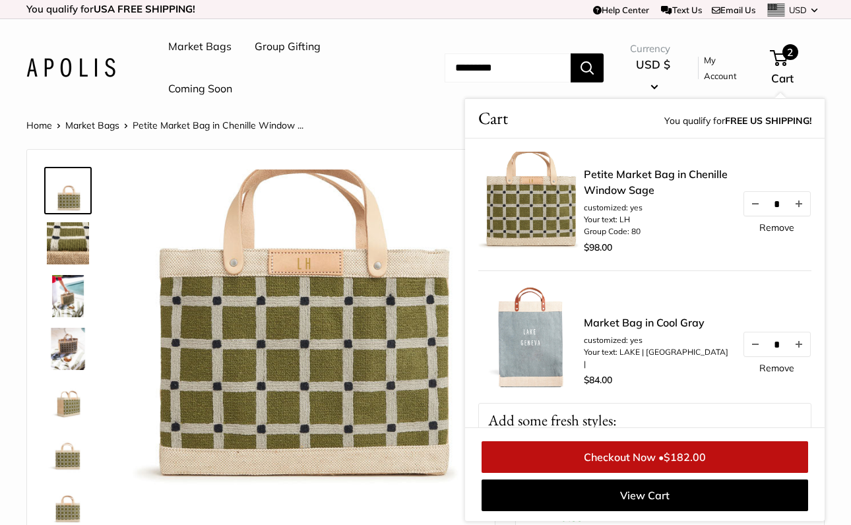
click at [68, 292] on img at bounding box center [68, 296] width 42 height 42
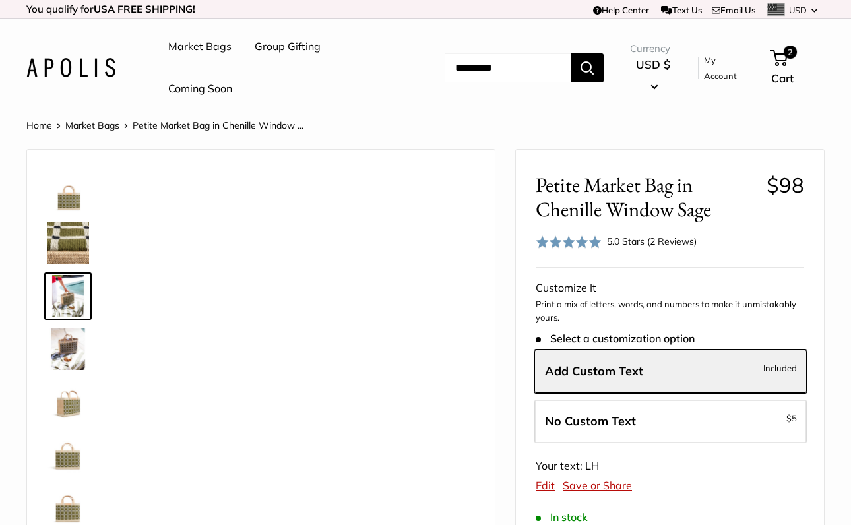
click at [58, 329] on img at bounding box center [68, 349] width 42 height 42
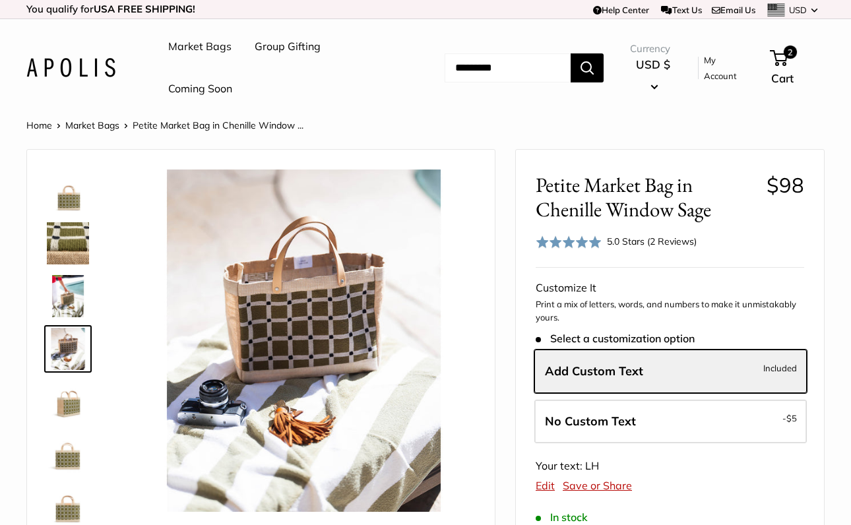
click at [69, 391] on img at bounding box center [68, 402] width 42 height 42
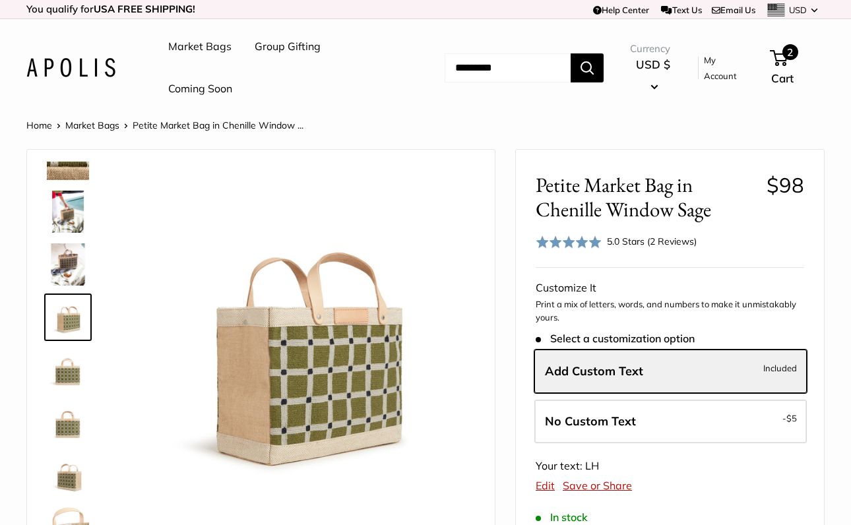
click at [794, 65] on div "2 Cart" at bounding box center [797, 68] width 53 height 42
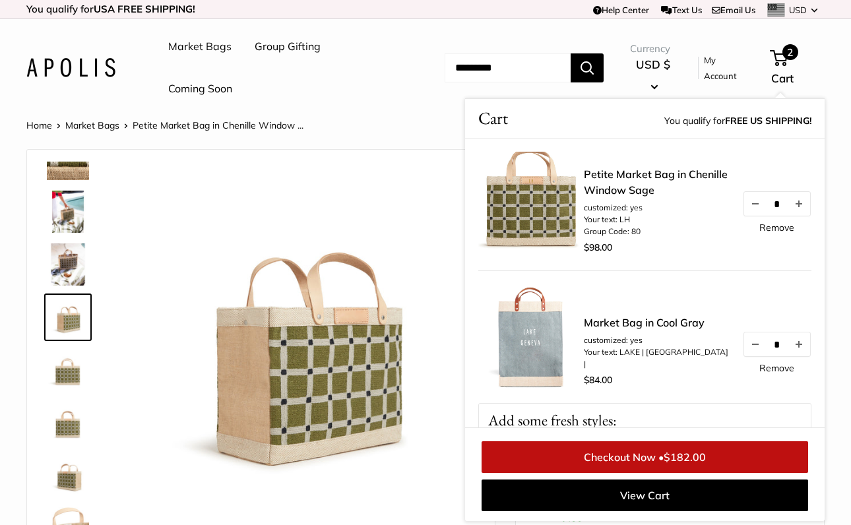
click at [792, 58] on span "2" at bounding box center [791, 52] width 16 height 16
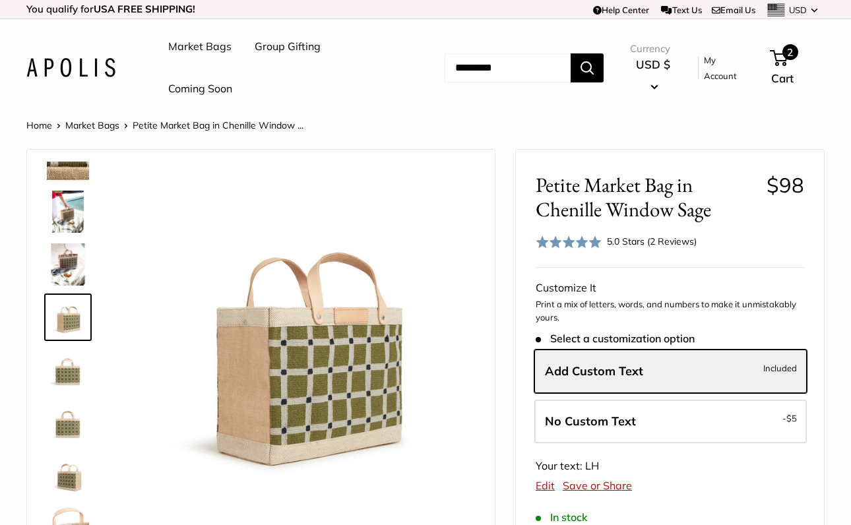
click at [788, 62] on span "2" at bounding box center [779, 58] width 18 height 16
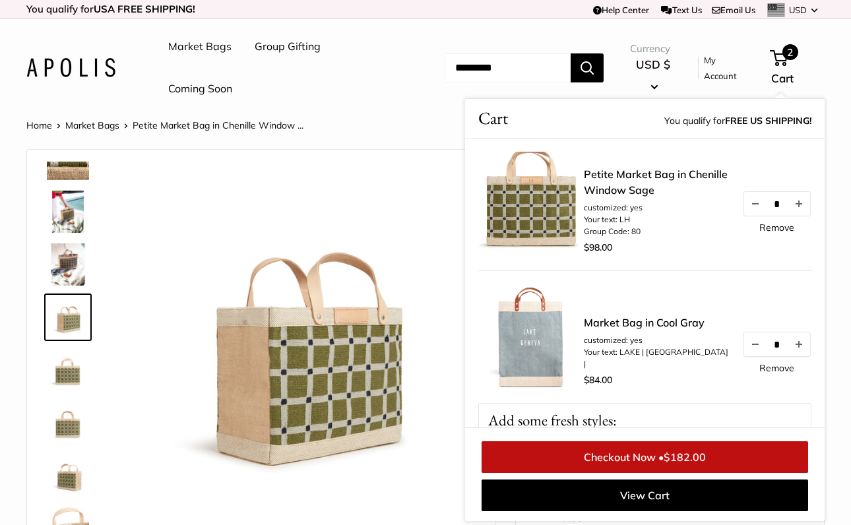
click at [651, 453] on link "Checkout Now • $182.00" at bounding box center [645, 457] width 327 height 32
